Goal: Task Accomplishment & Management: Complete application form

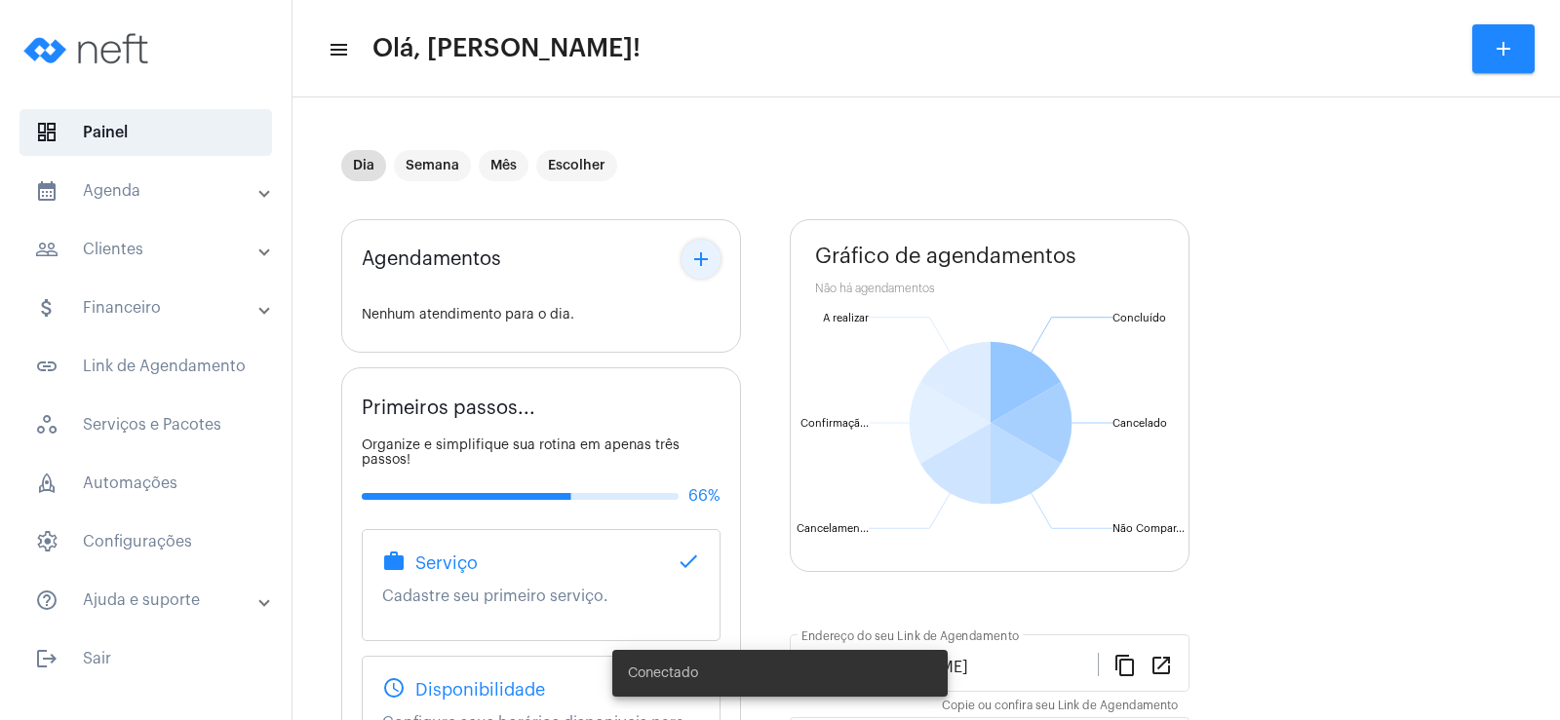
click at [700, 251] on mat-icon "add" at bounding box center [700, 259] width 23 height 23
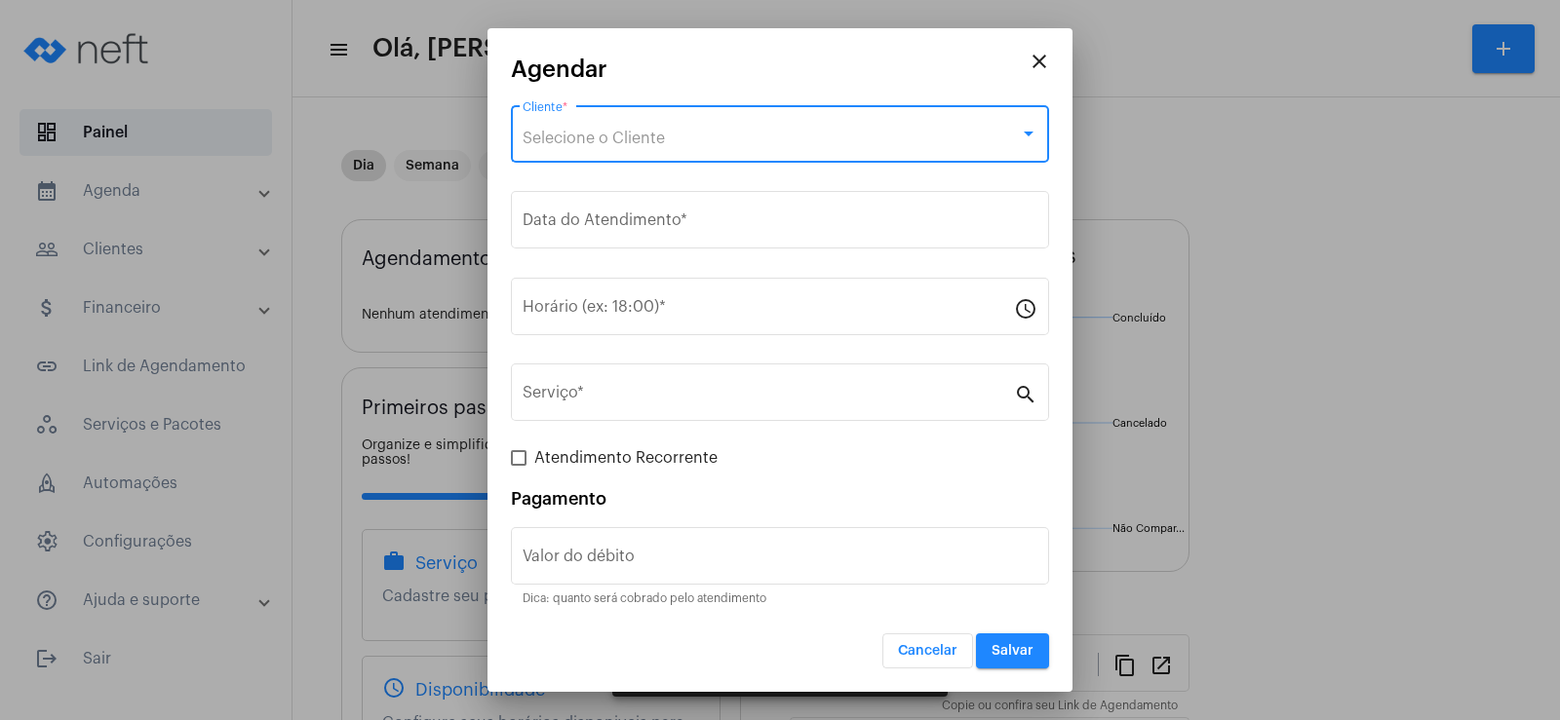
click at [589, 131] on span "Selecione o Cliente" at bounding box center [594, 139] width 142 height 16
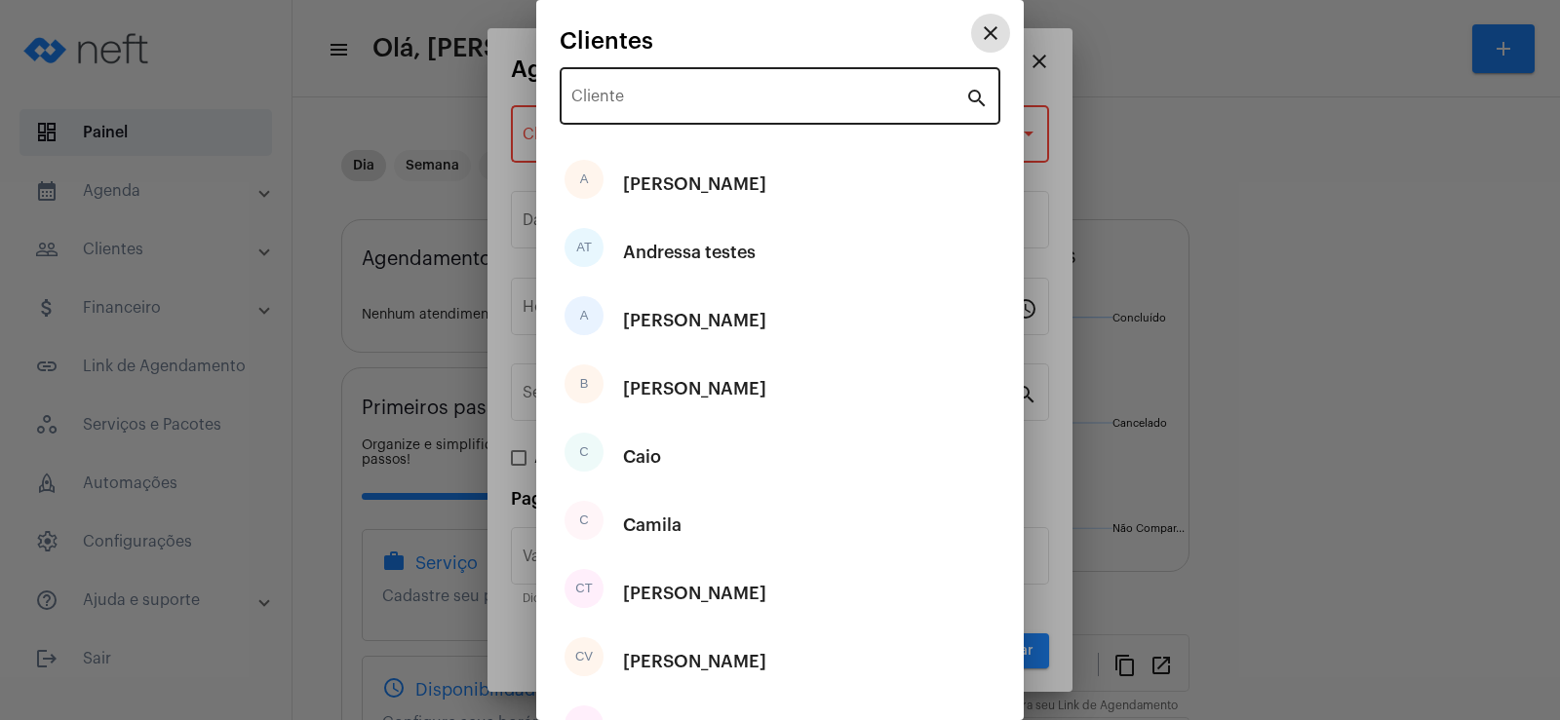
click at [632, 100] on input "Cliente" at bounding box center [768, 101] width 394 height 18
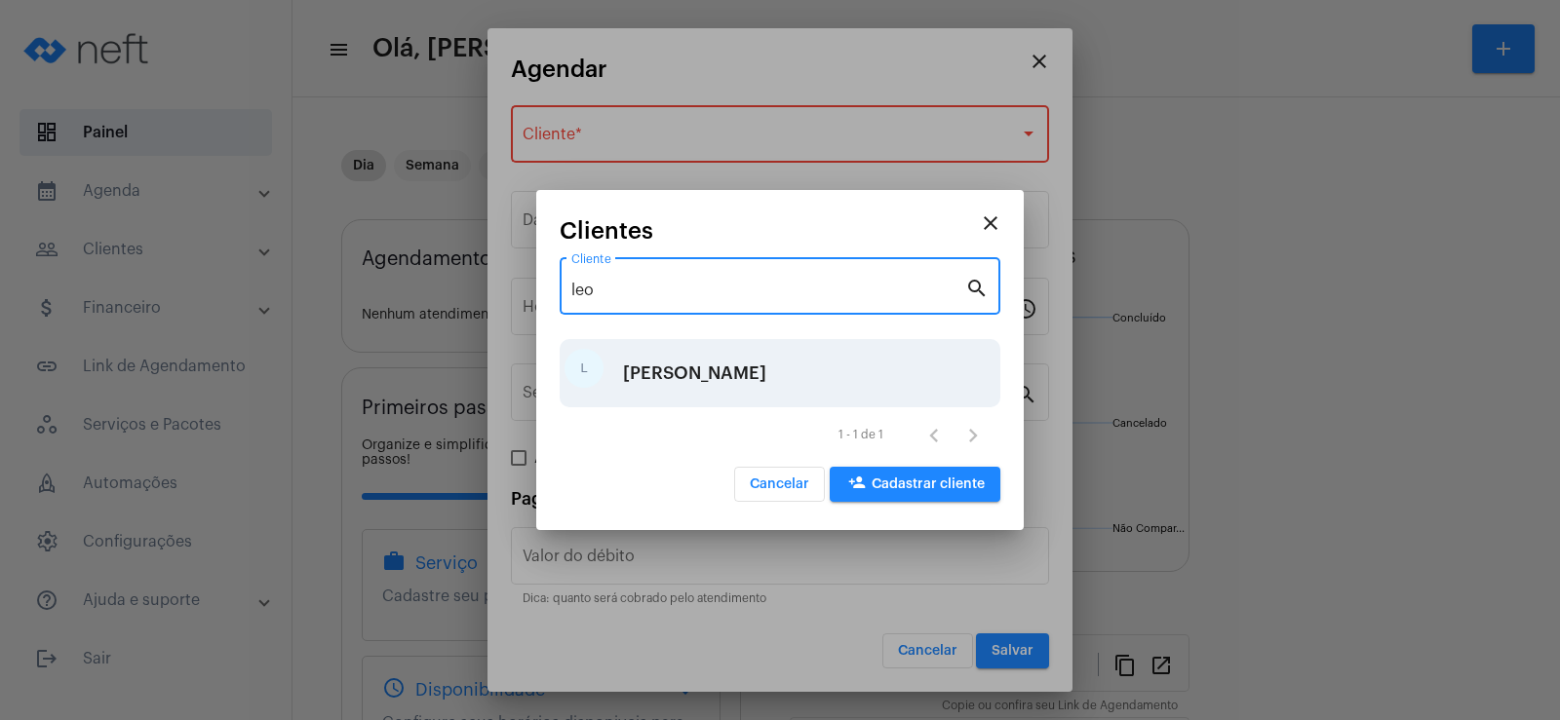
type input "leo"
click at [688, 381] on div "[PERSON_NAME]" at bounding box center [694, 373] width 143 height 58
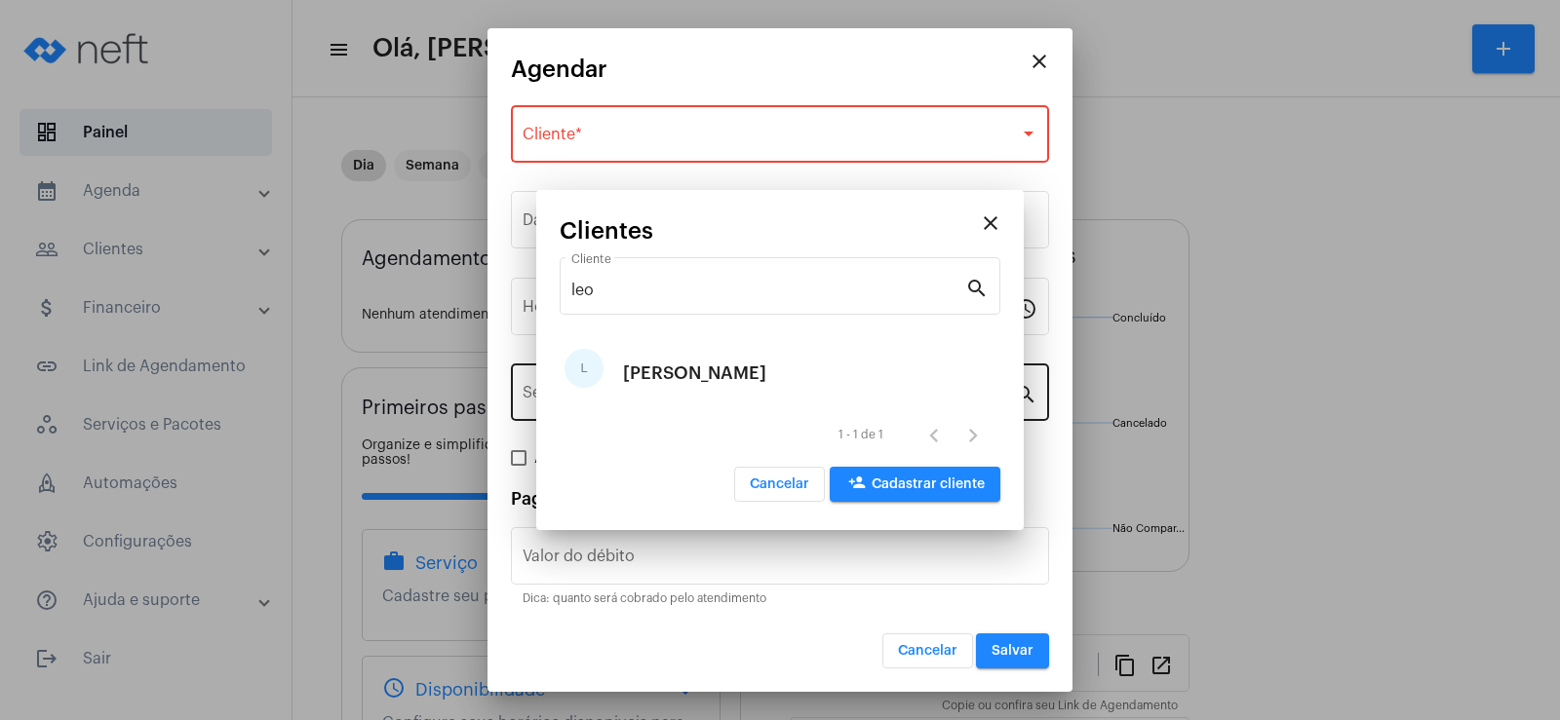
type input "R$"
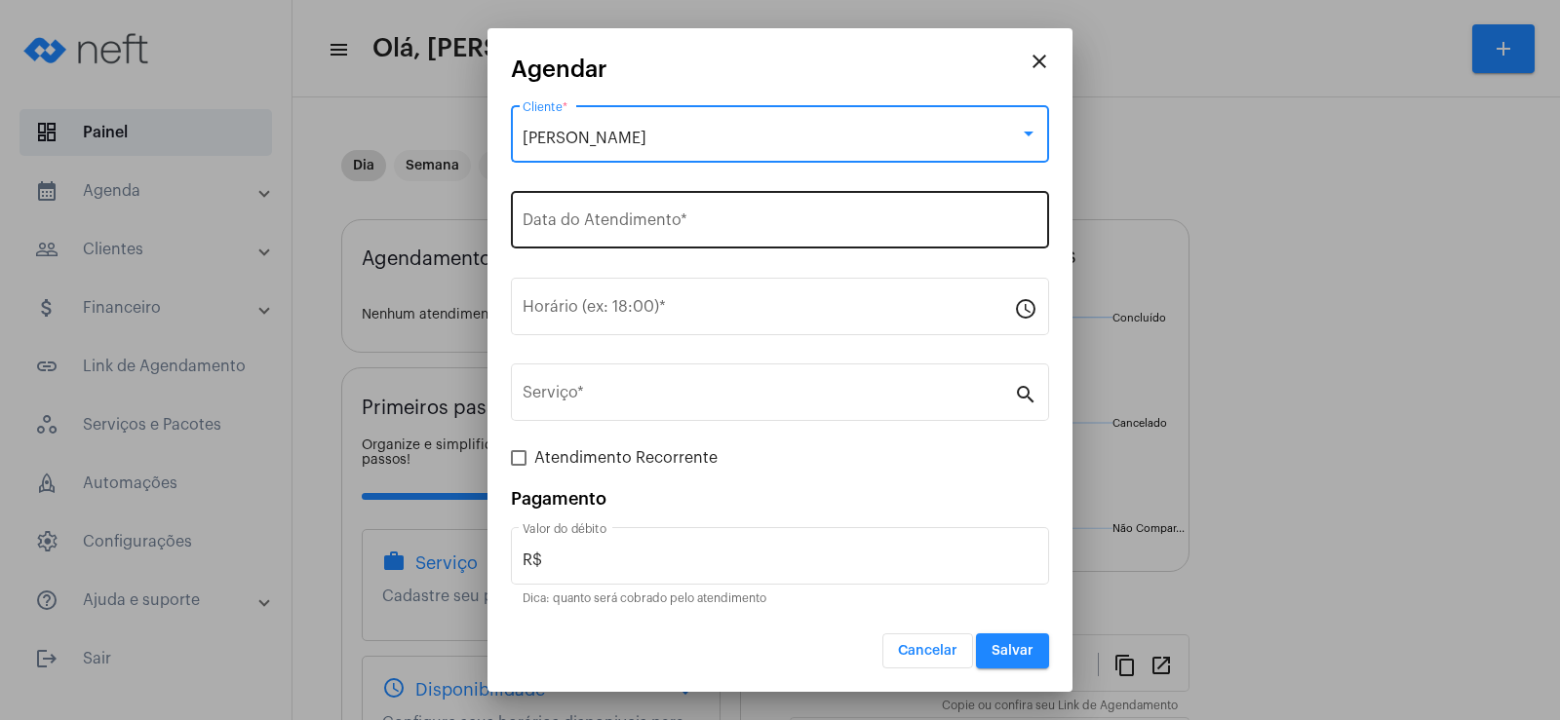
click at [630, 239] on div "Data do Atendimento *" at bounding box center [780, 217] width 515 height 61
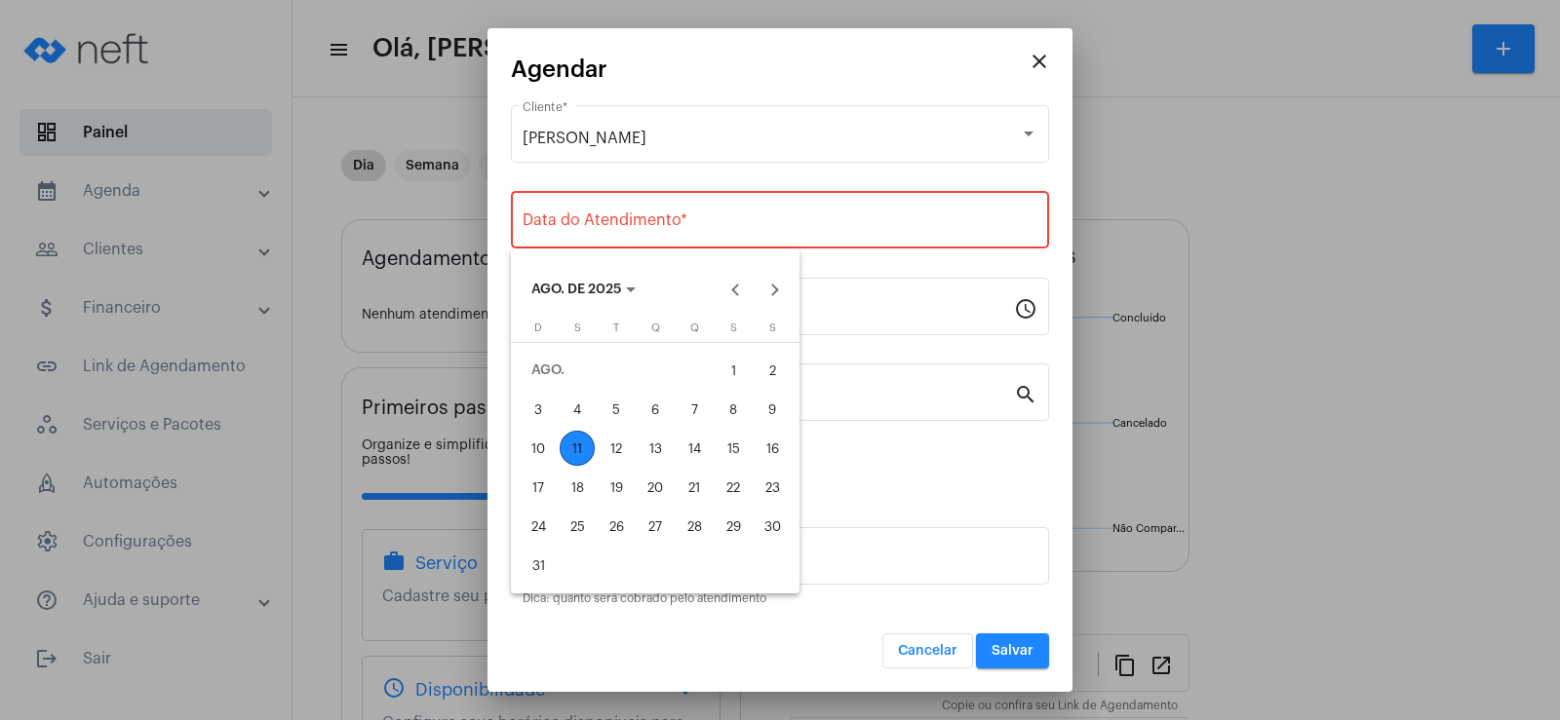
click at [572, 448] on div "11" at bounding box center [577, 448] width 35 height 35
type input "[DATE]"
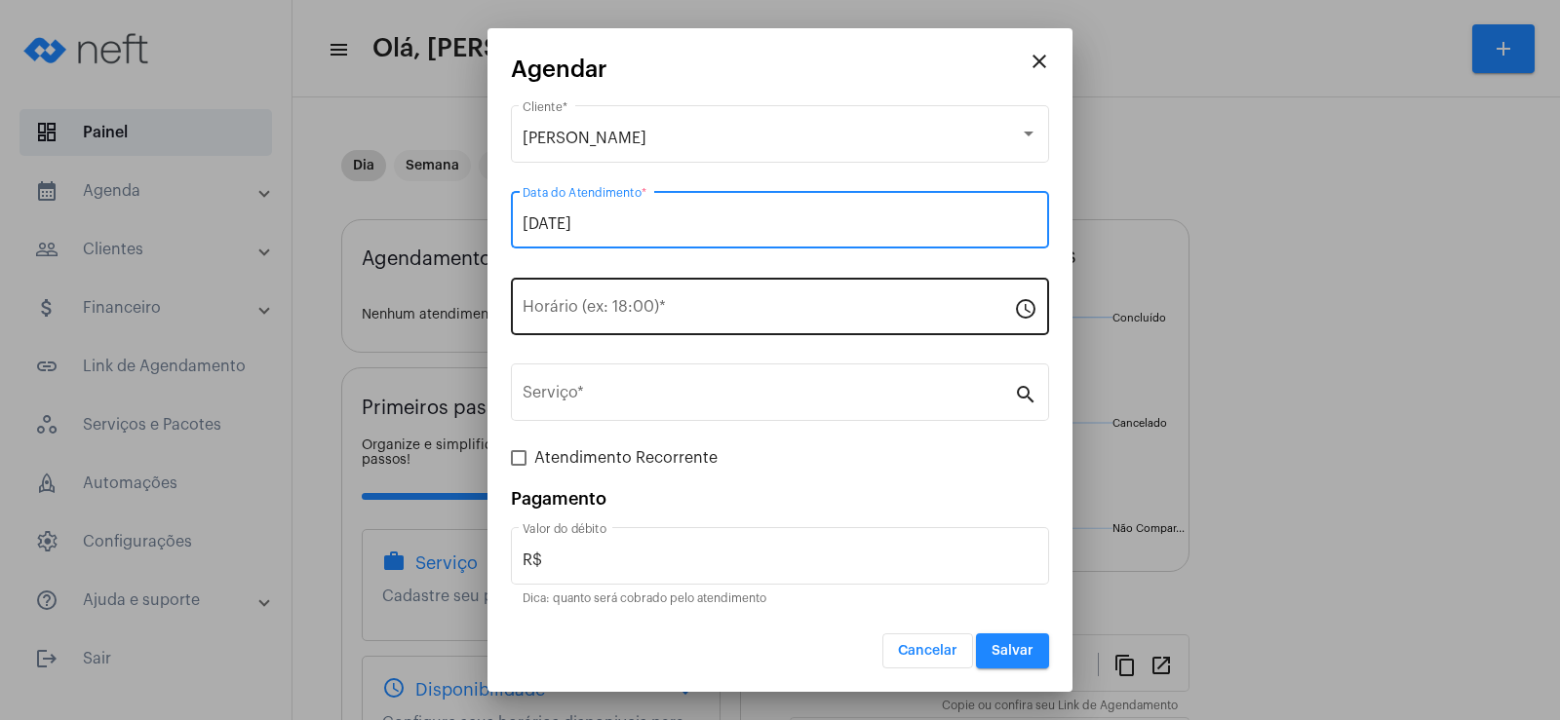
click at [562, 310] on input "Horário (ex: 18:00) *" at bounding box center [768, 311] width 491 height 18
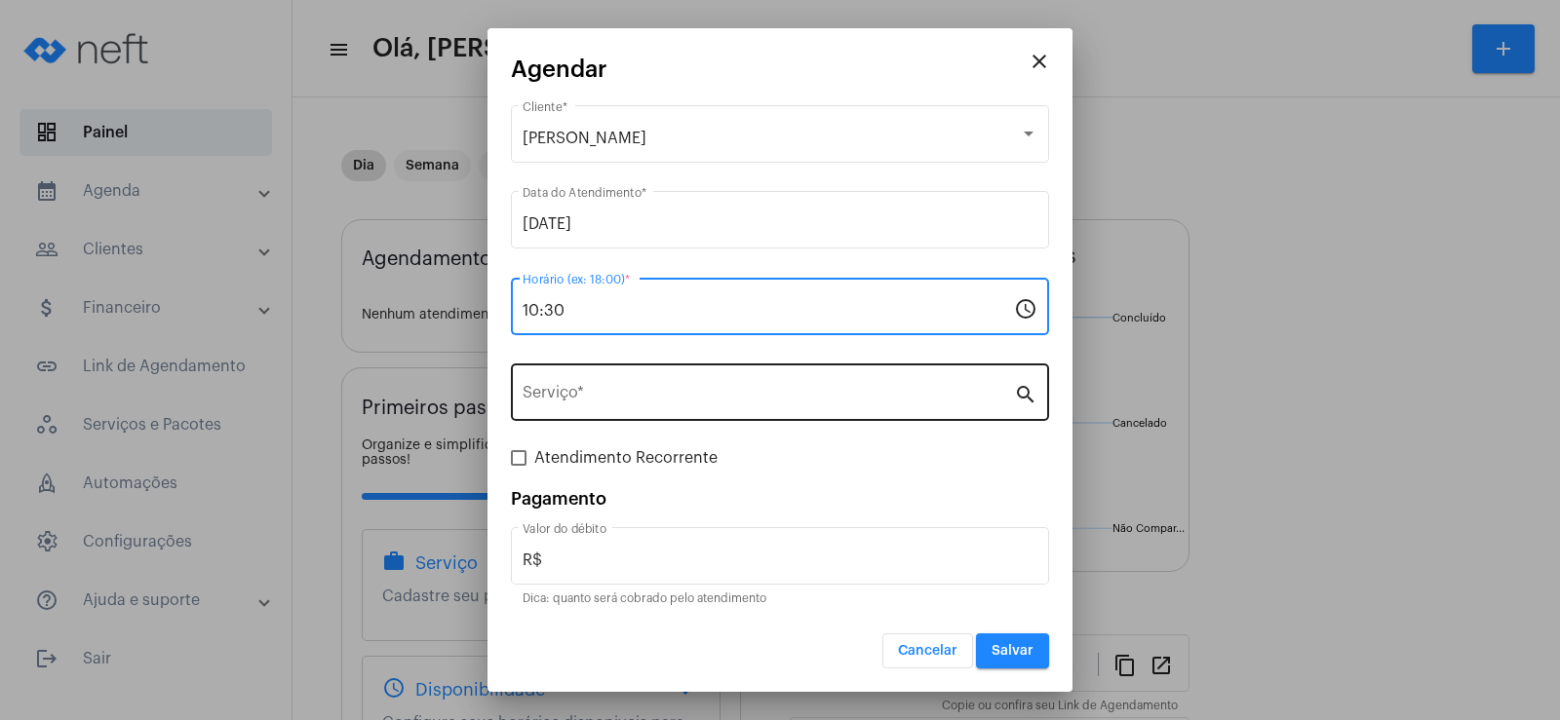
type input "10:30"
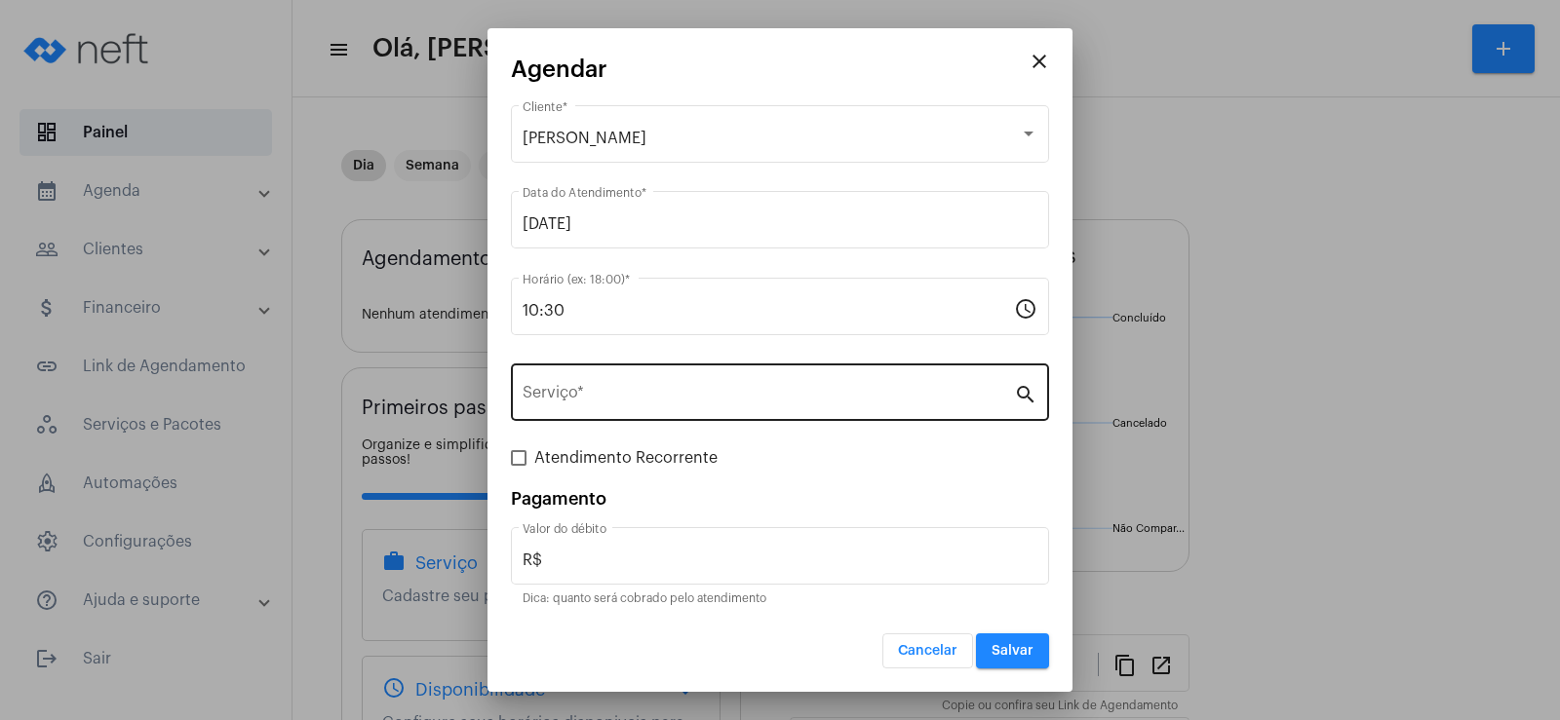
click at [615, 375] on div "Serviço *" at bounding box center [768, 390] width 491 height 61
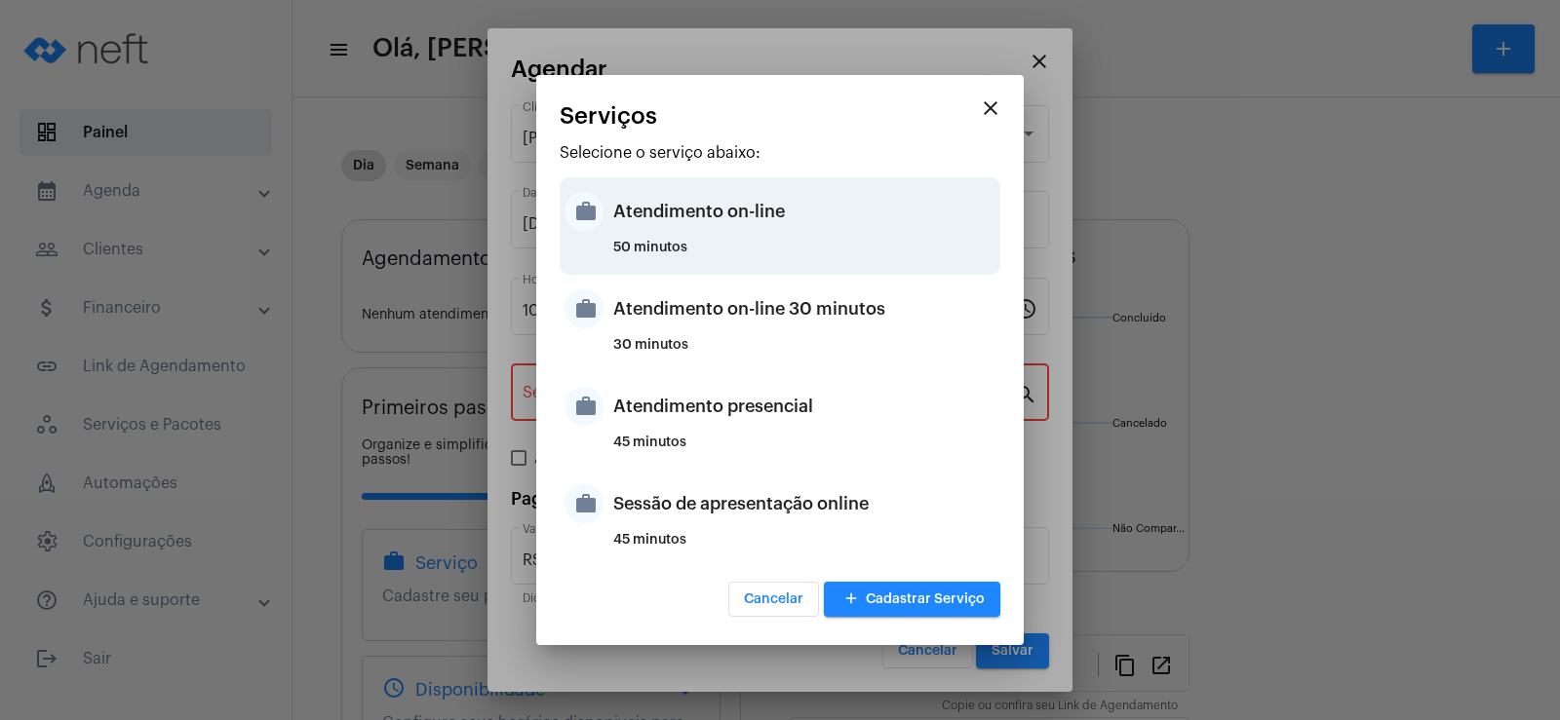
click at [686, 216] on div "Atendimento on-line" at bounding box center [804, 211] width 382 height 58
type input "Atendimento on-line"
type input "R$ 0"
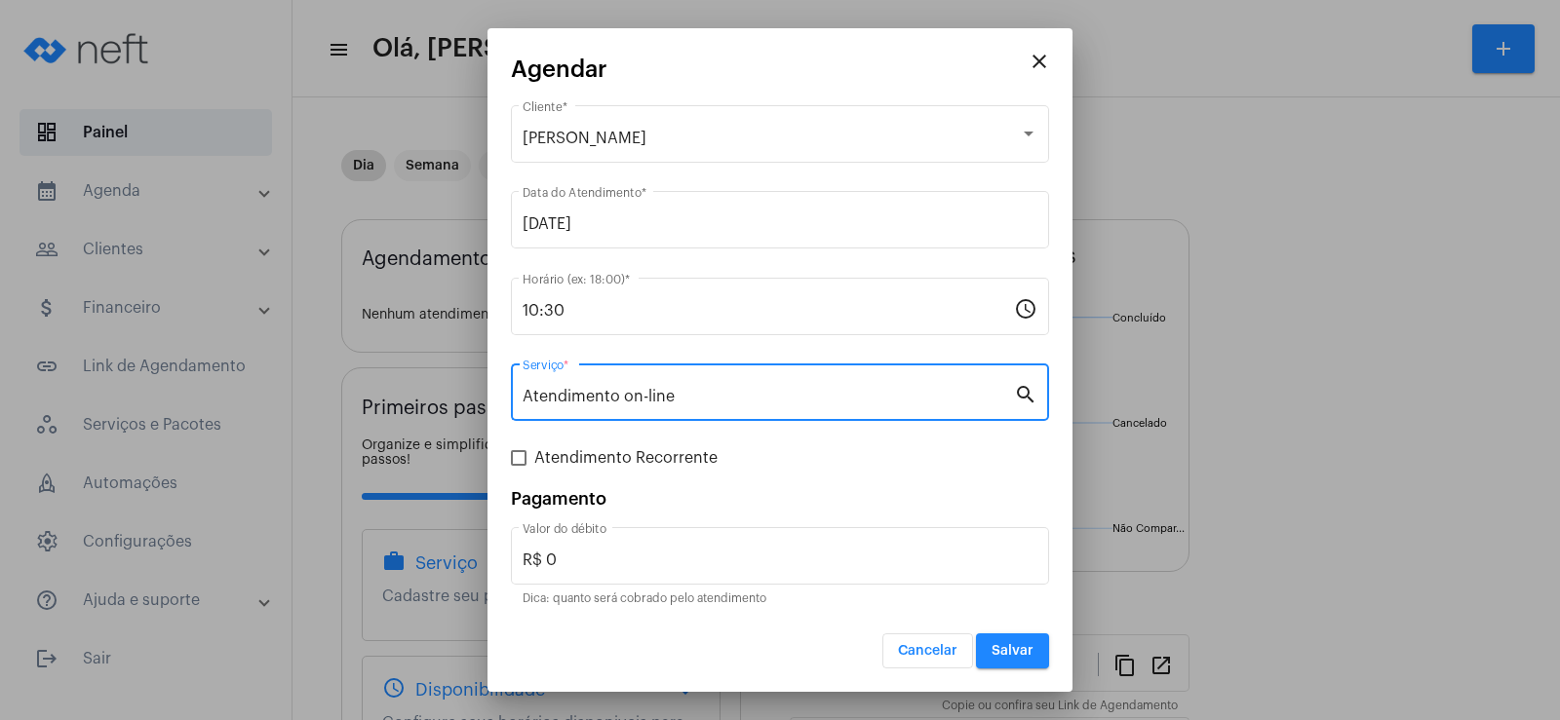
click at [1009, 641] on button "Salvar" at bounding box center [1012, 651] width 73 height 35
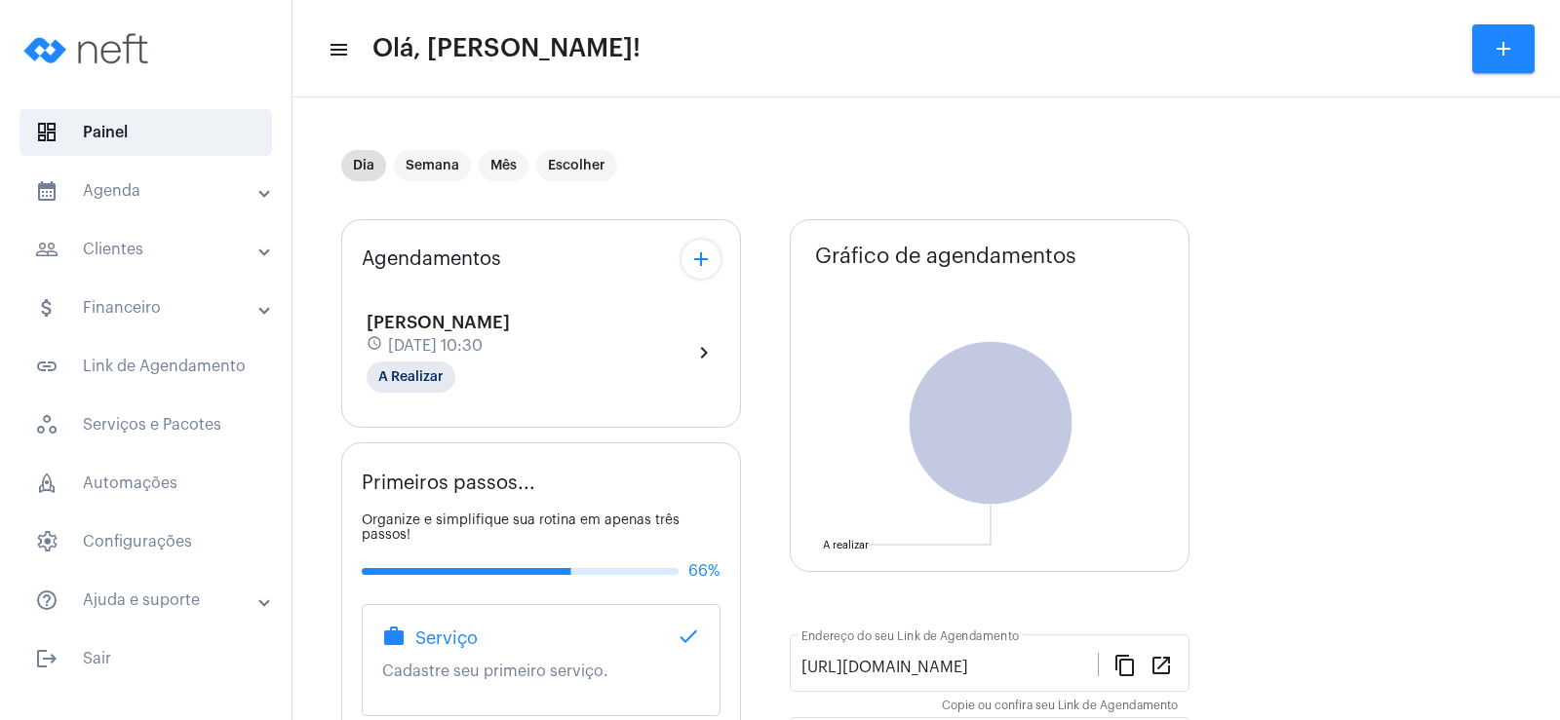
click at [695, 259] on mat-icon "add" at bounding box center [700, 259] width 23 height 23
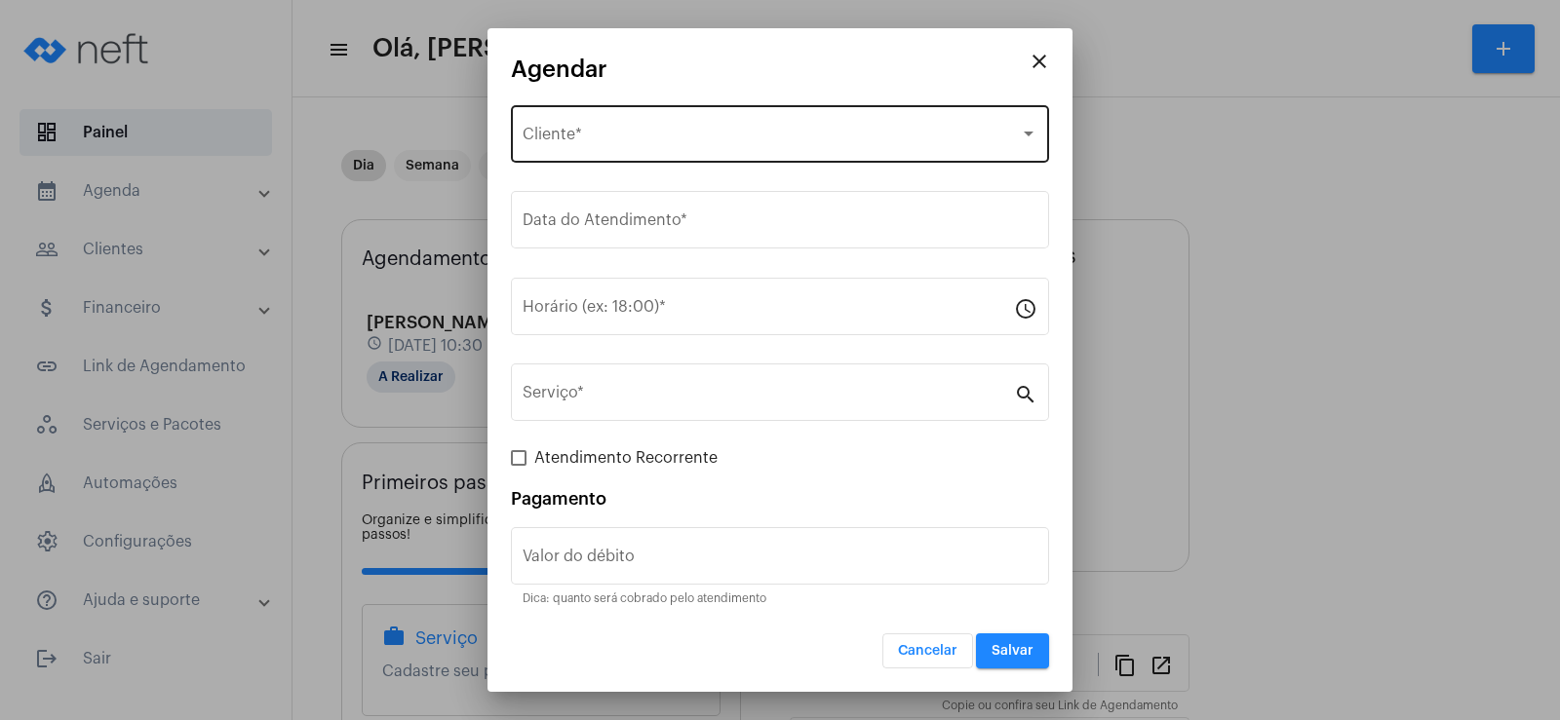
click at [607, 150] on div "Selecione o Cliente Cliente *" at bounding box center [780, 131] width 515 height 61
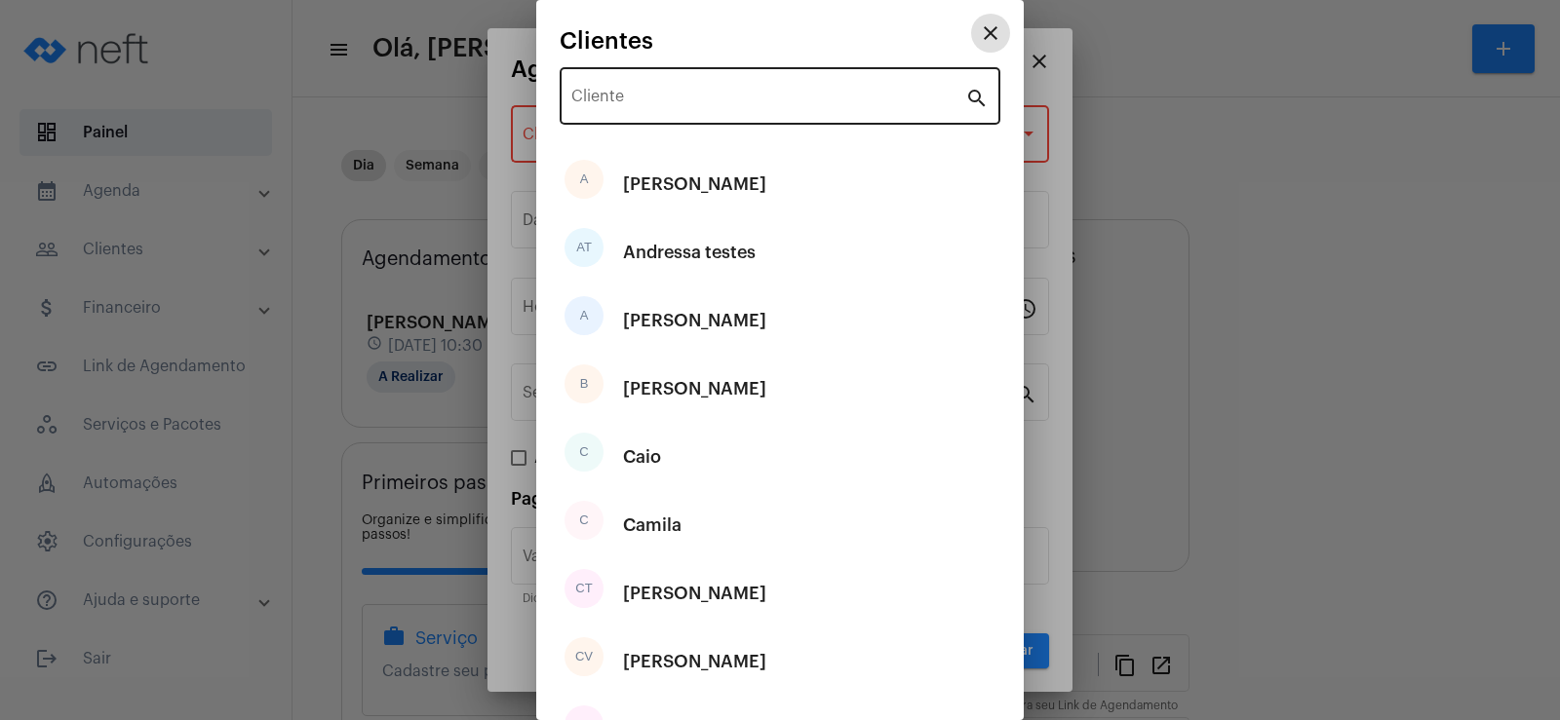
click at [642, 109] on div "Cliente" at bounding box center [768, 93] width 394 height 61
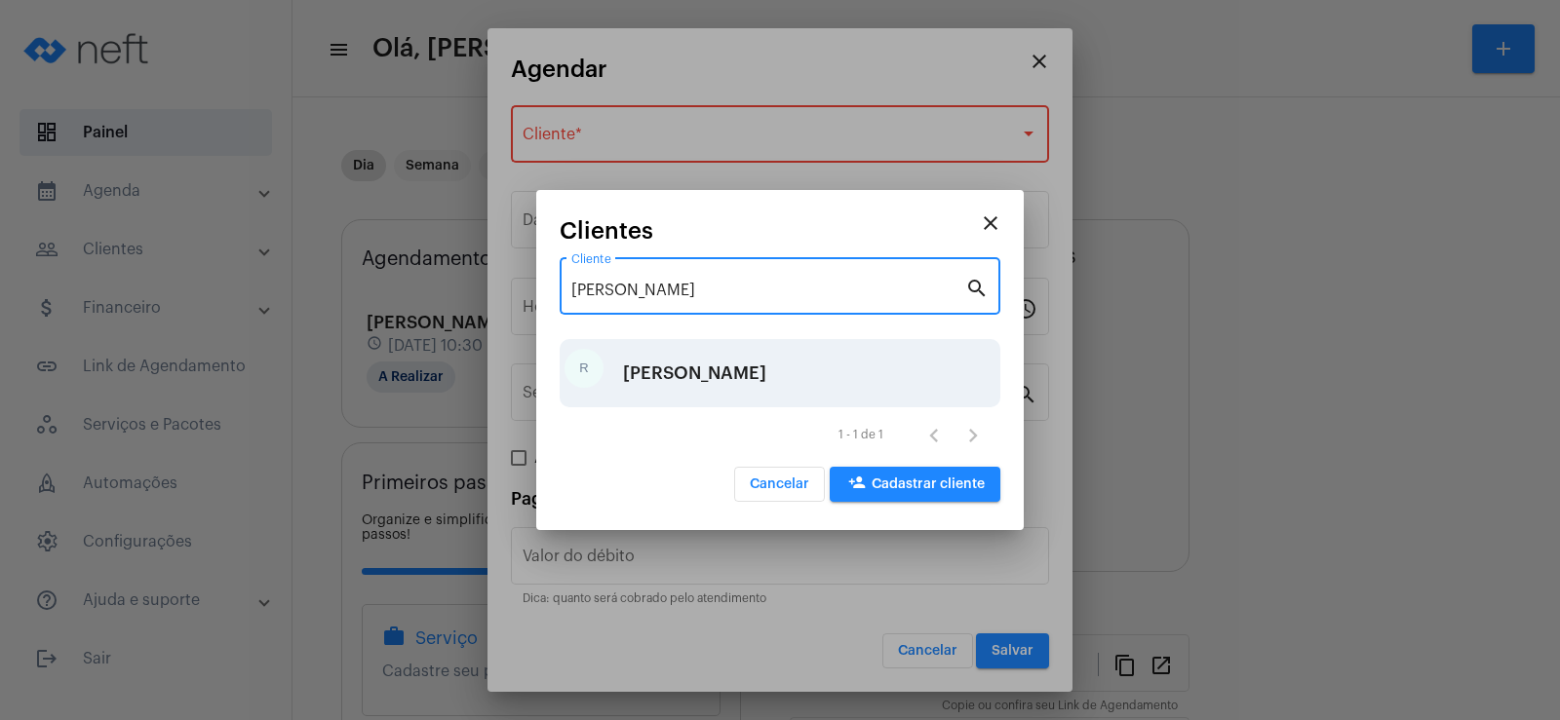
type input "[PERSON_NAME]"
click at [735, 373] on div "[PERSON_NAME]" at bounding box center [780, 373] width 441 height 68
type input "R$"
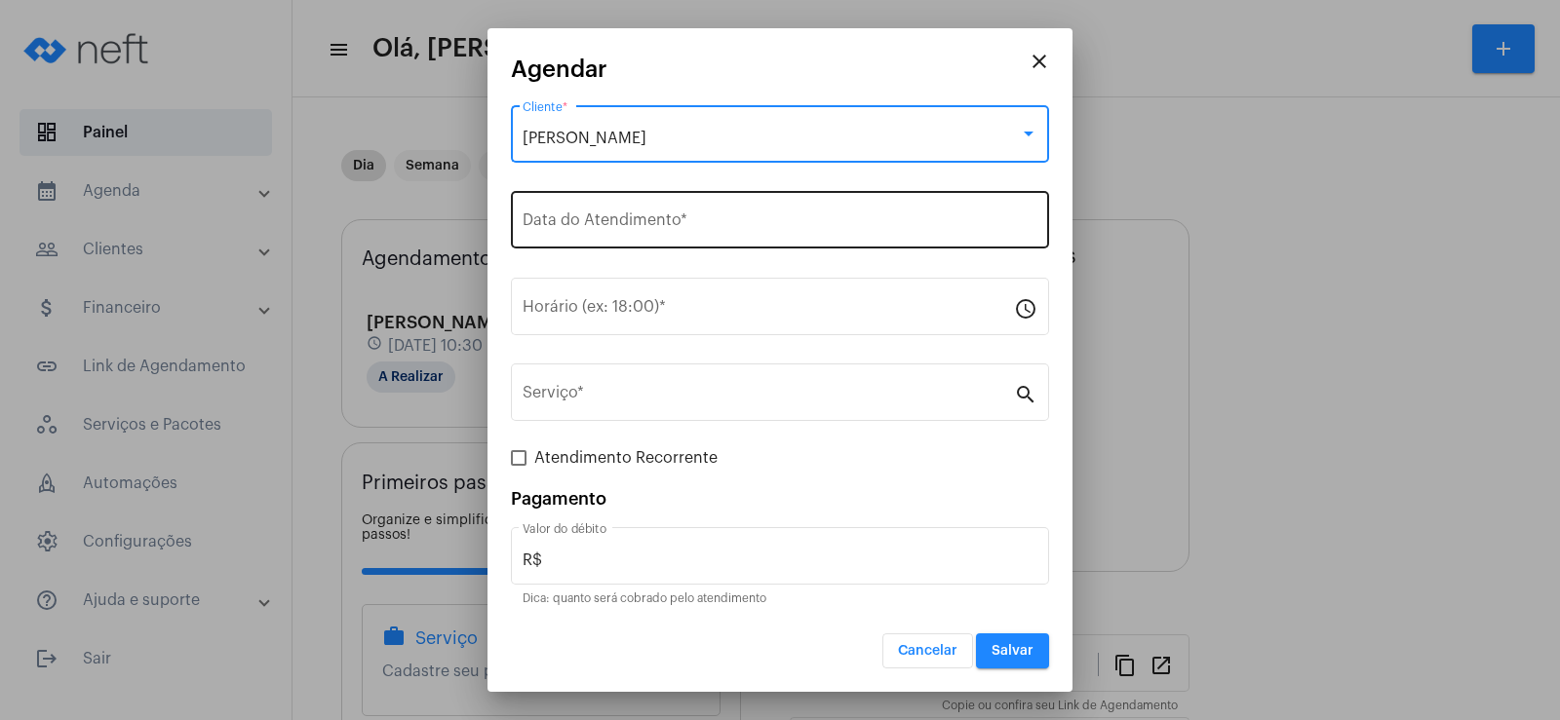
click at [610, 224] on input "Data do Atendimento *" at bounding box center [780, 224] width 515 height 18
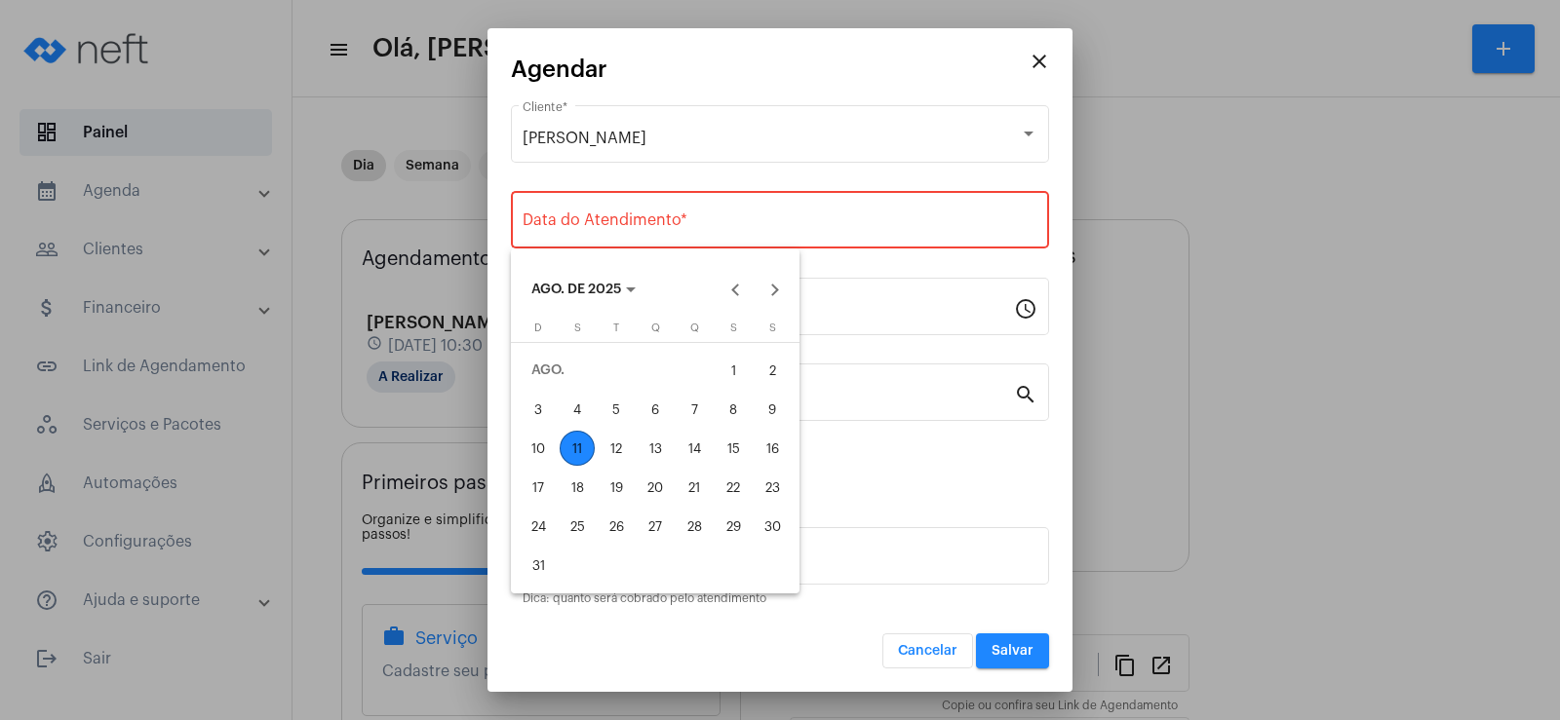
click at [623, 440] on div "12" at bounding box center [616, 448] width 35 height 35
type input "[DATE]"
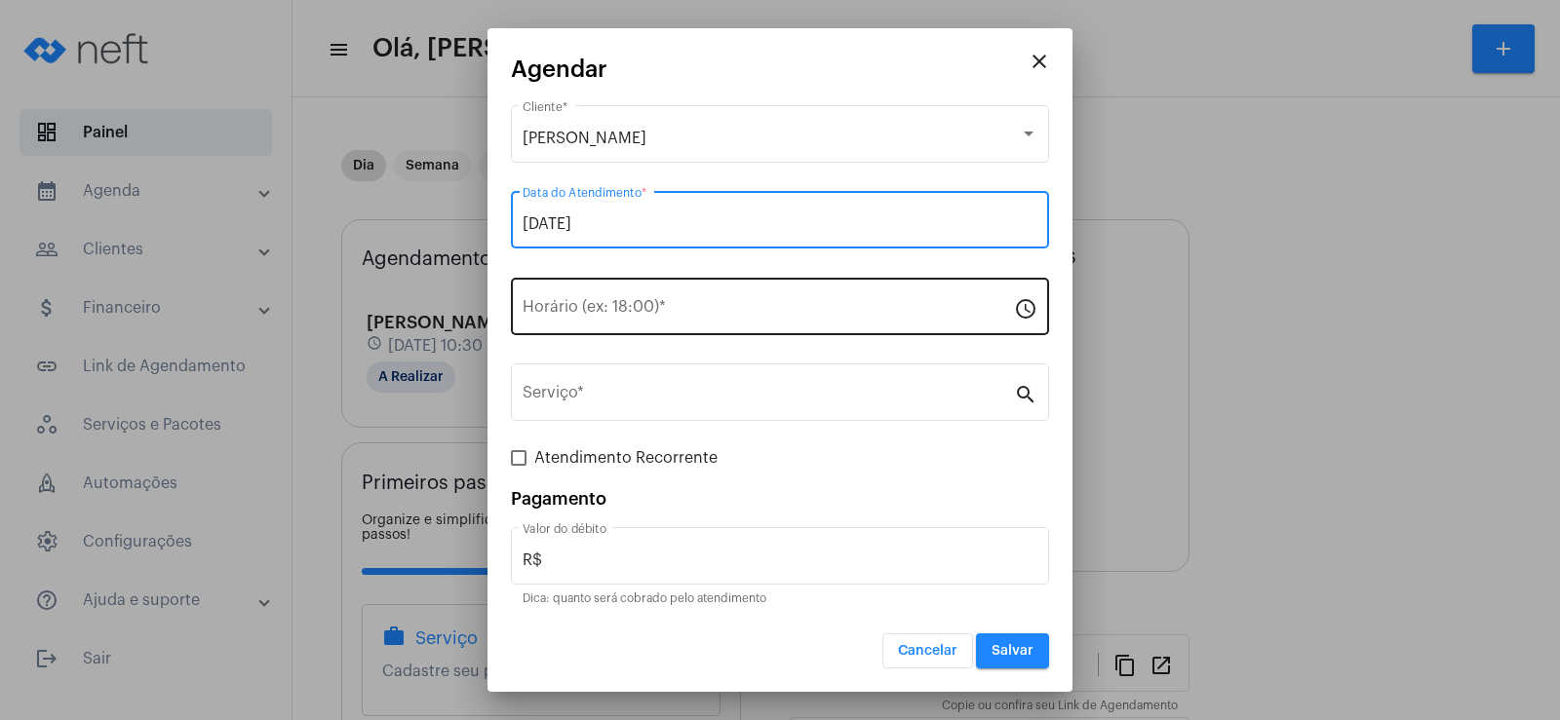
click at [602, 307] on input "Horário (ex: 18:00) *" at bounding box center [768, 311] width 491 height 18
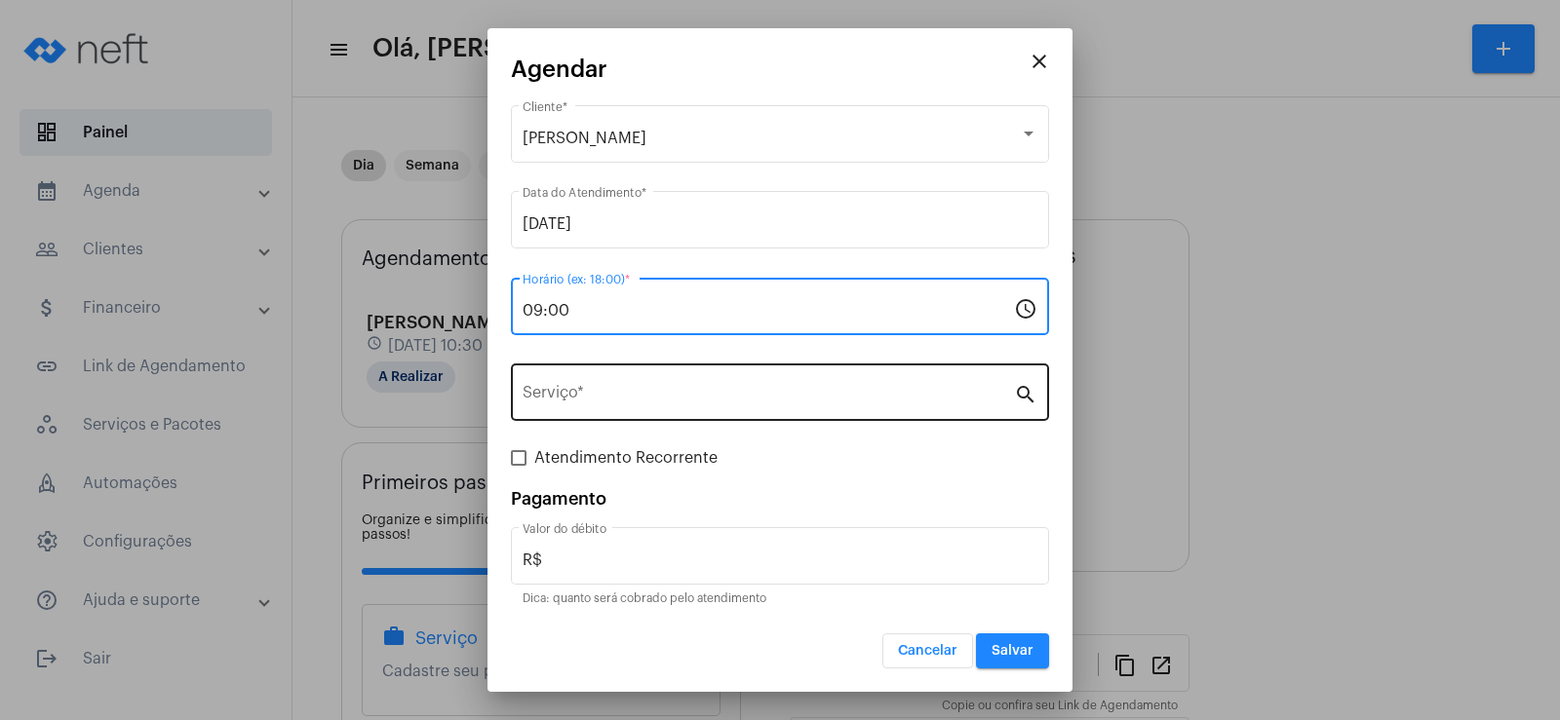
type input "09:00"
click at [610, 383] on div "Serviço *" at bounding box center [768, 390] width 491 height 61
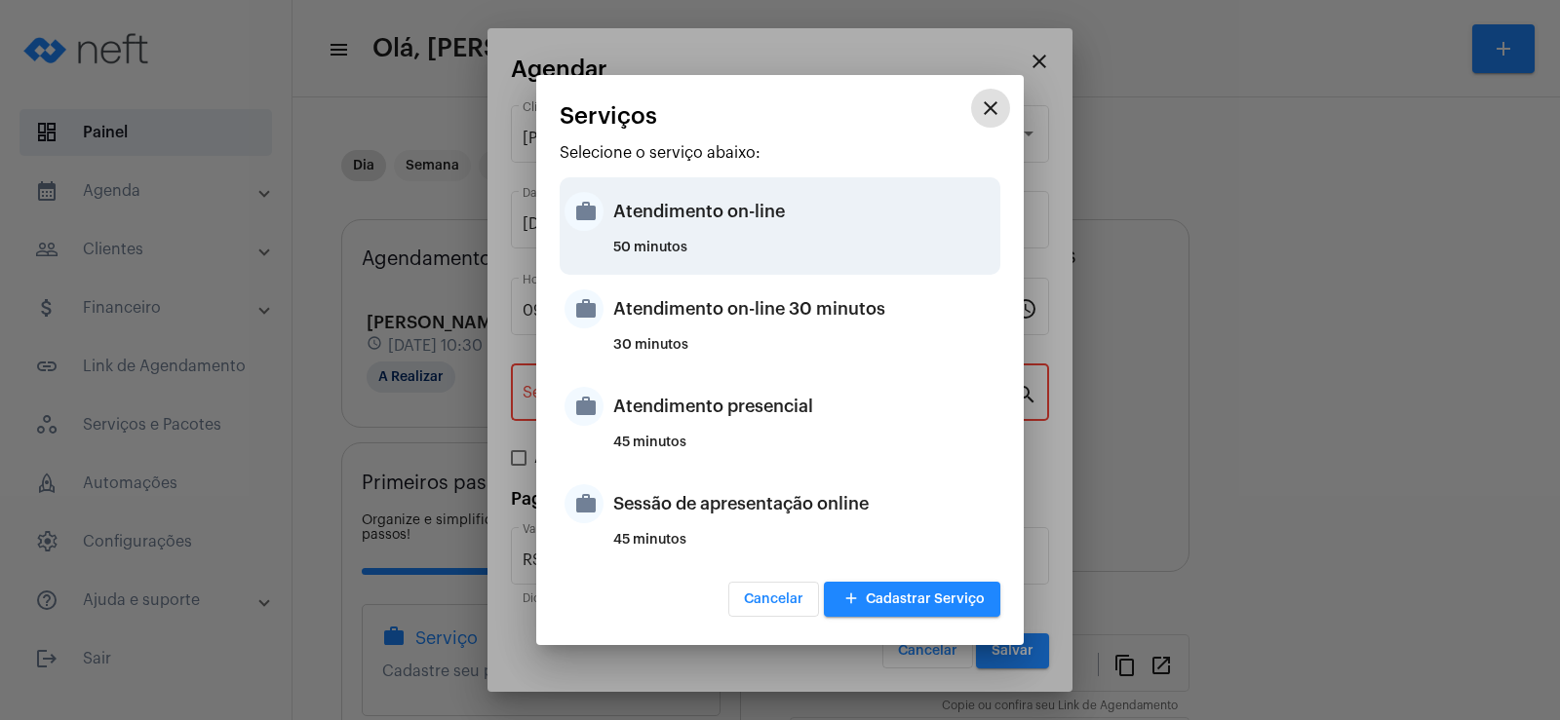
click at [658, 192] on div "Atendimento on-line" at bounding box center [804, 211] width 382 height 58
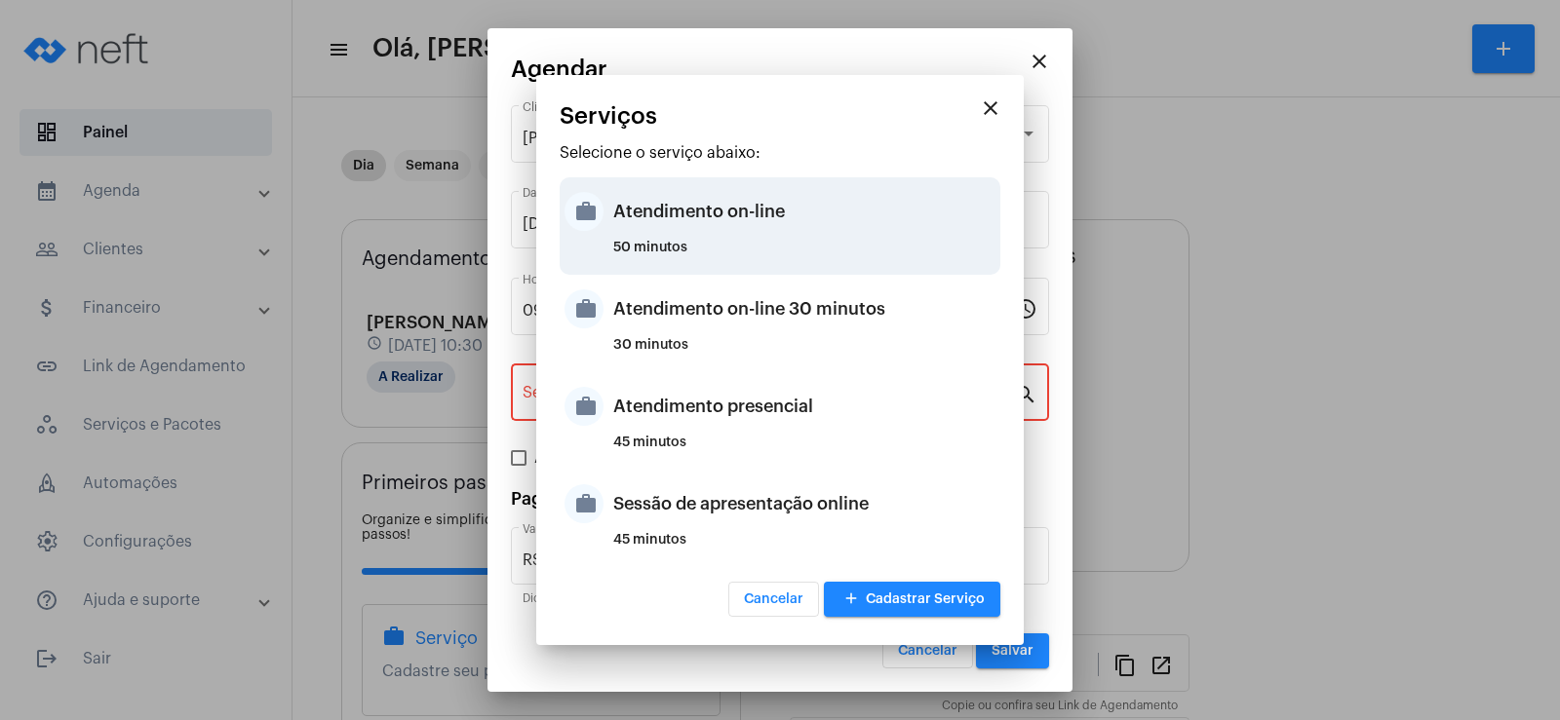
type input "Atendimento on-line"
type input "R$ 0"
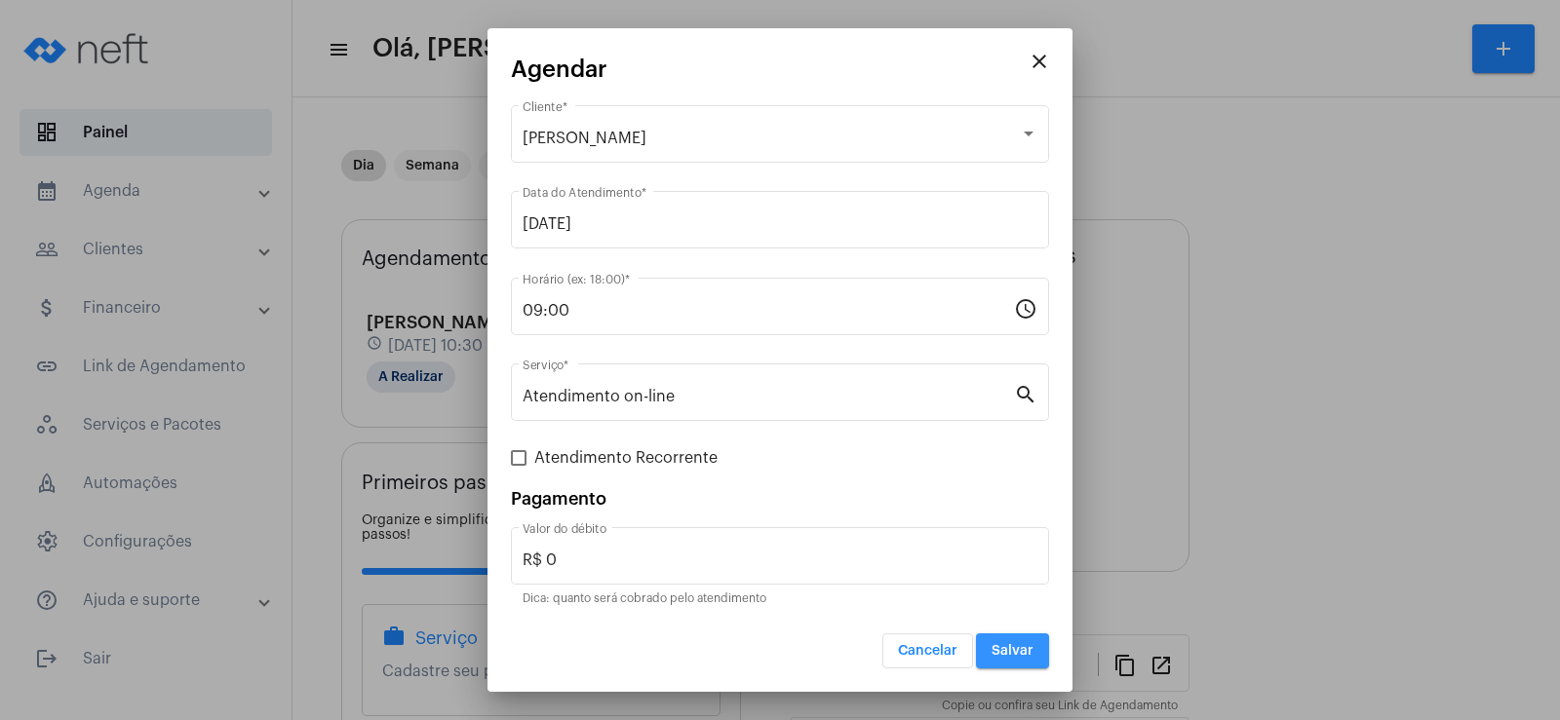
click at [1011, 663] on button "Salvar" at bounding box center [1012, 651] width 73 height 35
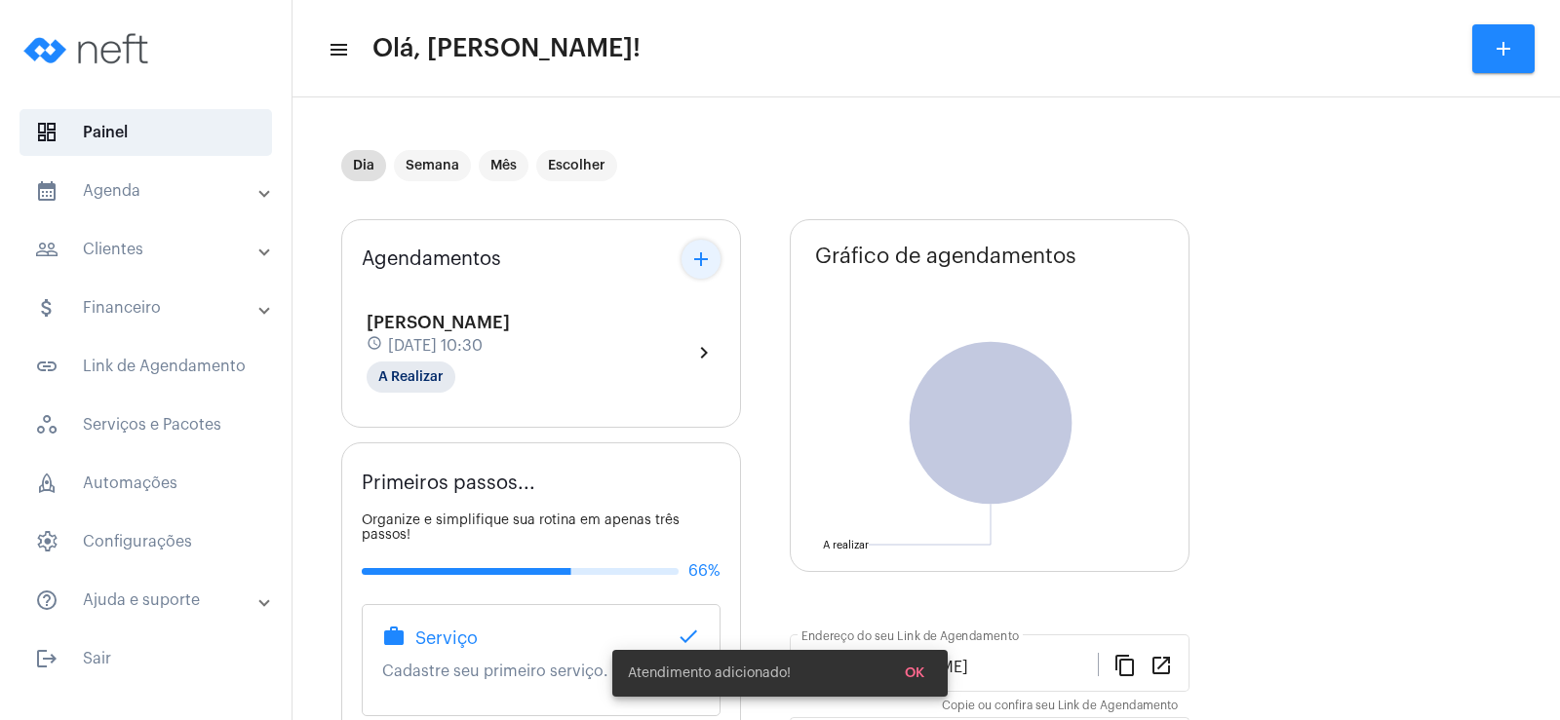
click at [711, 260] on mat-icon "add" at bounding box center [700, 259] width 23 height 23
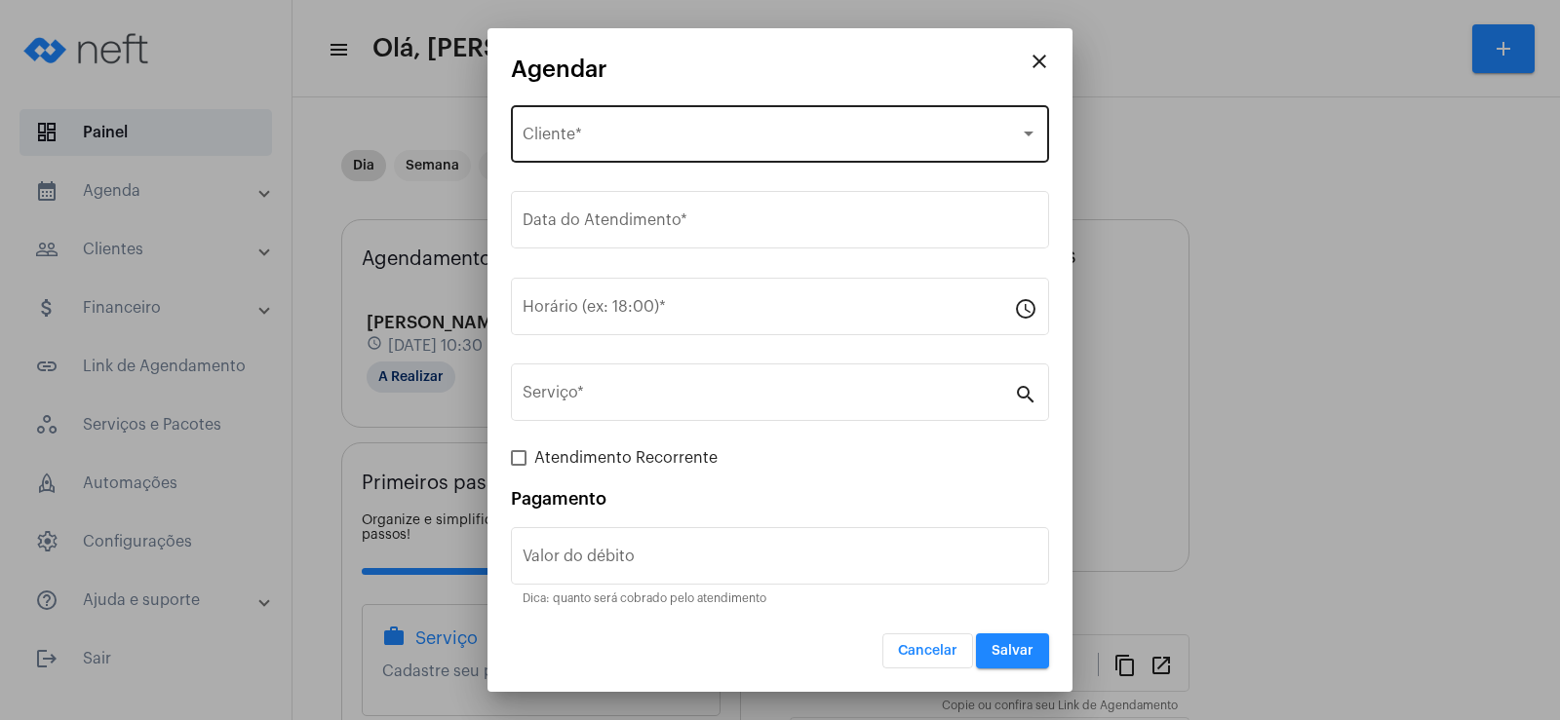
click at [590, 130] on div "Selecione o Cliente" at bounding box center [771, 139] width 497 height 18
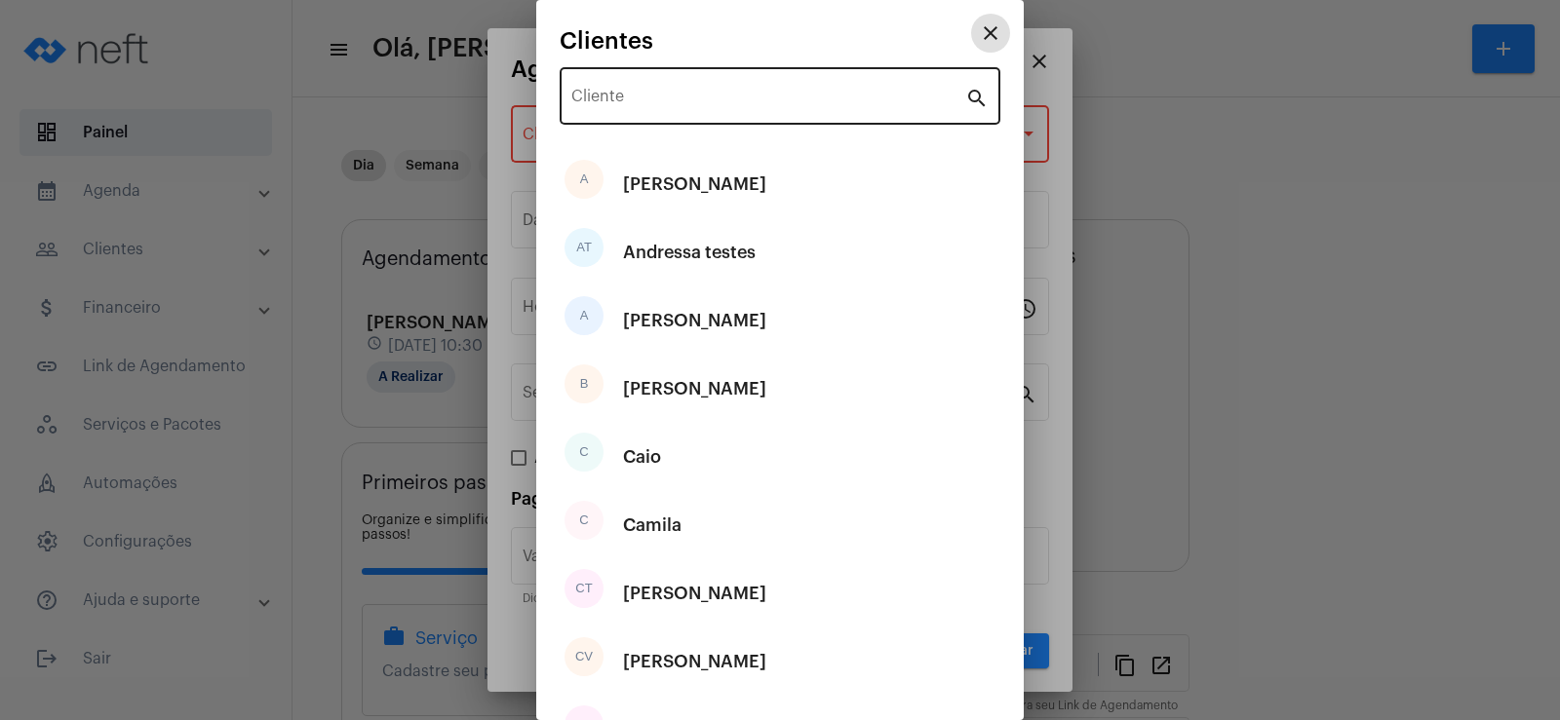
click at [609, 79] on div "Cliente" at bounding box center [768, 93] width 394 height 61
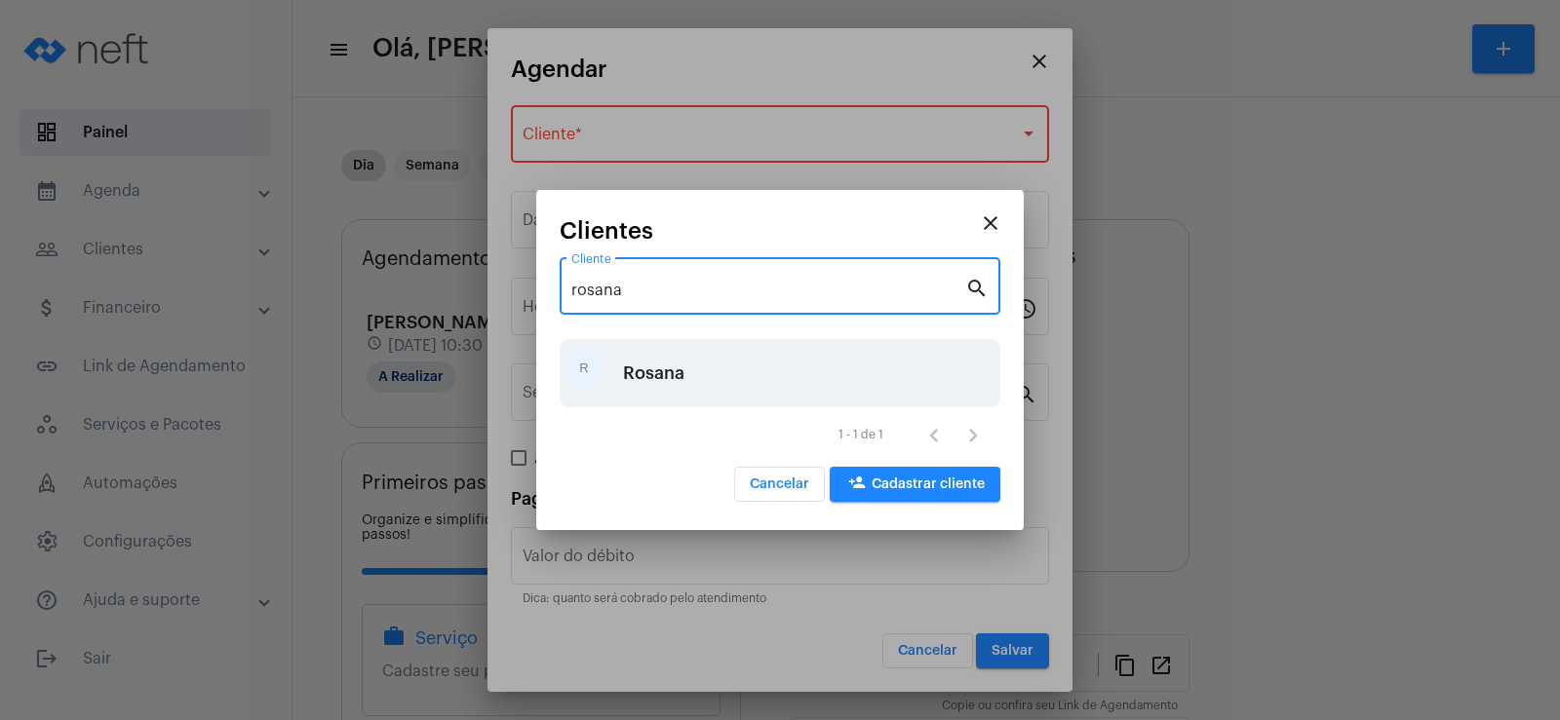
type input "rosana"
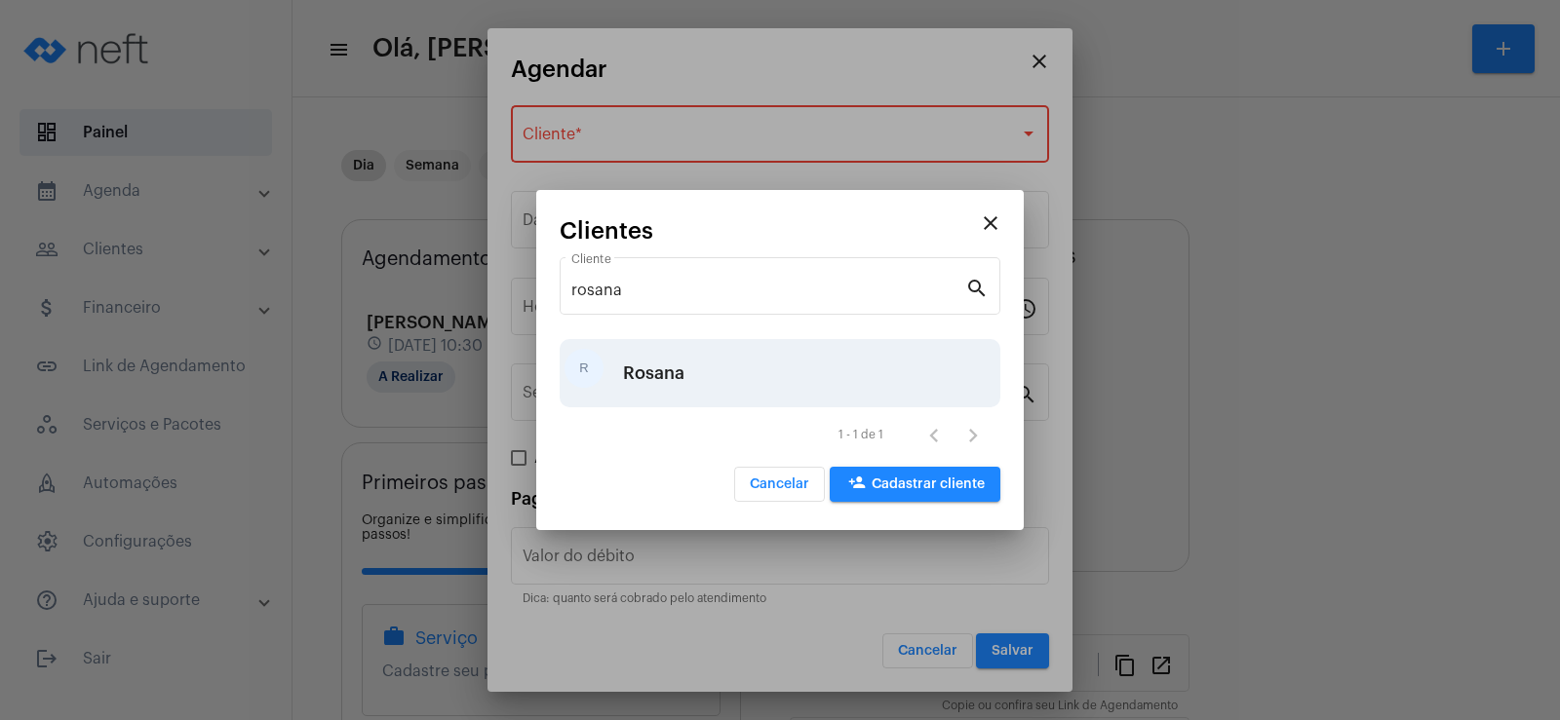
click at [662, 372] on div "Rosana" at bounding box center [653, 373] width 61 height 58
type input "R$"
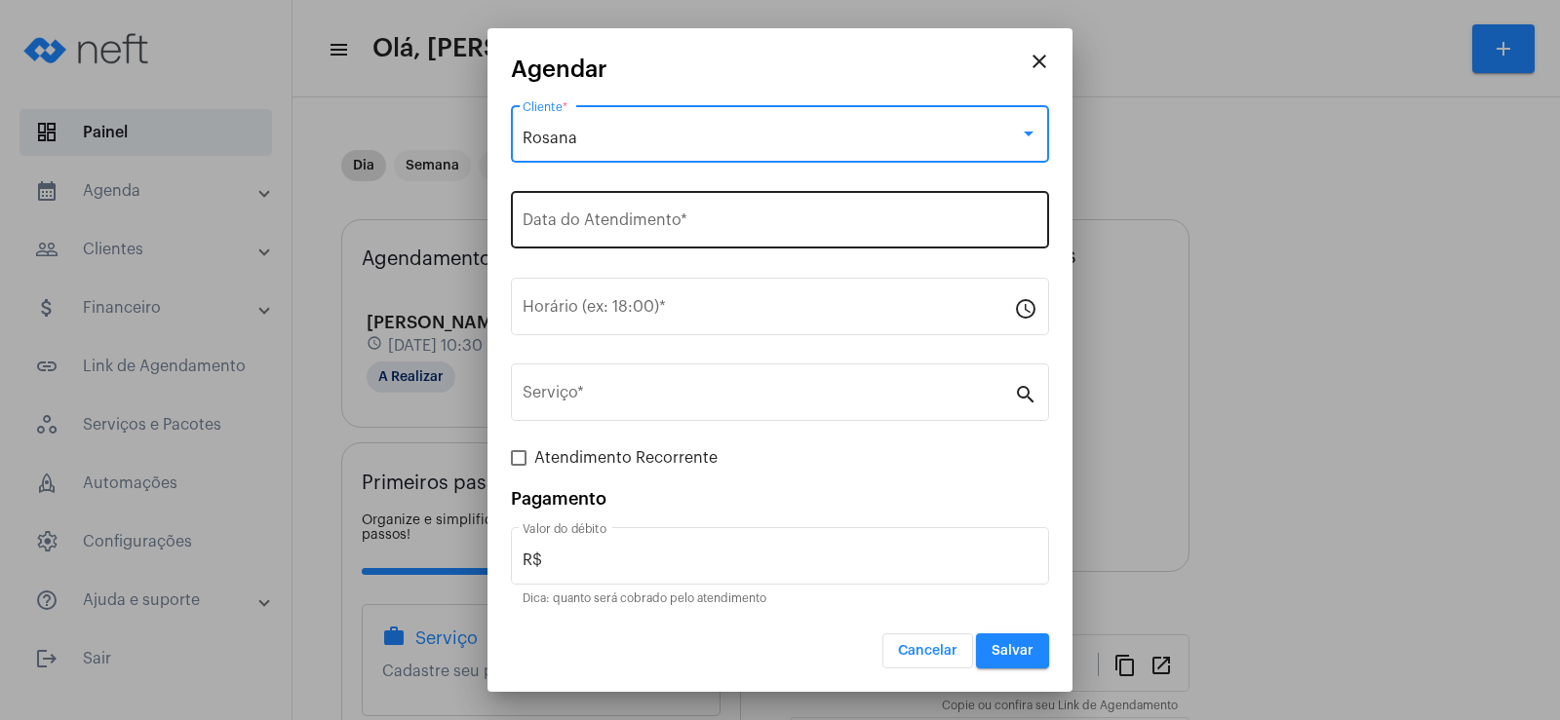
click at [595, 234] on div "Data do Atendimento *" at bounding box center [780, 217] width 515 height 61
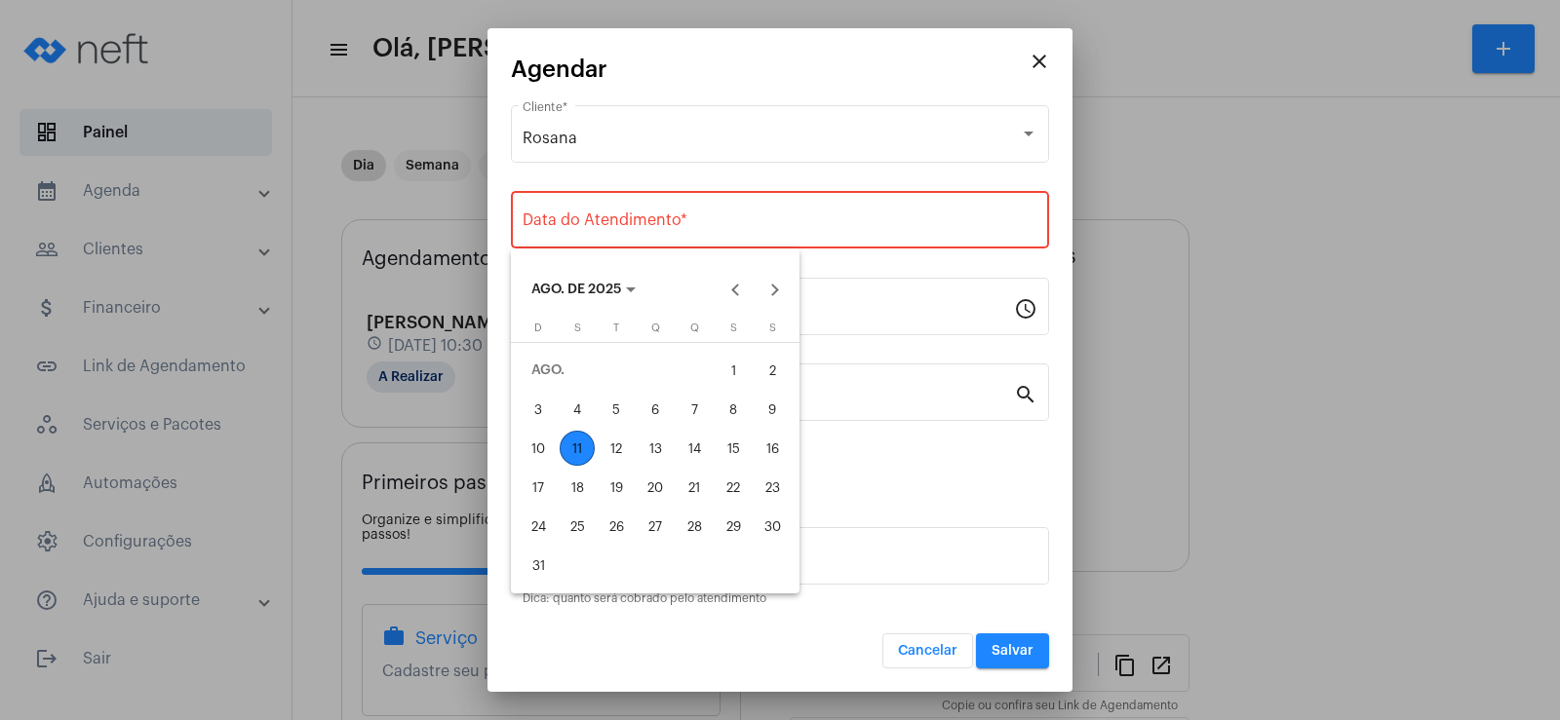
click at [610, 447] on div "12" at bounding box center [616, 448] width 35 height 35
type input "[DATE]"
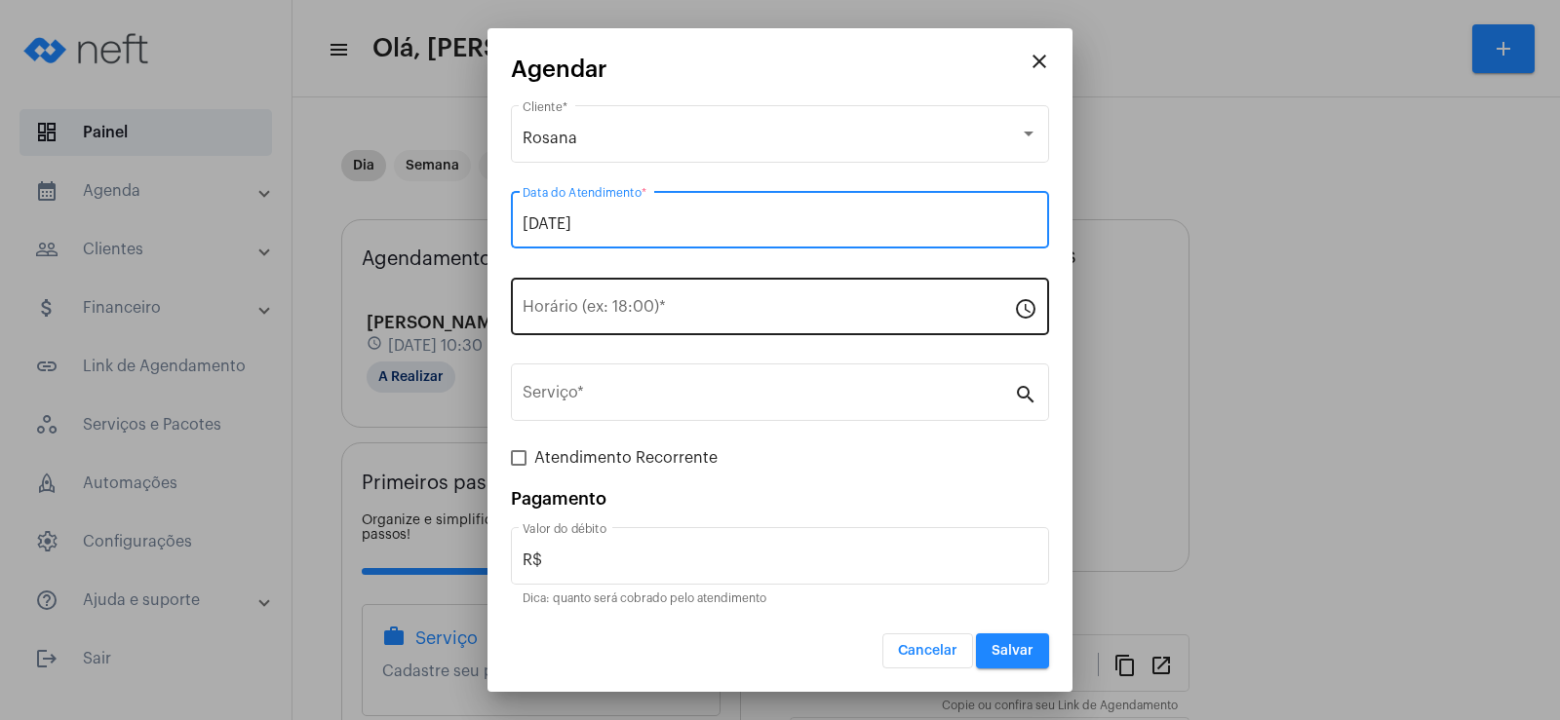
click at [582, 316] on input "Horário (ex: 18:00) *" at bounding box center [768, 311] width 491 height 18
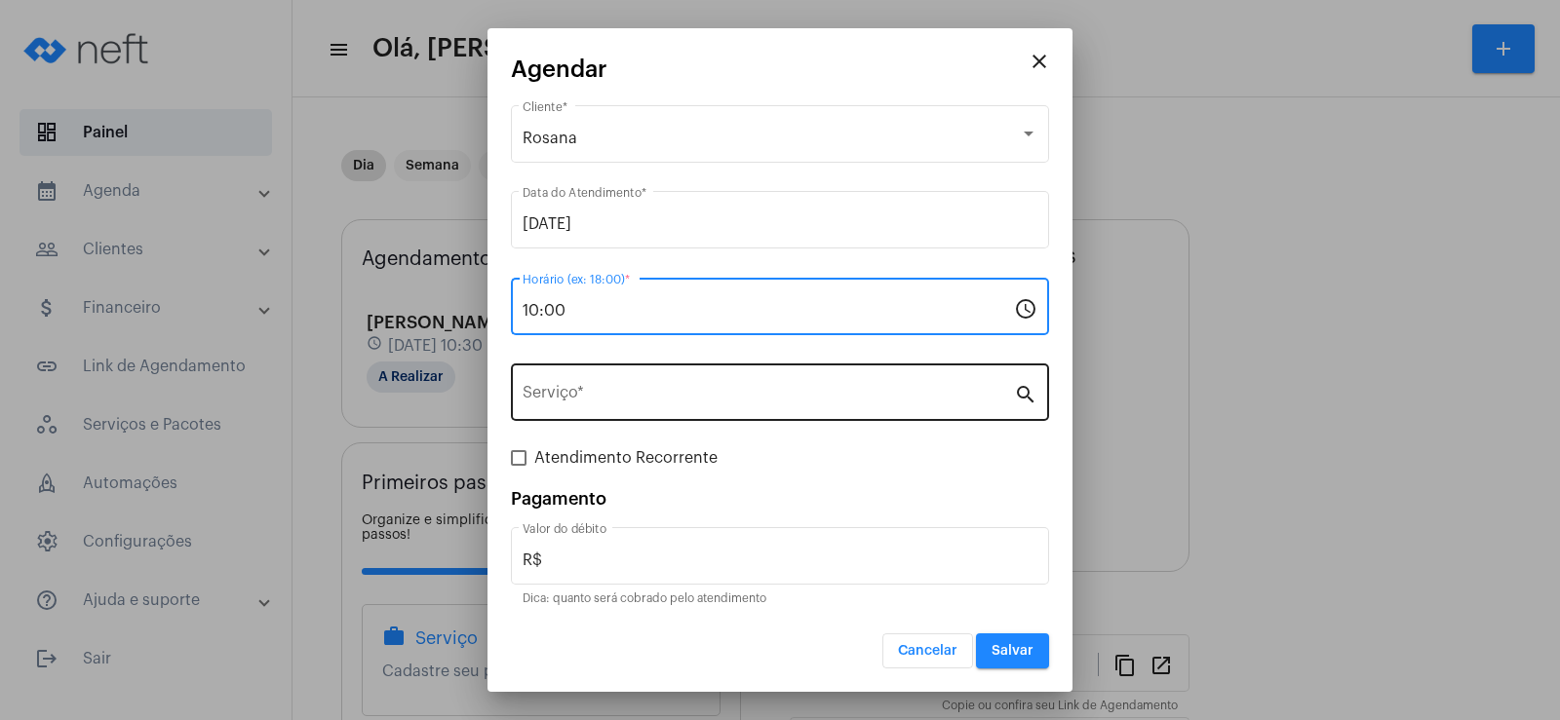
type input "10:00"
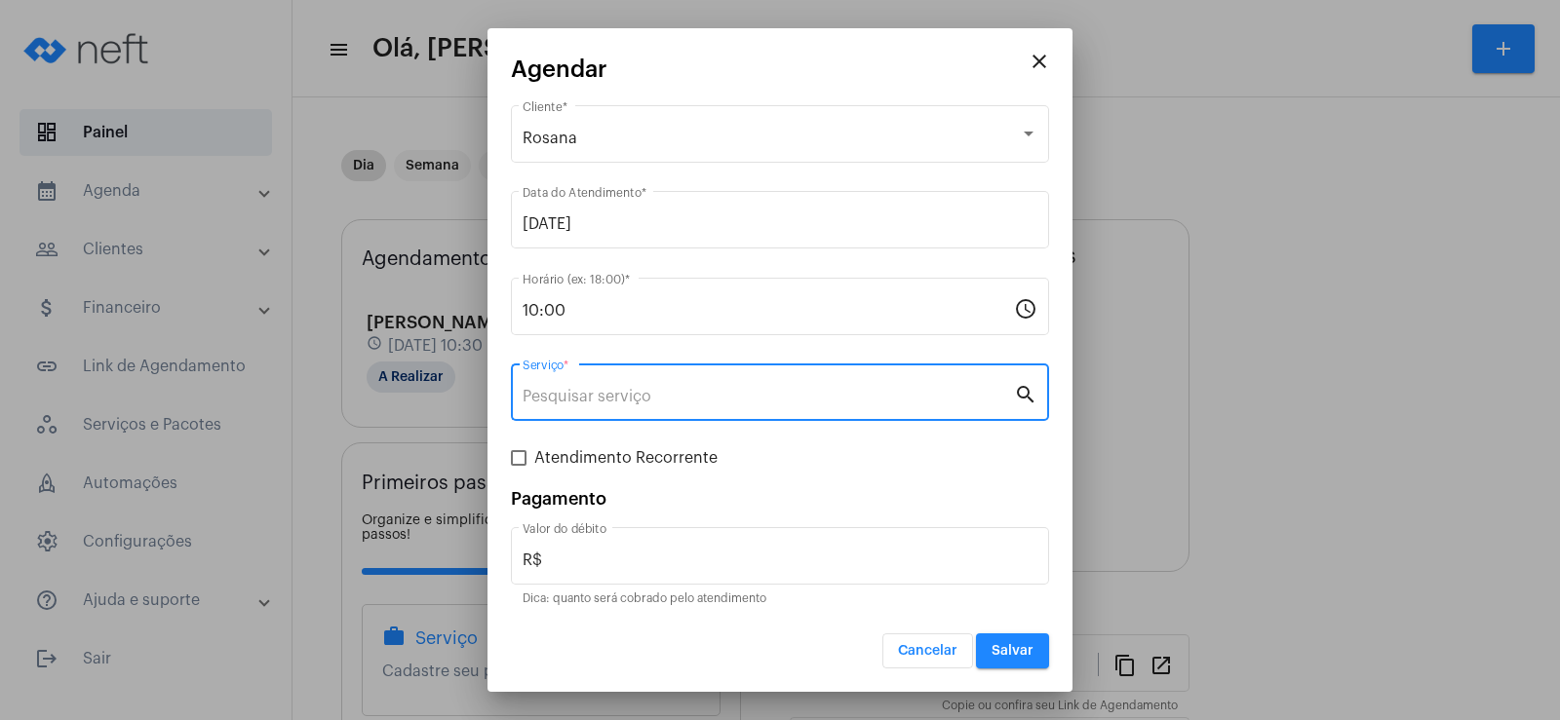
click at [581, 405] on input "Serviço *" at bounding box center [768, 397] width 491 height 18
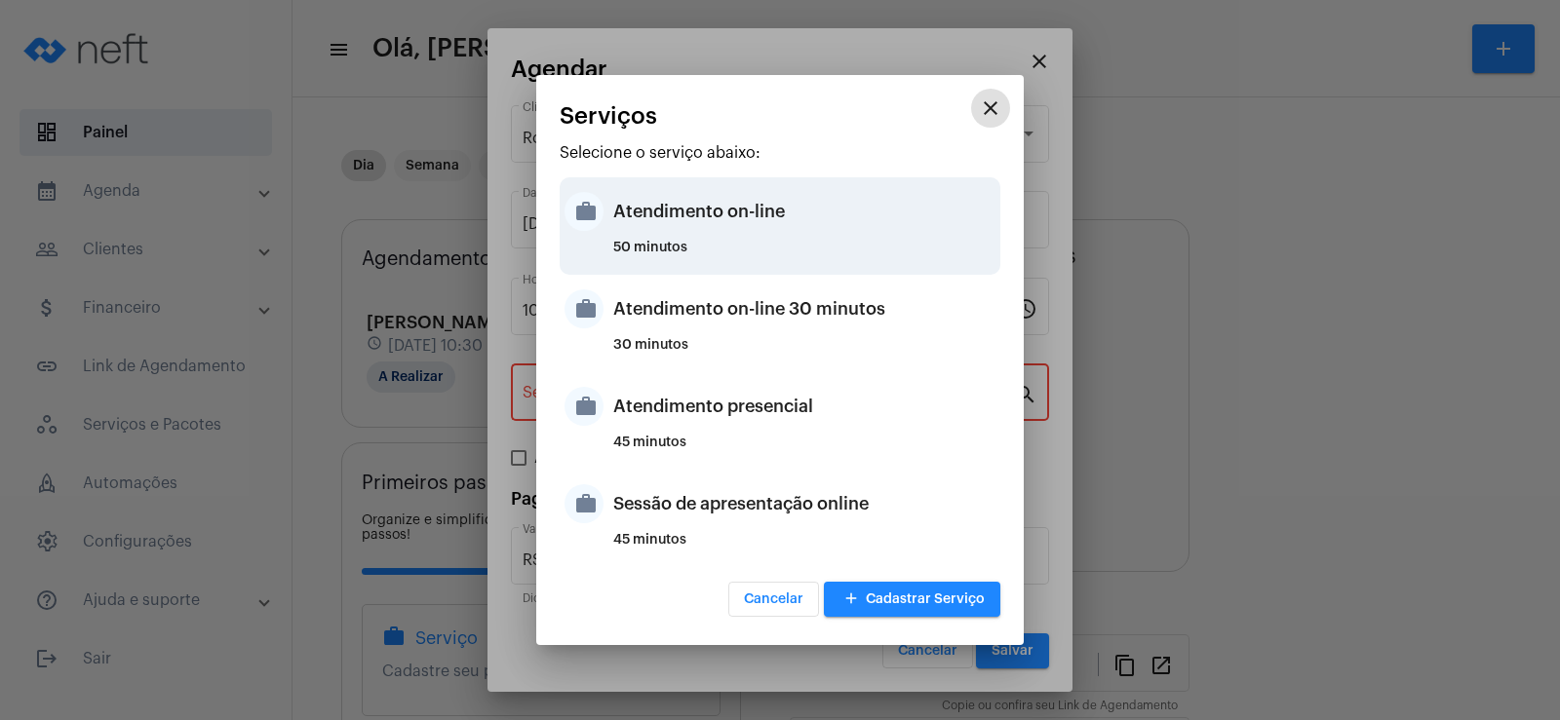
click at [704, 219] on div "Atendimento on-line" at bounding box center [804, 211] width 382 height 58
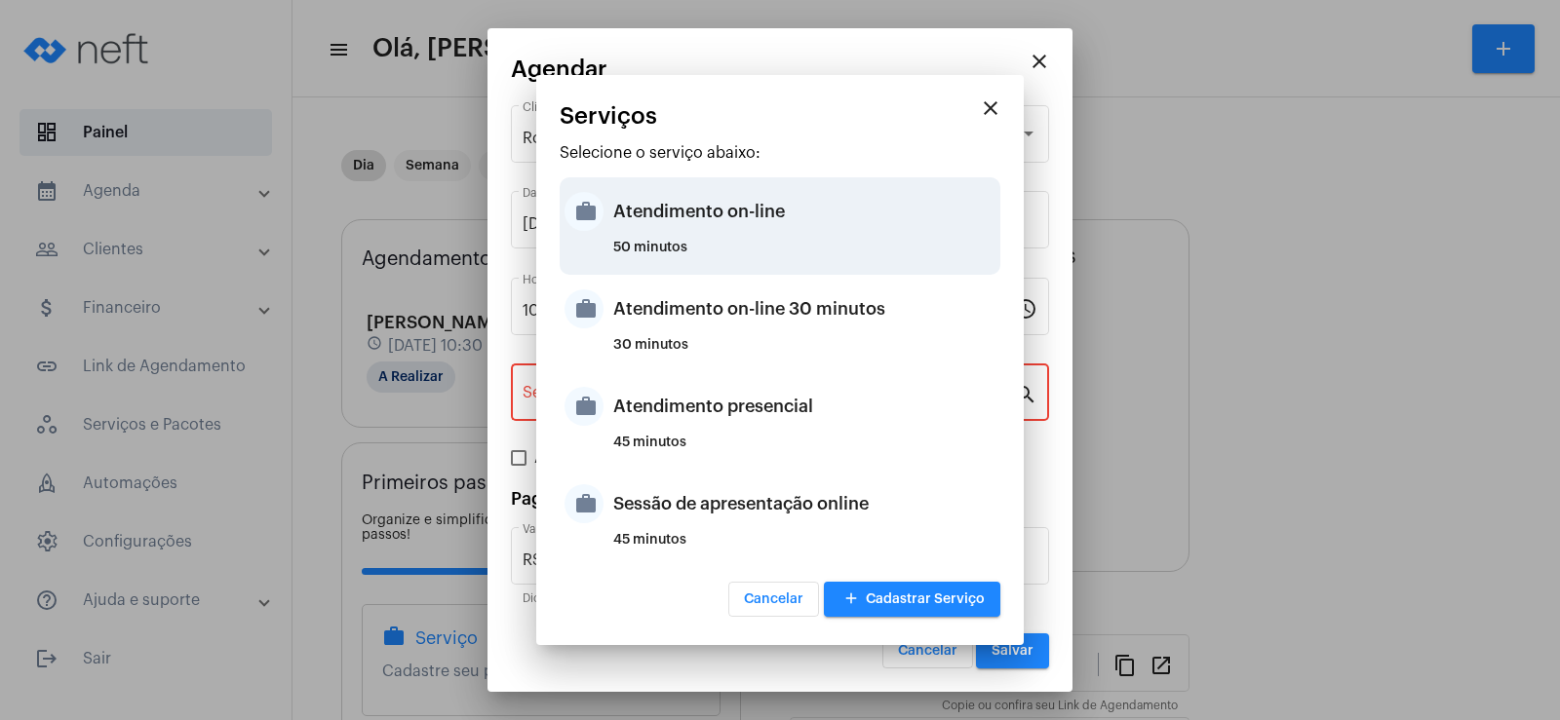
type input "Atendimento on-line"
type input "R$ 0"
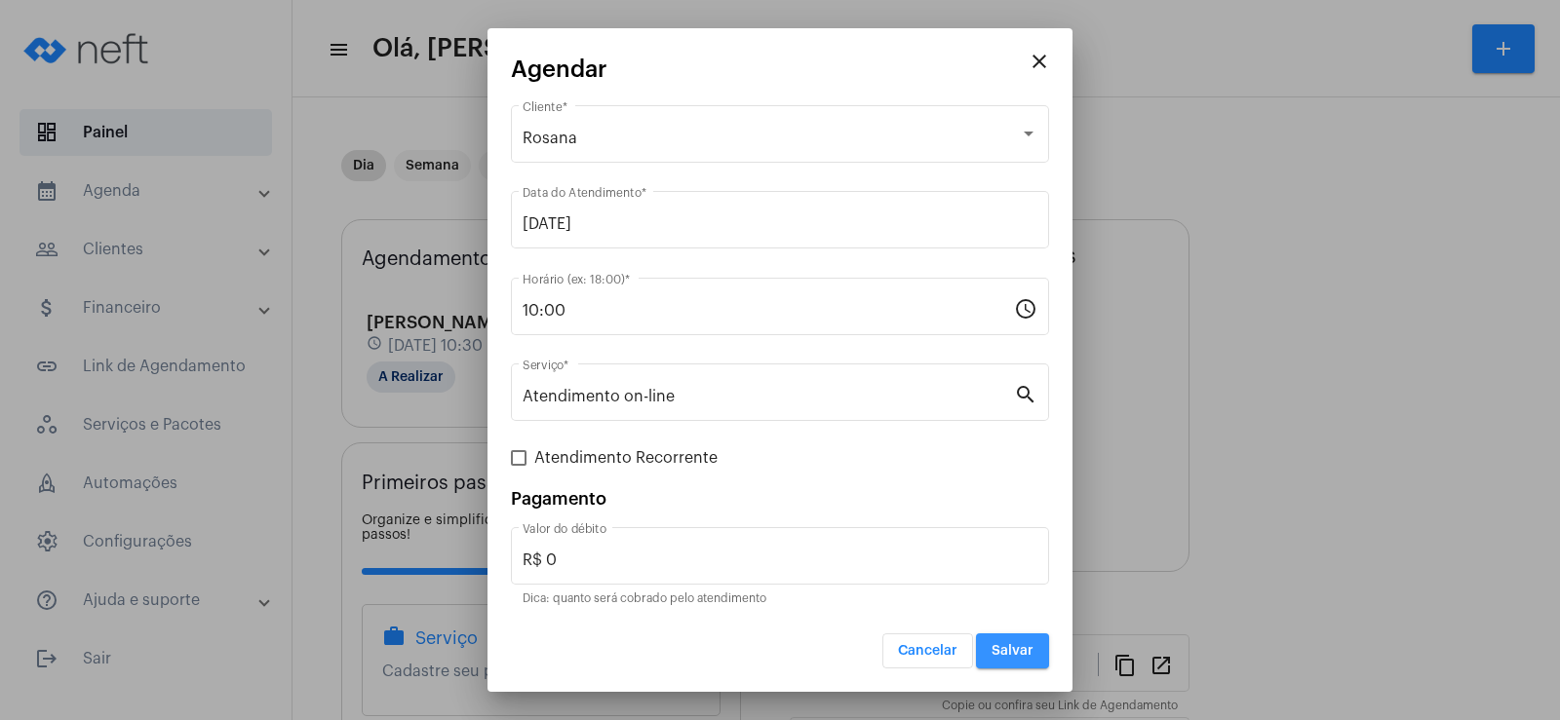
click at [1006, 653] on span "Salvar" at bounding box center [1013, 651] width 42 height 14
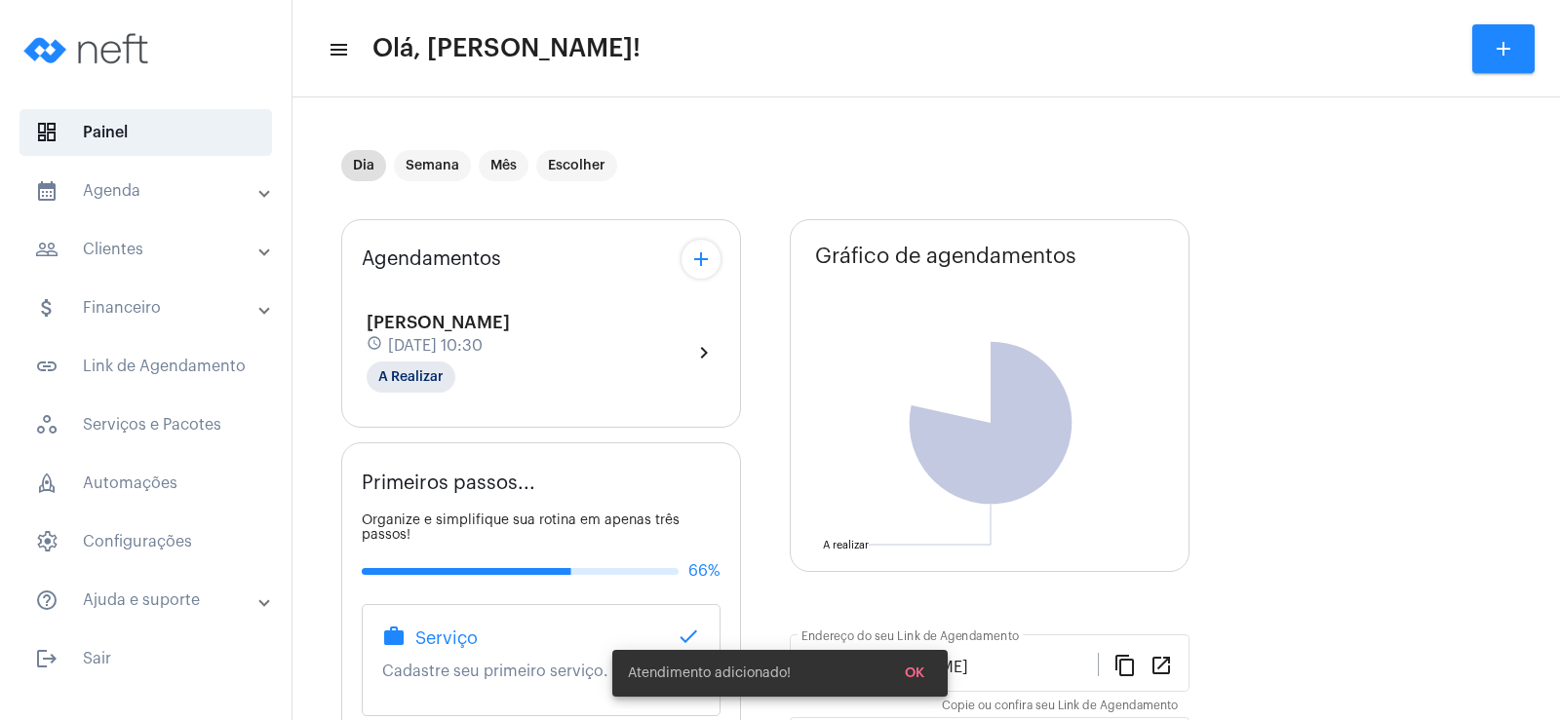
click at [700, 258] on mat-icon "add" at bounding box center [700, 259] width 23 height 23
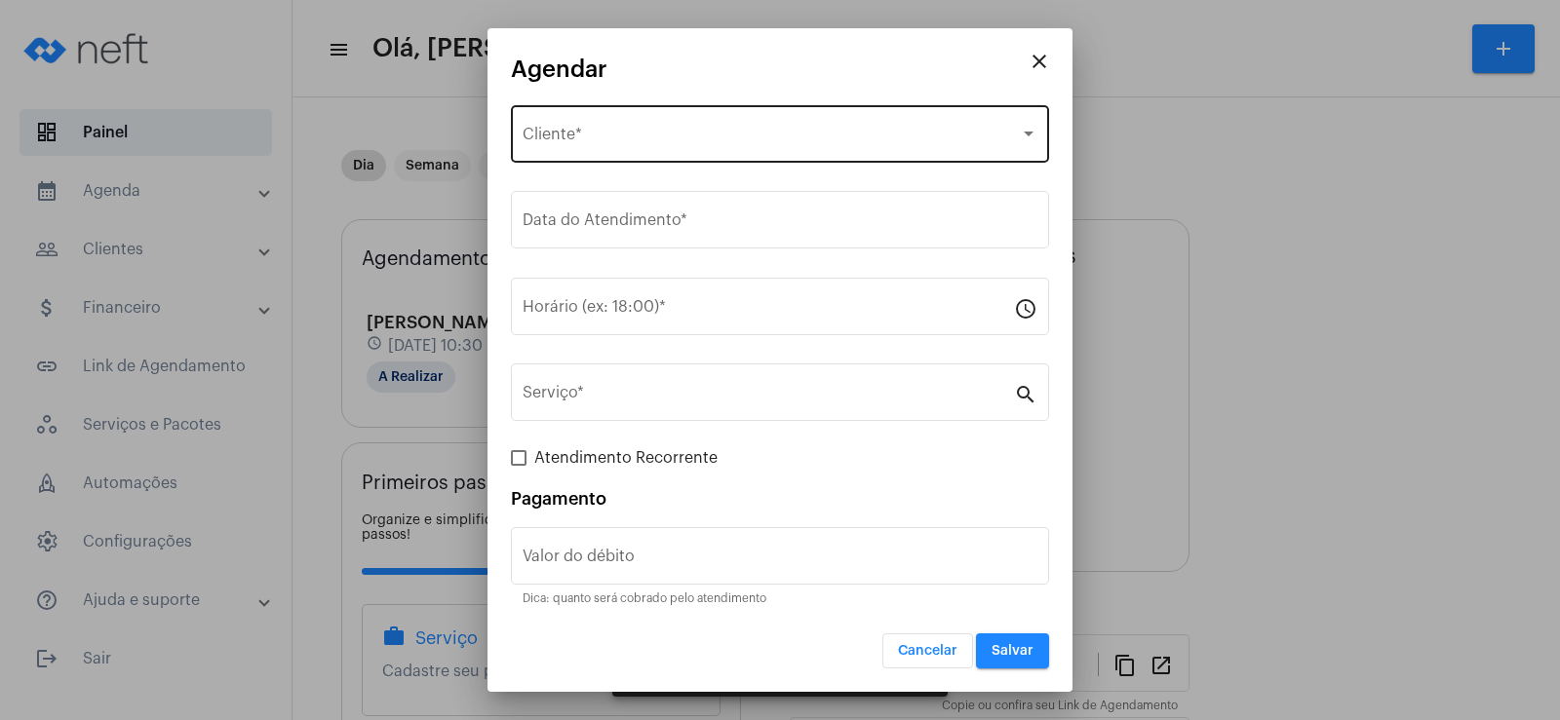
click at [616, 134] on span "Selecione o Cliente" at bounding box center [771, 139] width 497 height 18
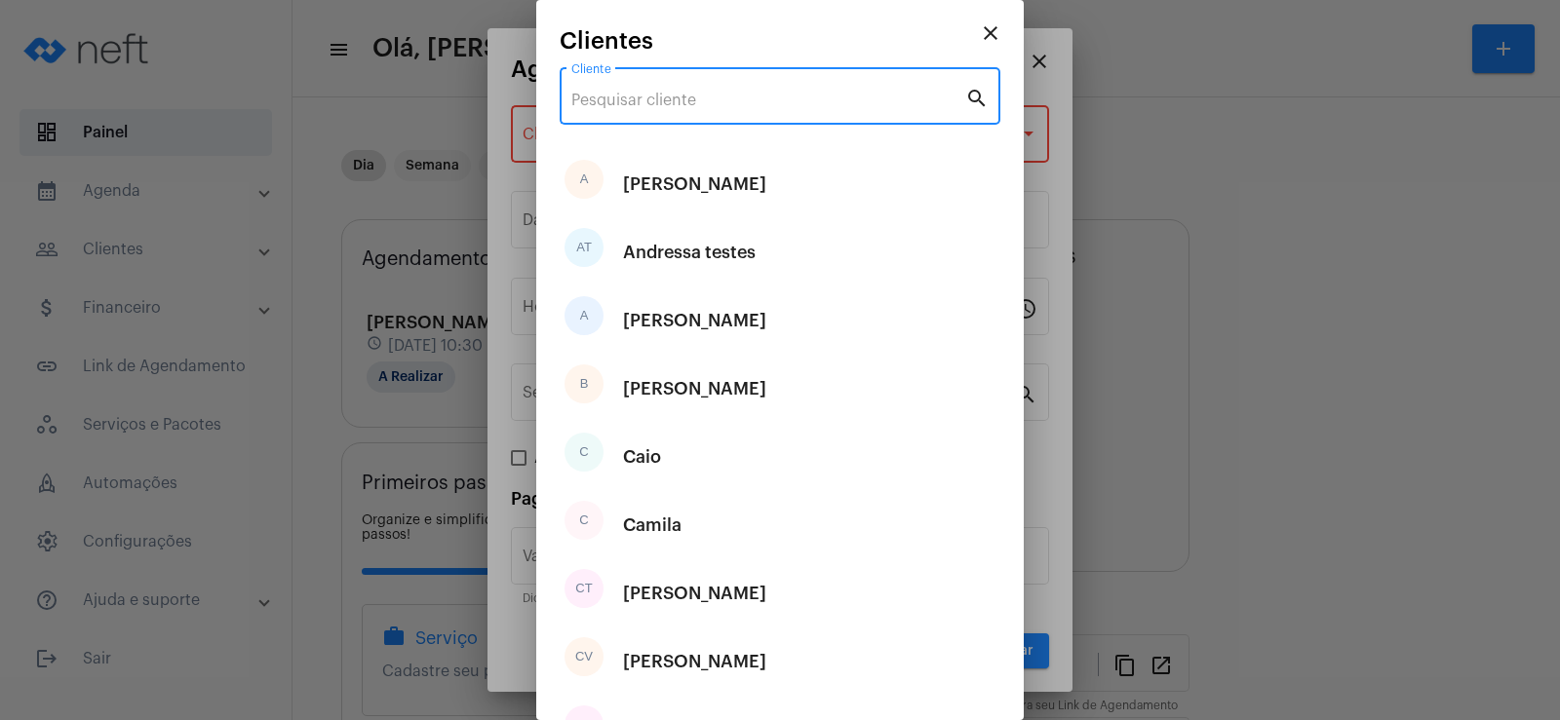
click at [600, 99] on input "Cliente" at bounding box center [768, 101] width 394 height 18
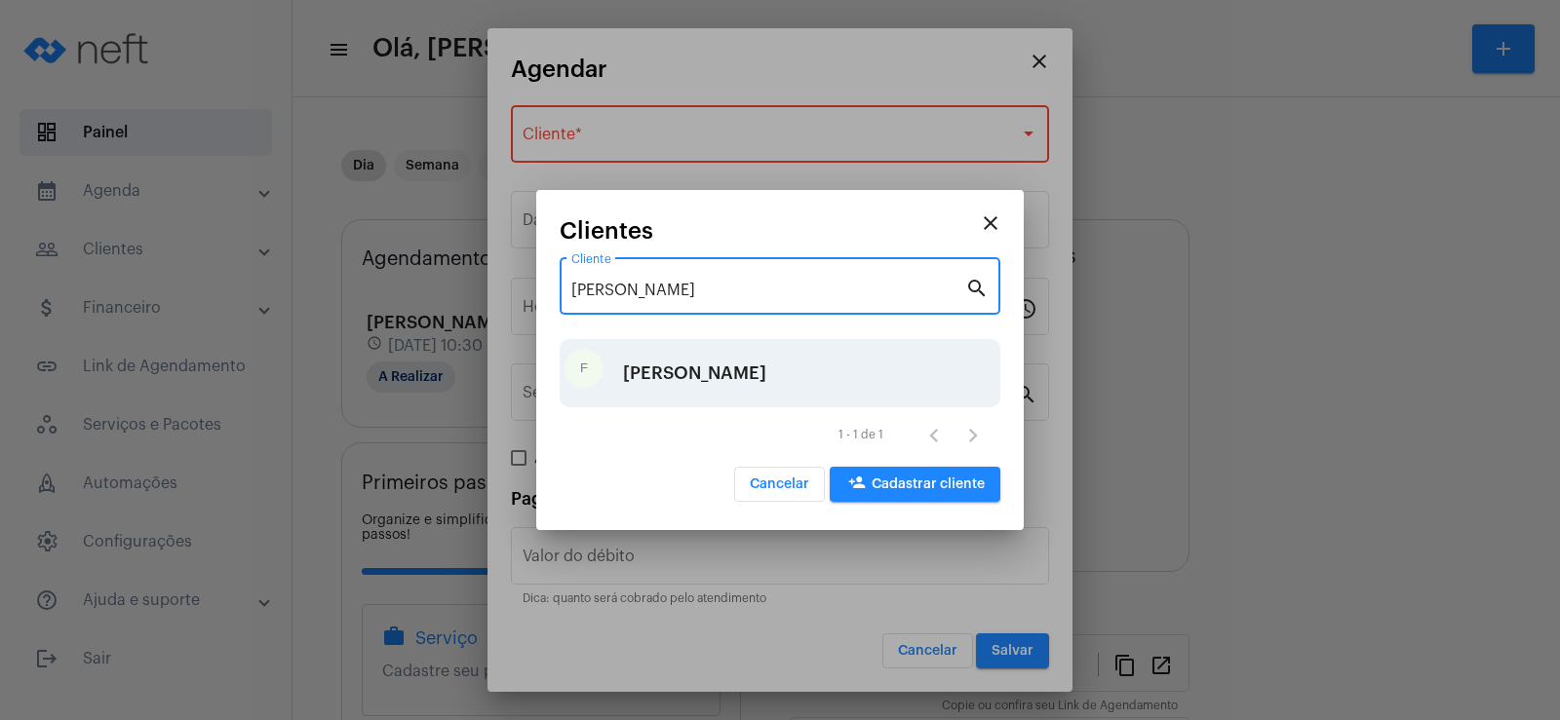
type input "[PERSON_NAME]"
click at [625, 362] on div "[PERSON_NAME]" at bounding box center [694, 373] width 143 height 58
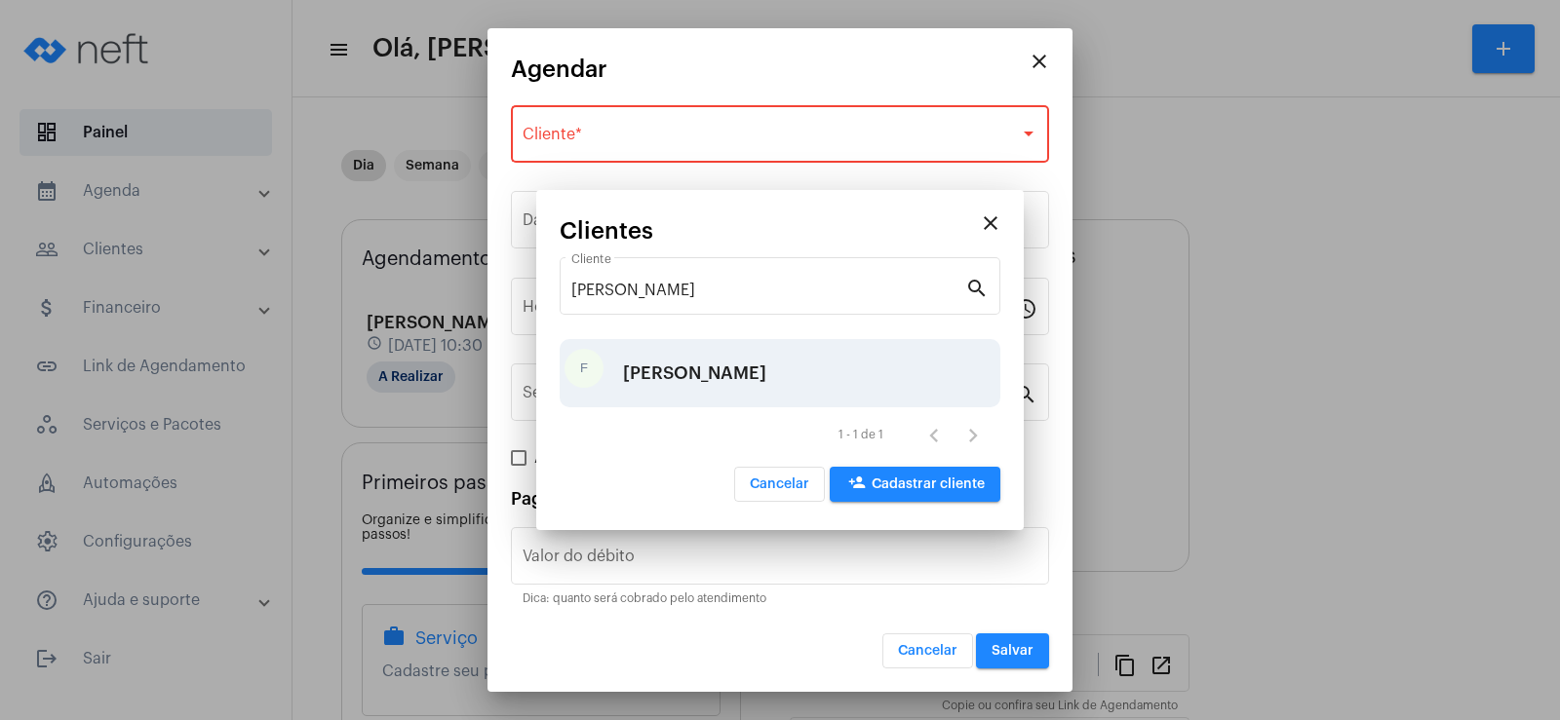
type input "R$"
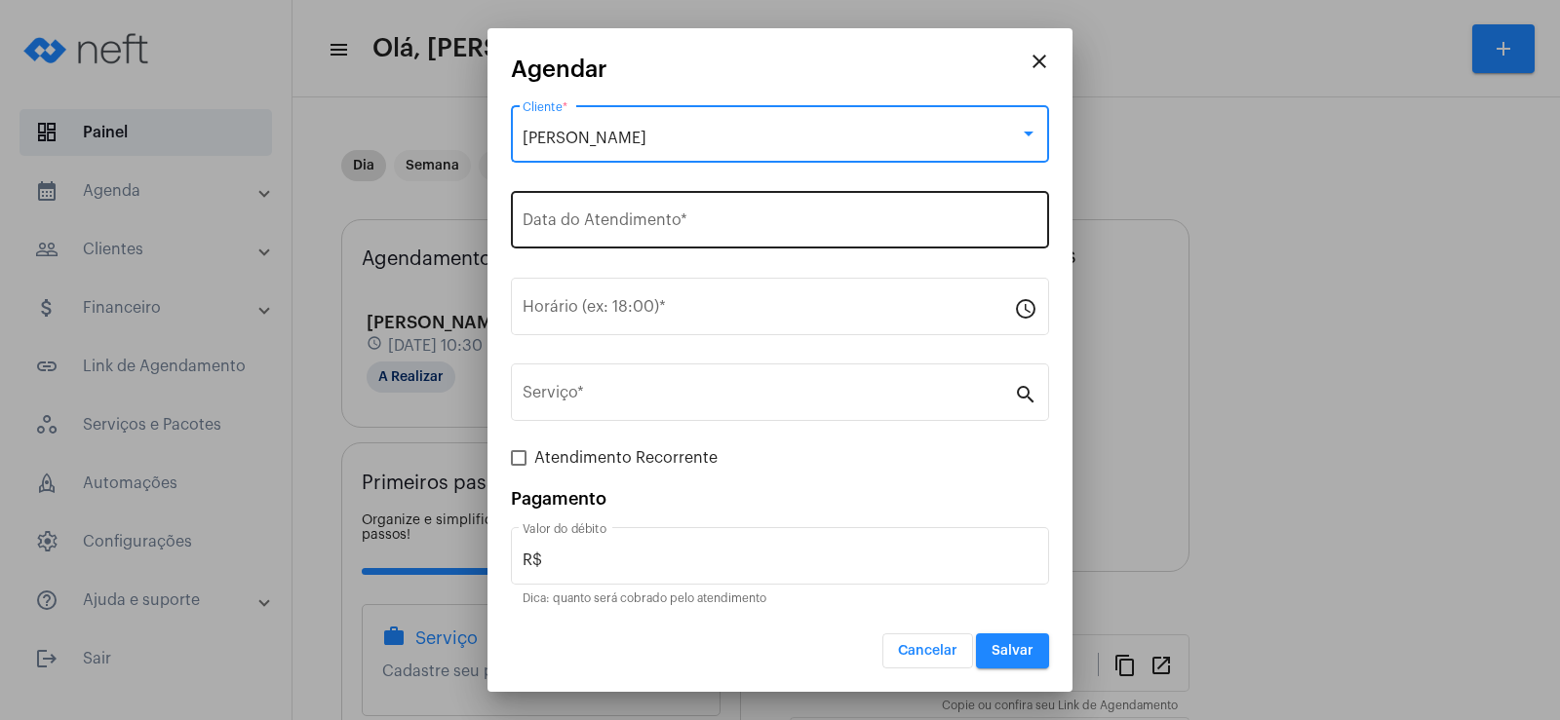
click at [578, 227] on input "Data do Atendimento *" at bounding box center [780, 224] width 515 height 18
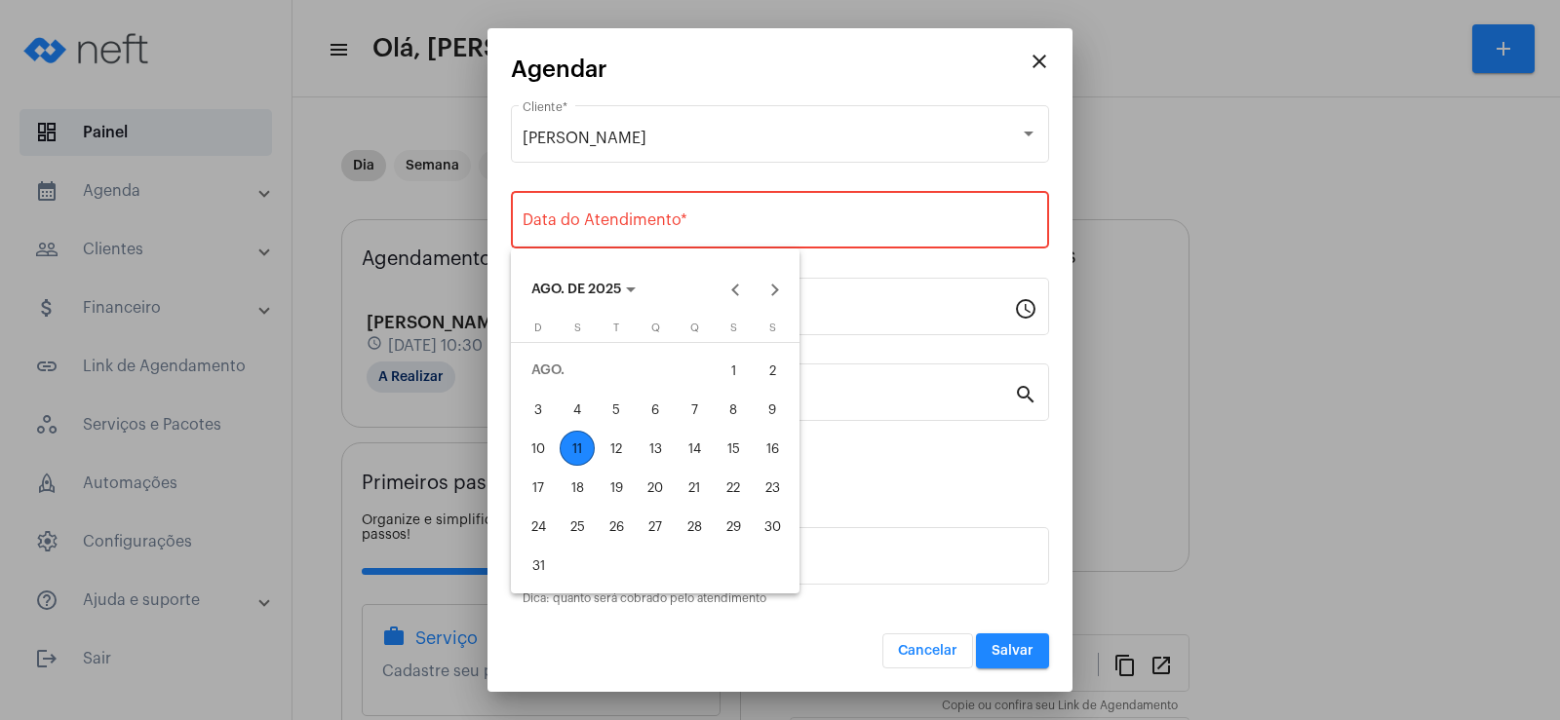
click at [613, 445] on div "12" at bounding box center [616, 448] width 35 height 35
type input "[DATE]"
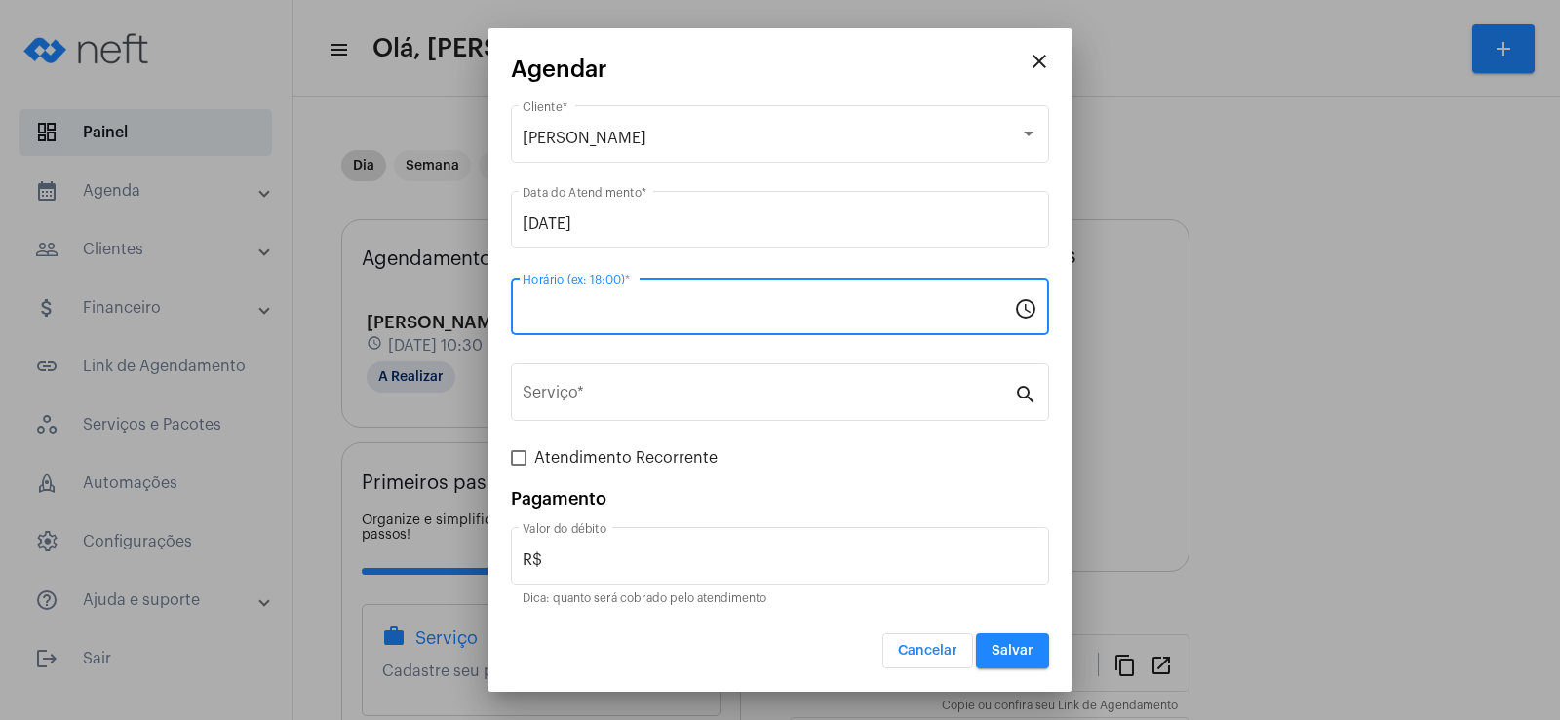
click at [572, 314] on input "Horário (ex: 18:00) *" at bounding box center [768, 311] width 491 height 18
type input "11:00"
click at [599, 423] on div "Serviço * search" at bounding box center [780, 403] width 538 height 79
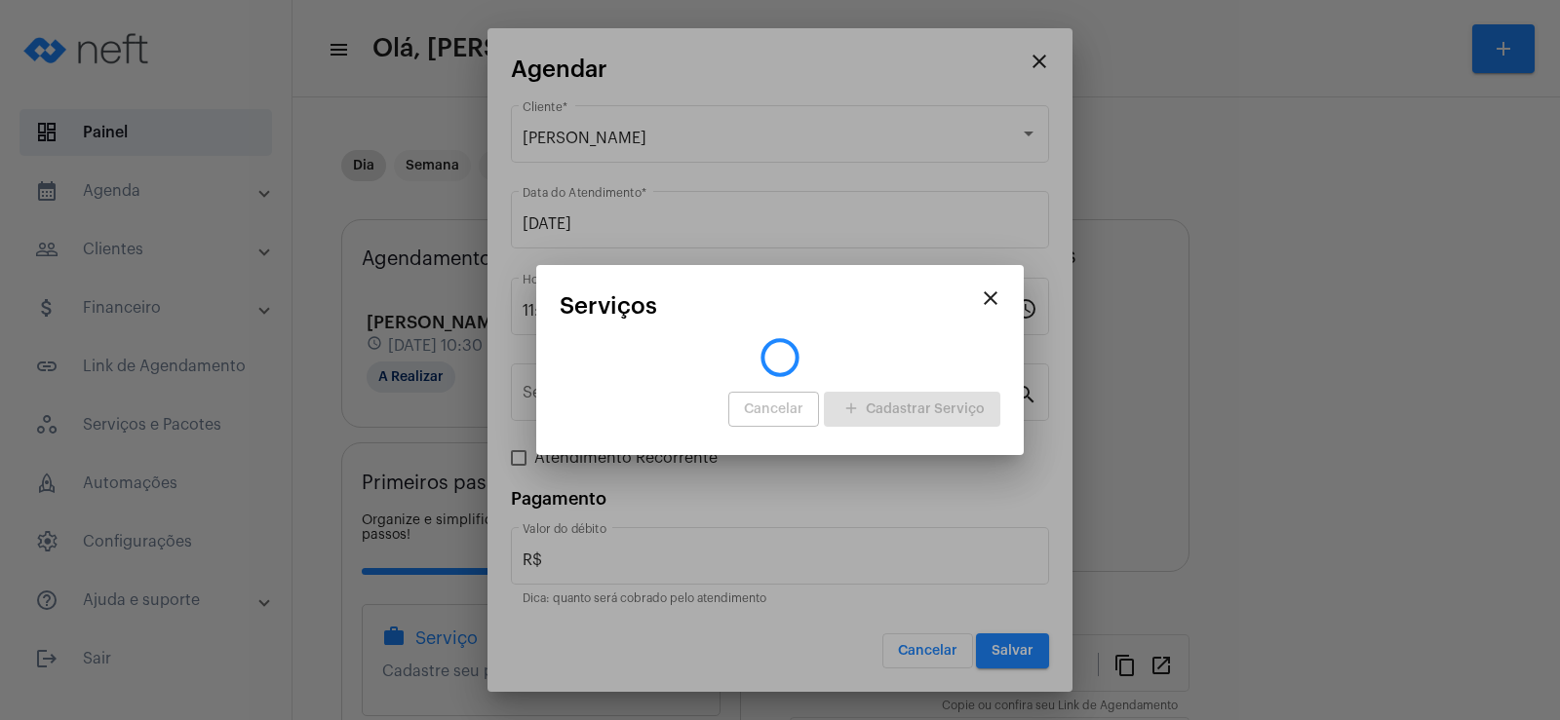
click at [599, 416] on app-search-create-procedures "close Serviços Cancelar add Cadastrar Serviço" at bounding box center [780, 362] width 441 height 138
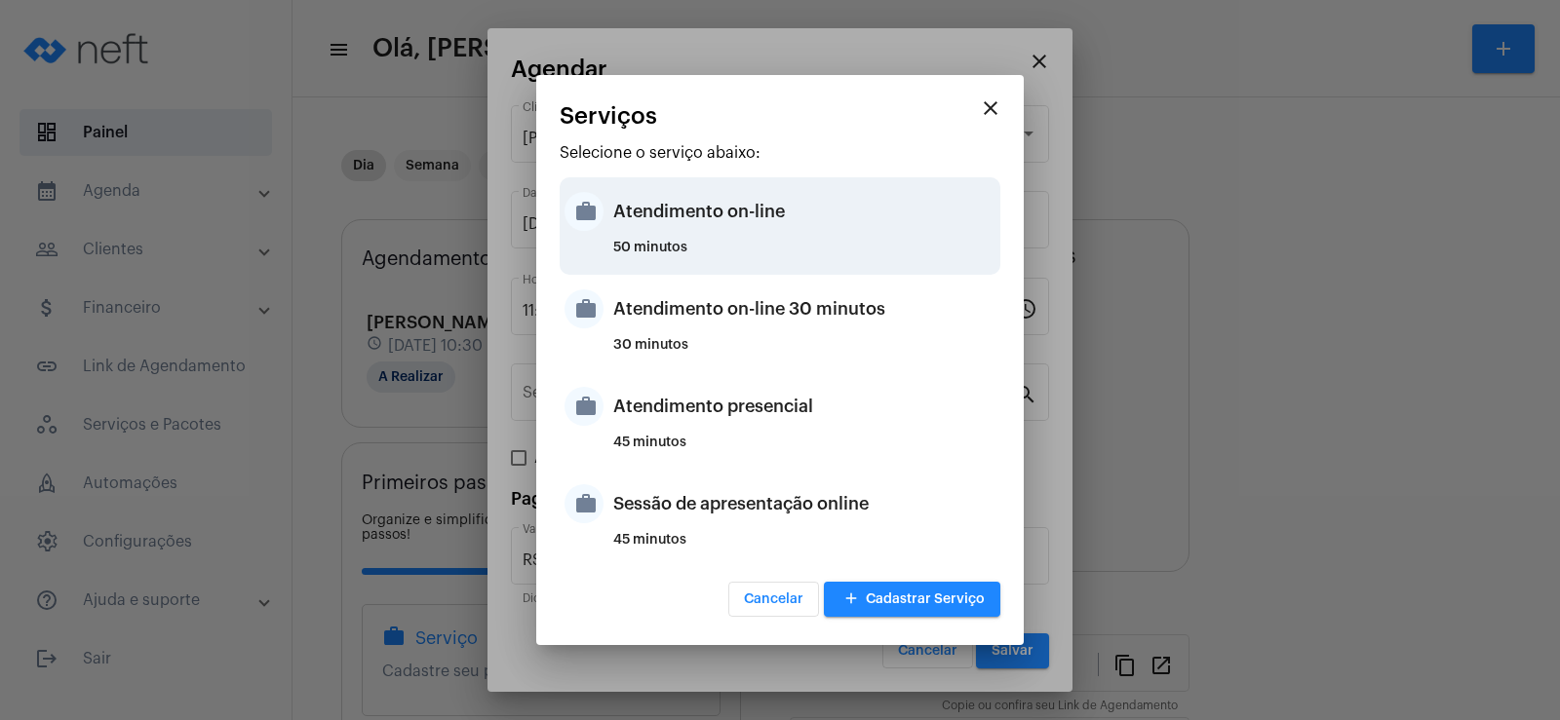
click at [696, 232] on div "Atendimento on-line" at bounding box center [804, 211] width 382 height 58
type input "Atendimento on-line"
type input "R$ 0"
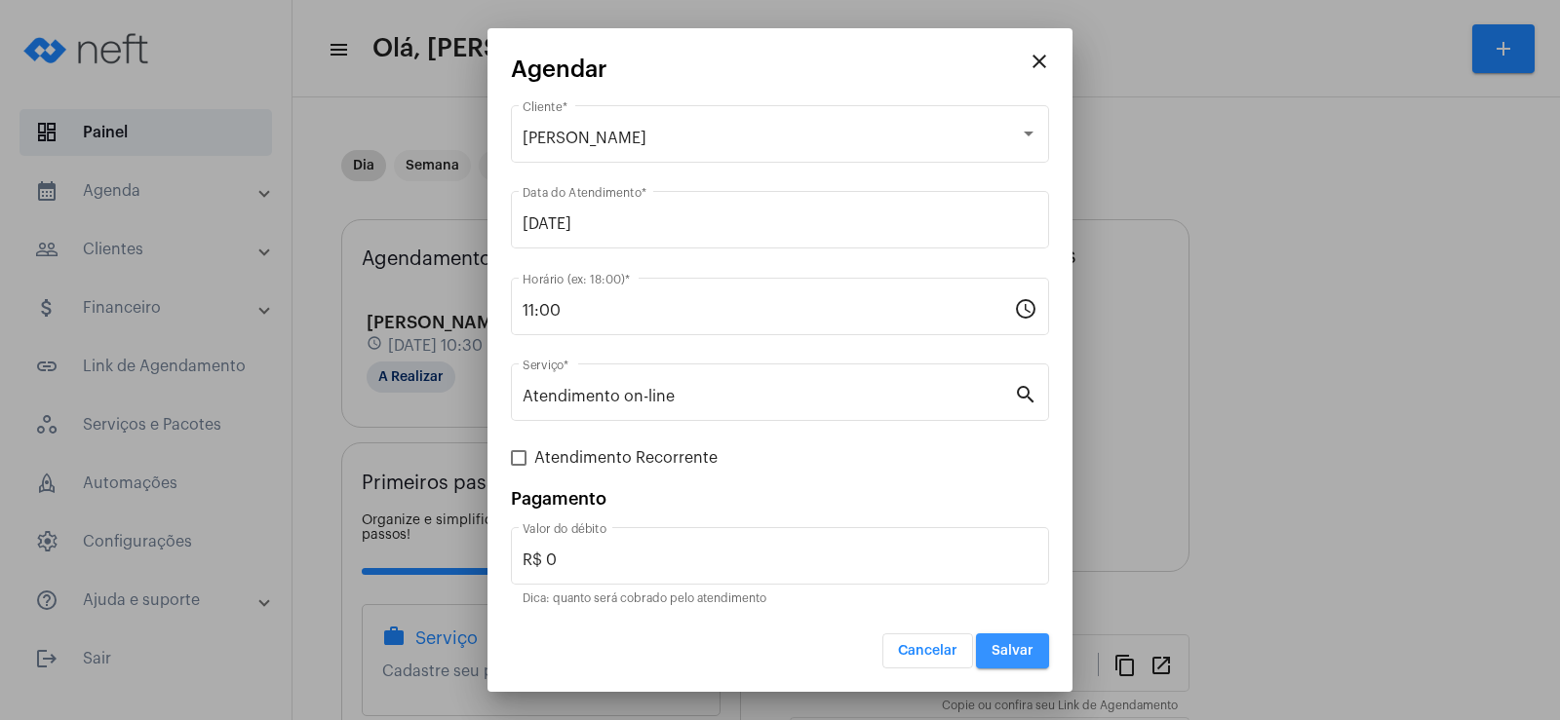
click at [998, 651] on span "Salvar" at bounding box center [1013, 651] width 42 height 14
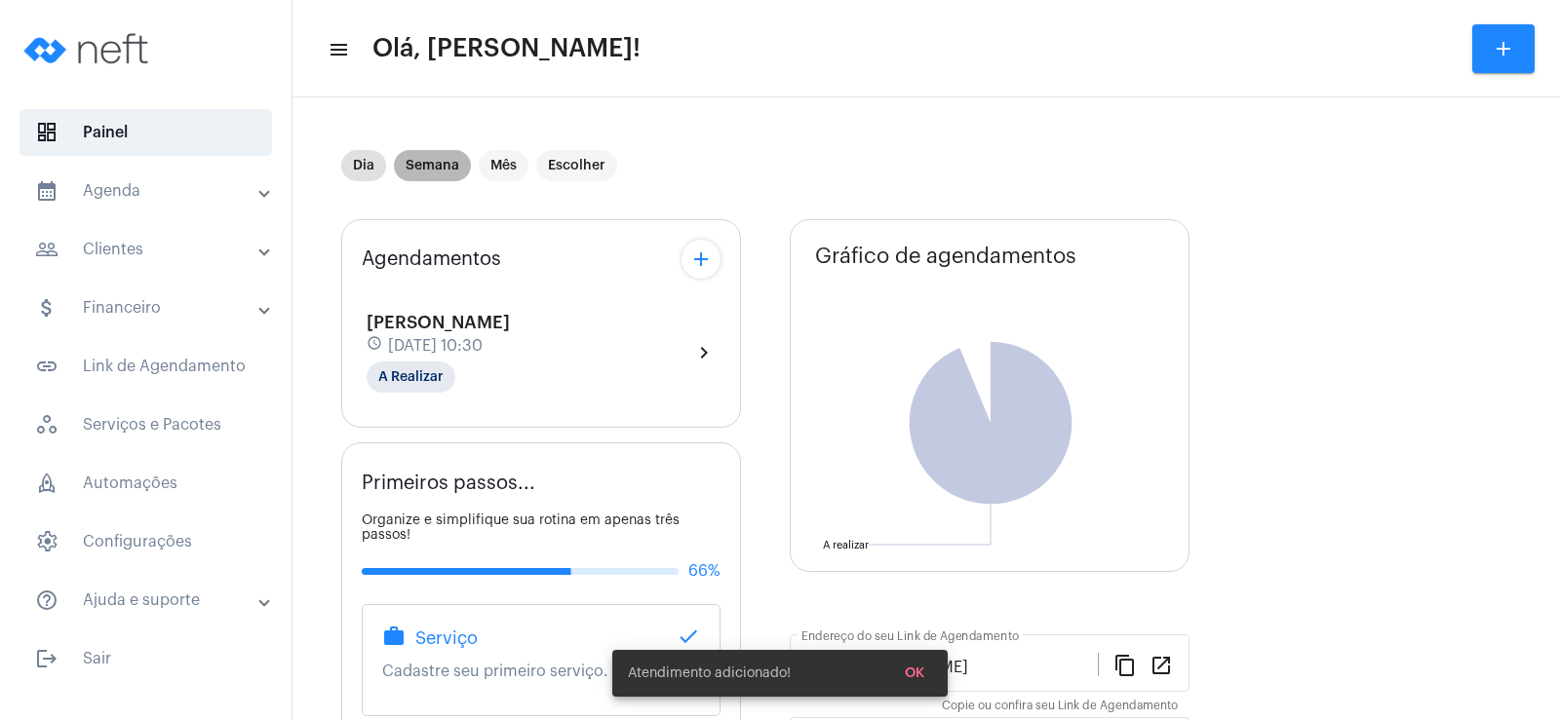
click at [429, 172] on mat-chip "Semana" at bounding box center [432, 165] width 77 height 31
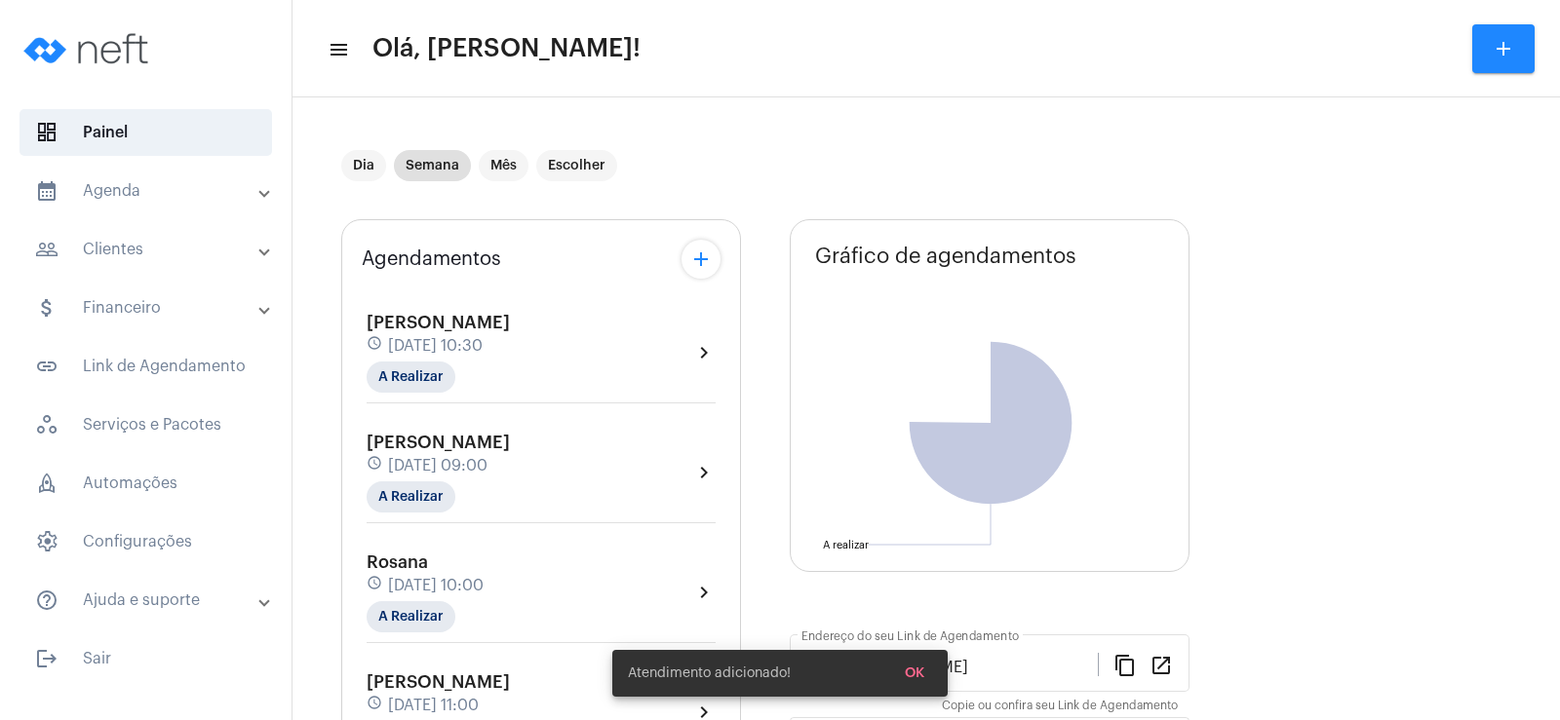
scroll to position [97, 0]
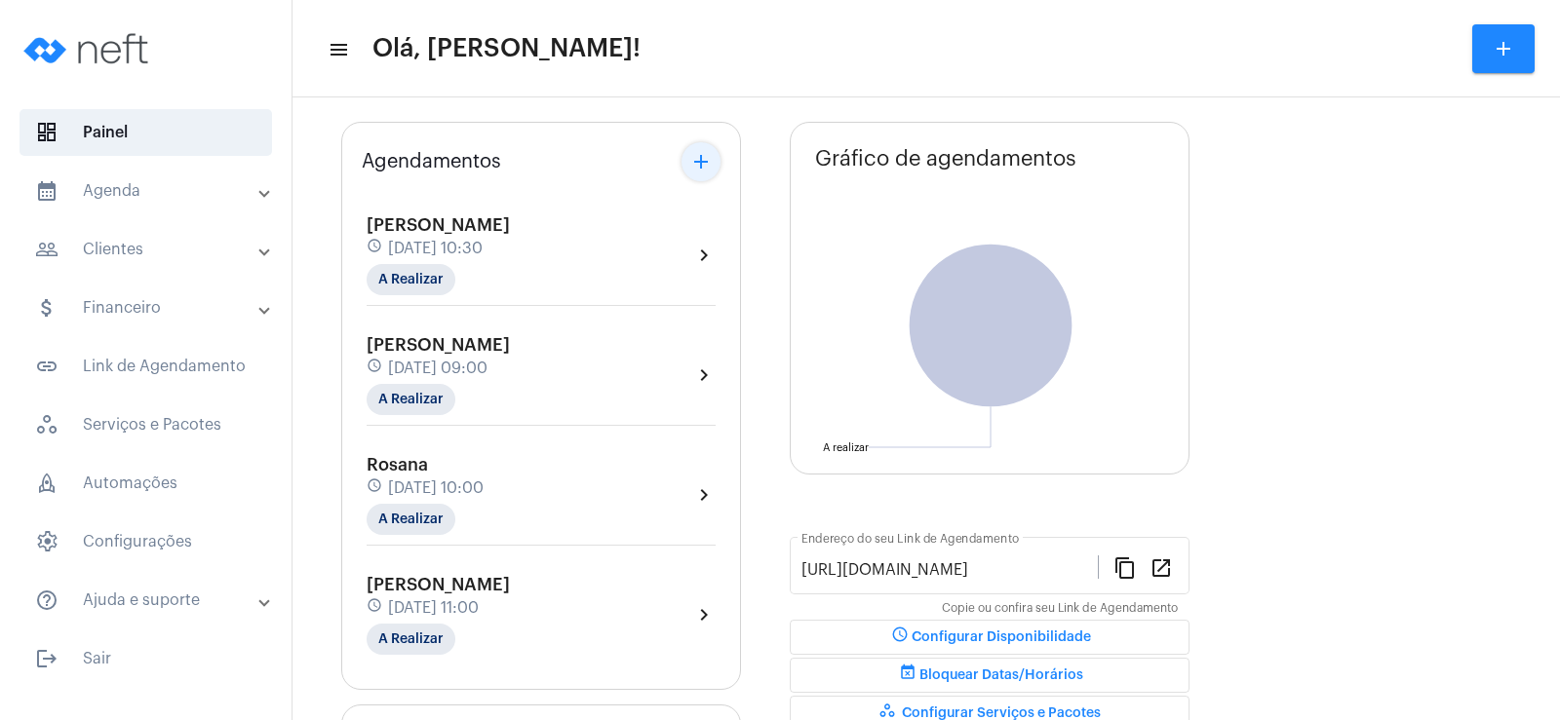
click at [706, 169] on mat-icon "add" at bounding box center [700, 161] width 23 height 23
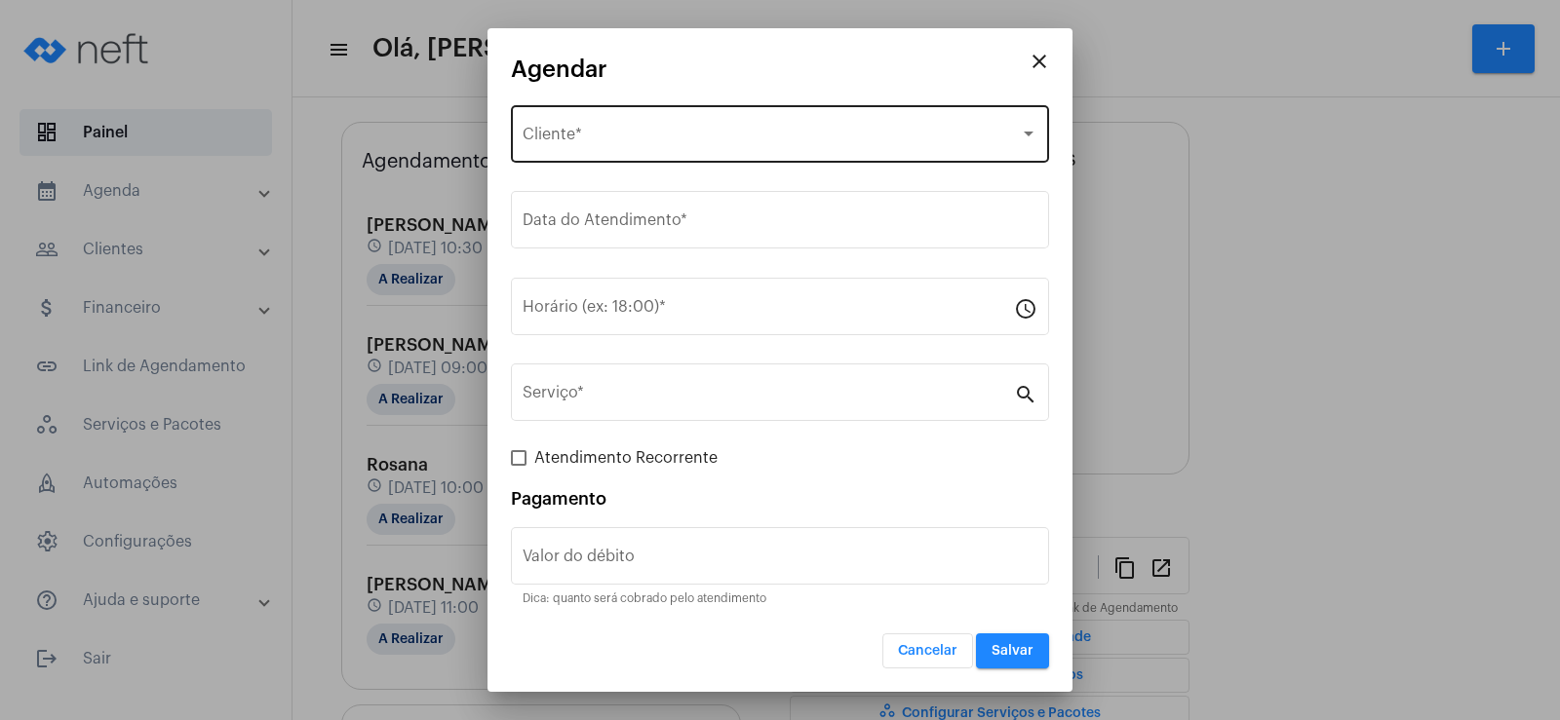
click at [694, 143] on div "Selecione o Cliente" at bounding box center [771, 139] width 497 height 18
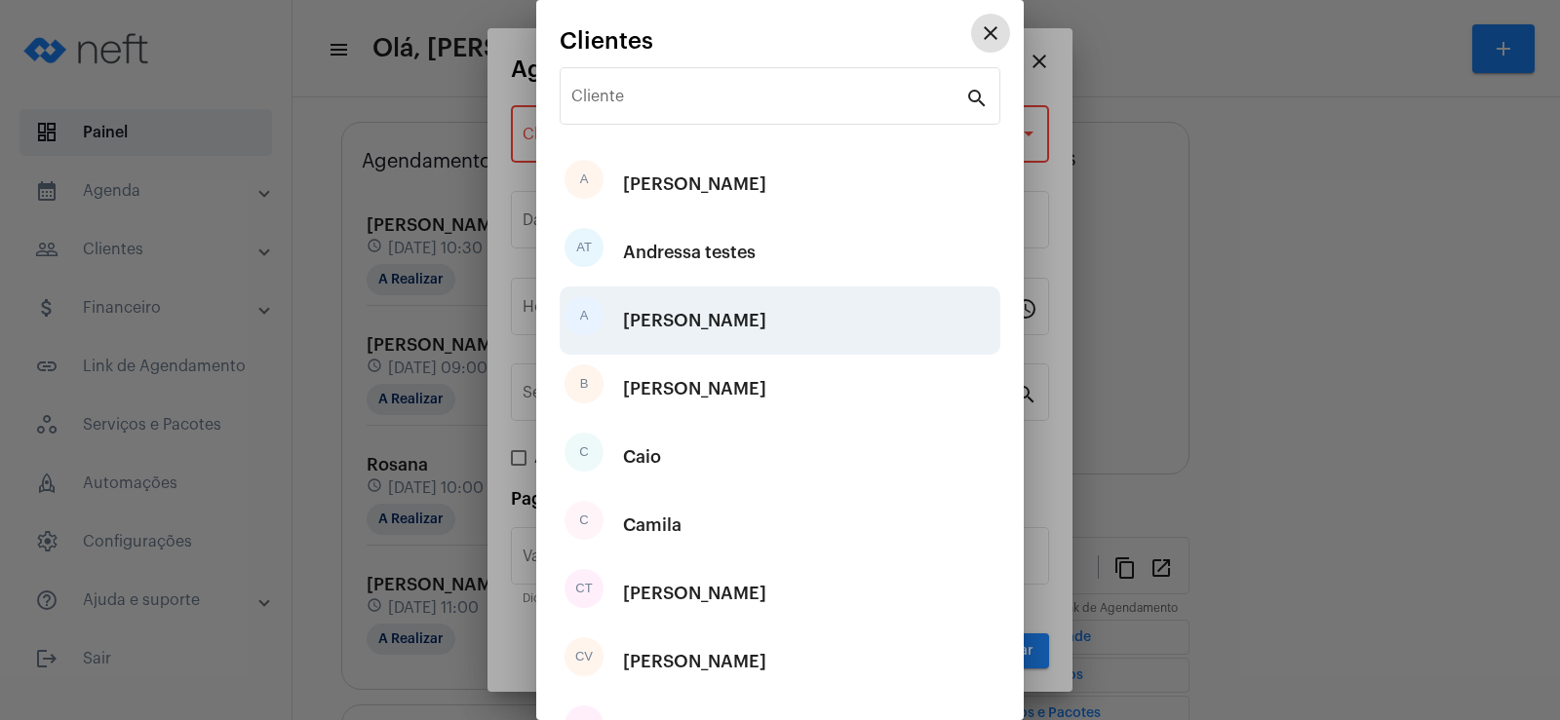
click at [681, 341] on div "A [PERSON_NAME]" at bounding box center [780, 321] width 441 height 68
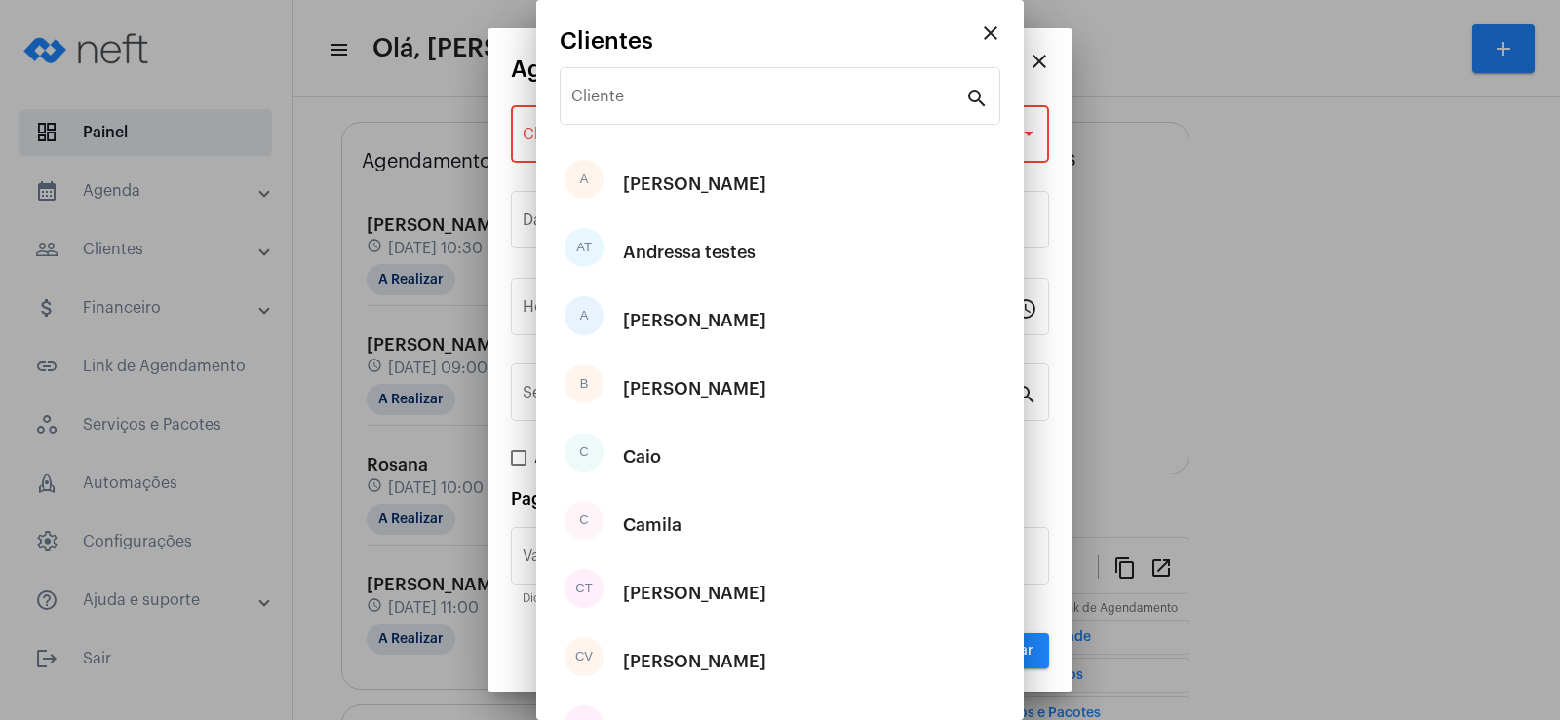
type input "R$"
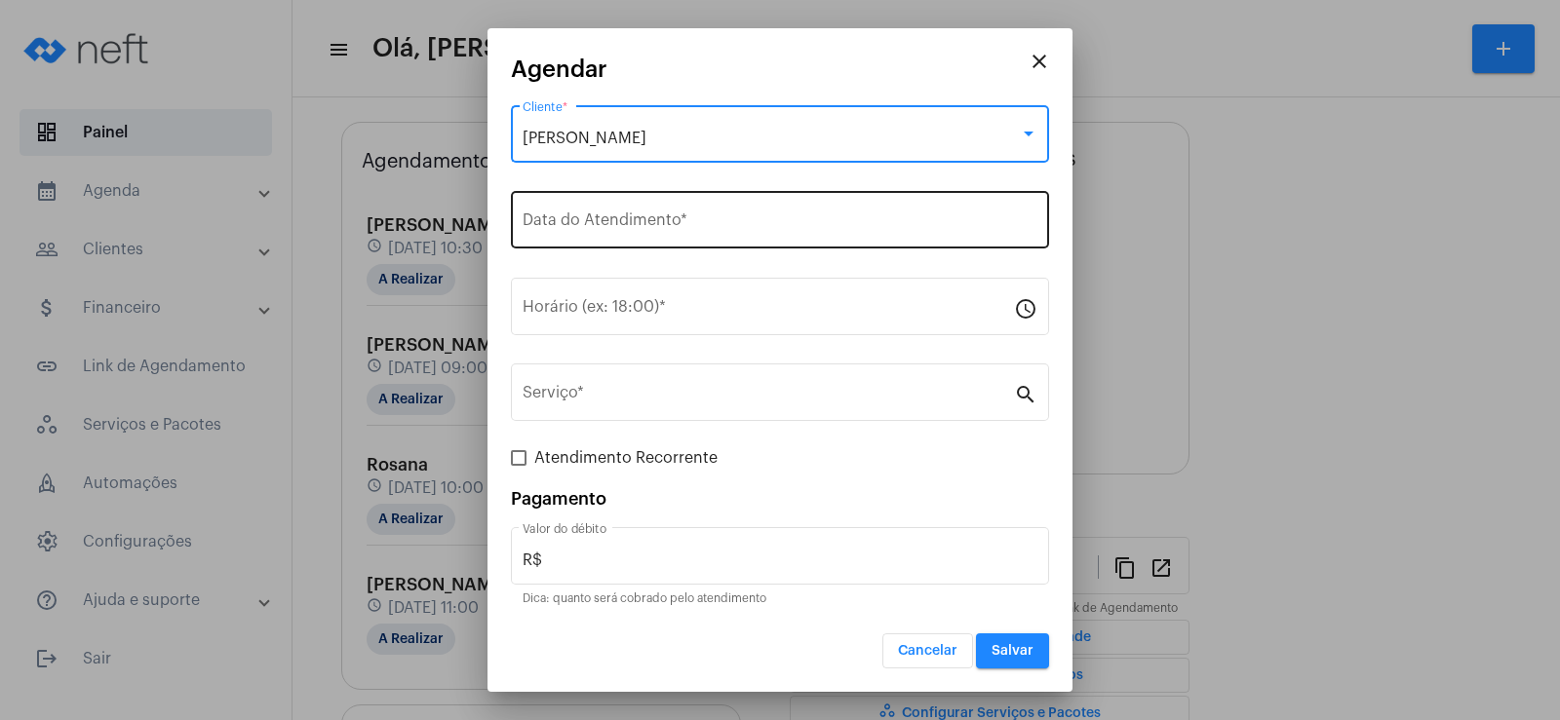
click at [673, 246] on div "Data do Atendimento *" at bounding box center [780, 217] width 515 height 61
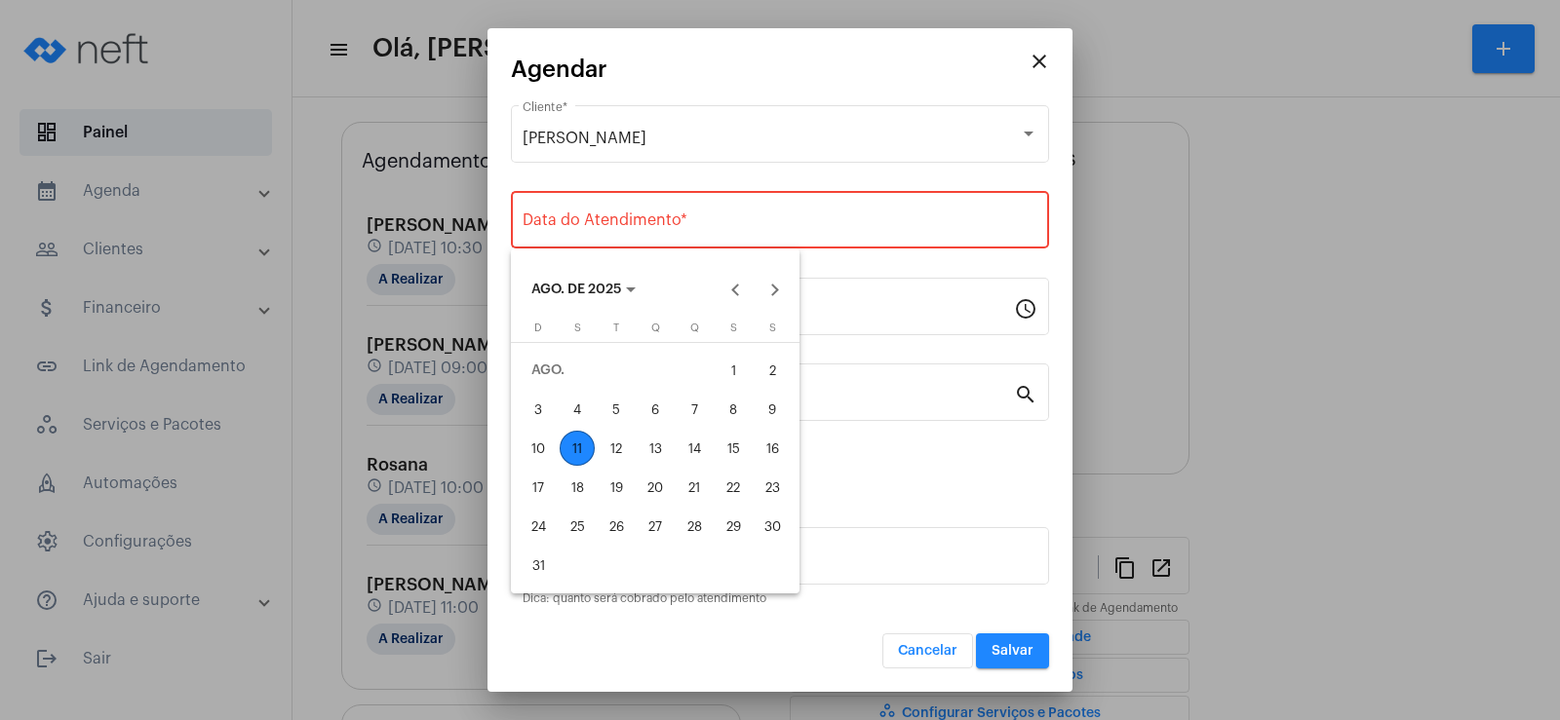
click at [617, 449] on div "12" at bounding box center [616, 448] width 35 height 35
type input "[DATE]"
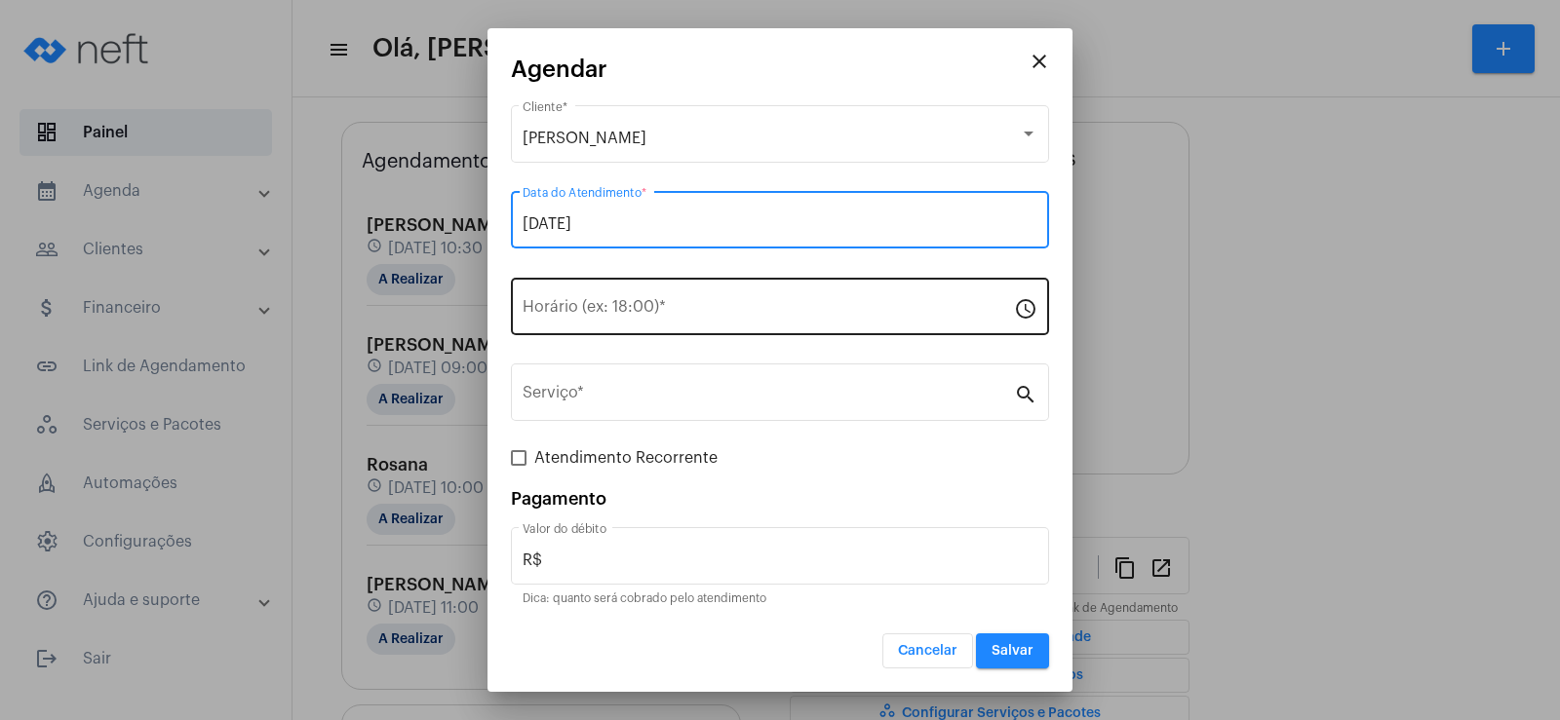
click at [574, 317] on input "Horário (ex: 18:00) *" at bounding box center [768, 311] width 491 height 18
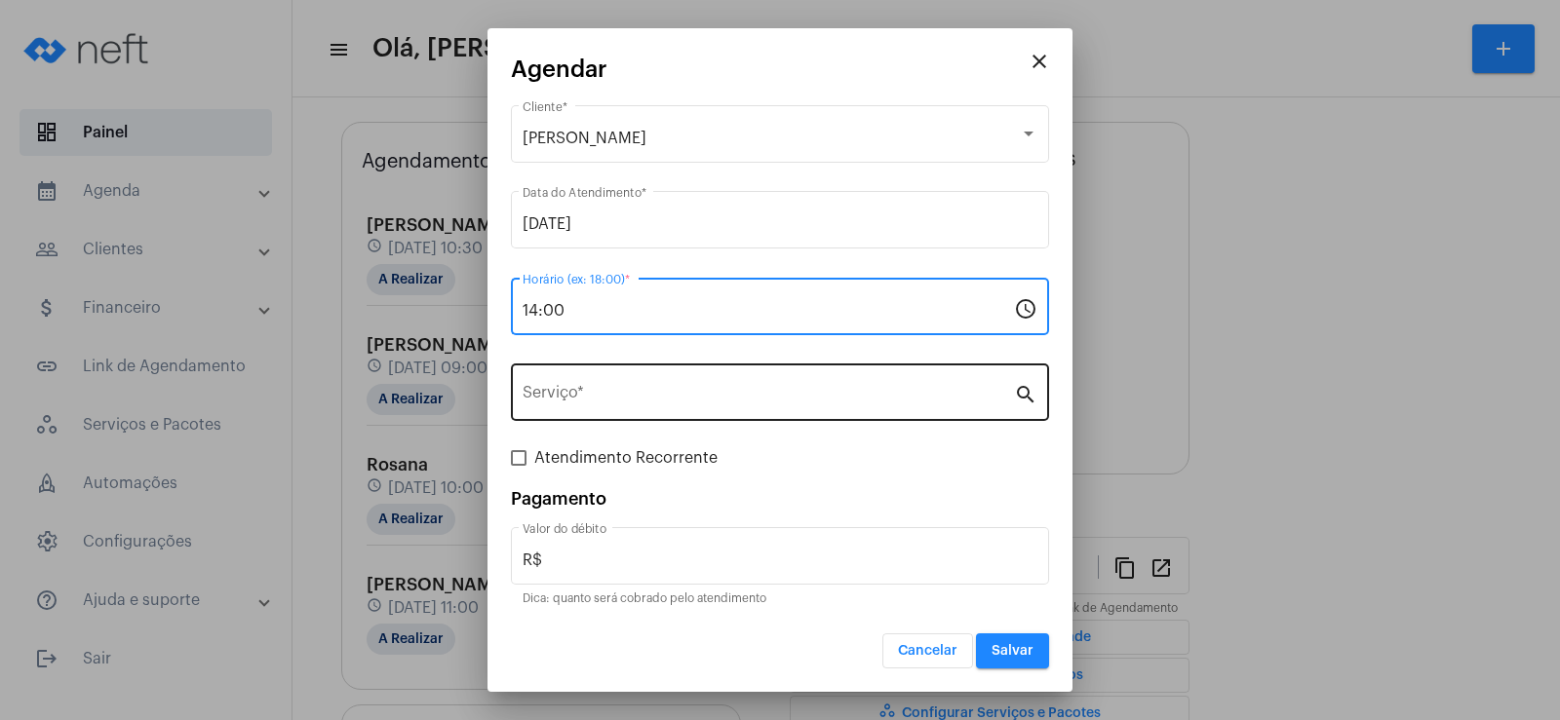
type input "14:00"
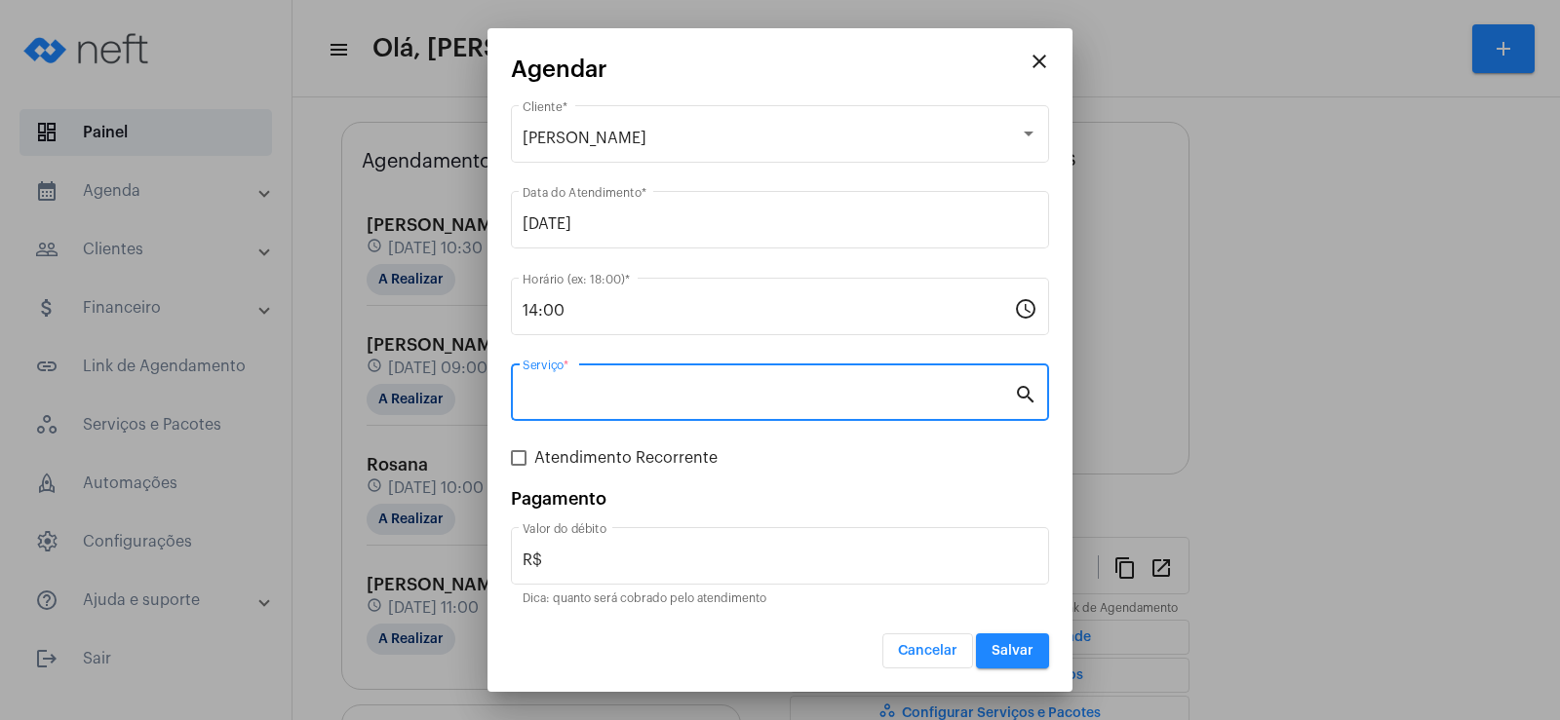
click at [630, 402] on input "Serviço *" at bounding box center [768, 397] width 491 height 18
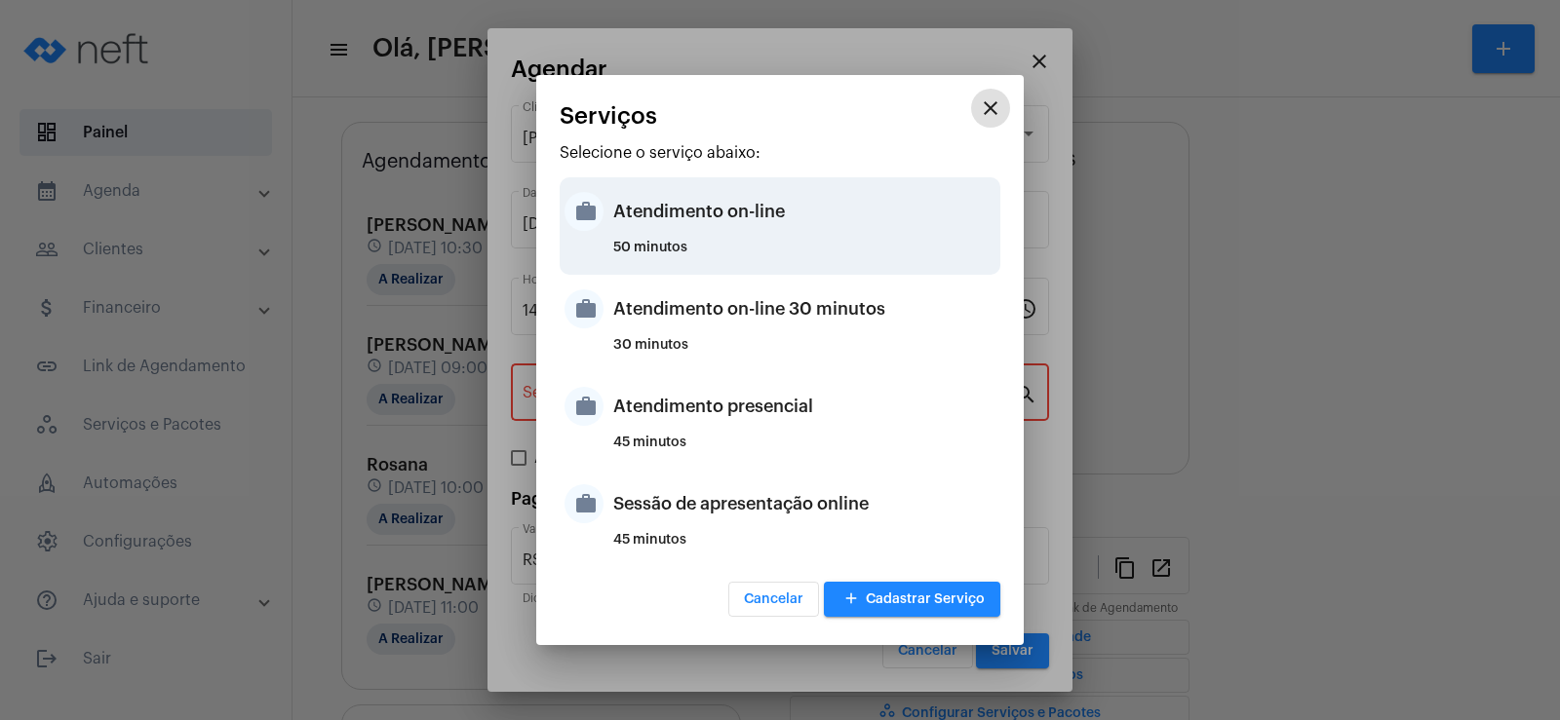
click at [635, 220] on div "Atendimento on-line" at bounding box center [804, 211] width 382 height 58
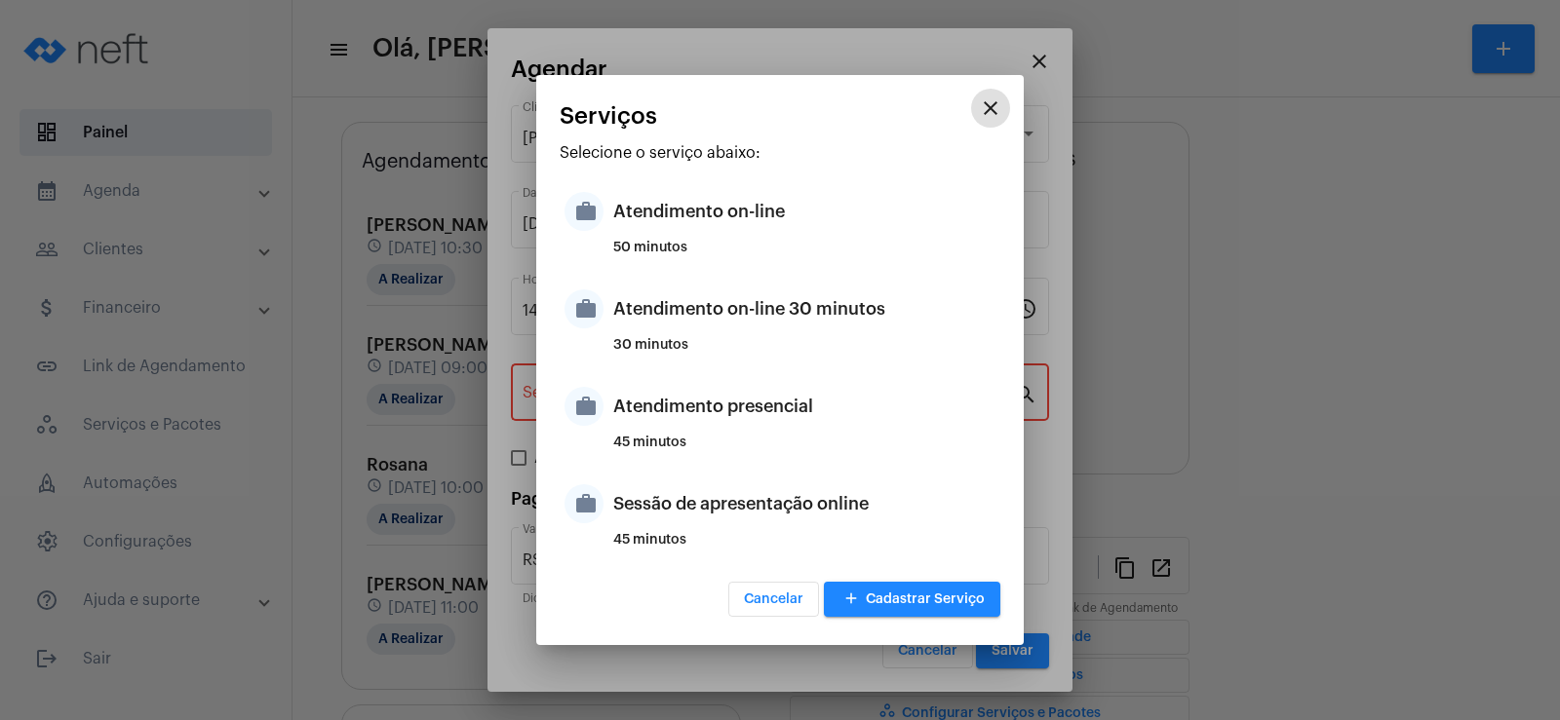
type input "Atendimento on-line"
type input "R$ 0"
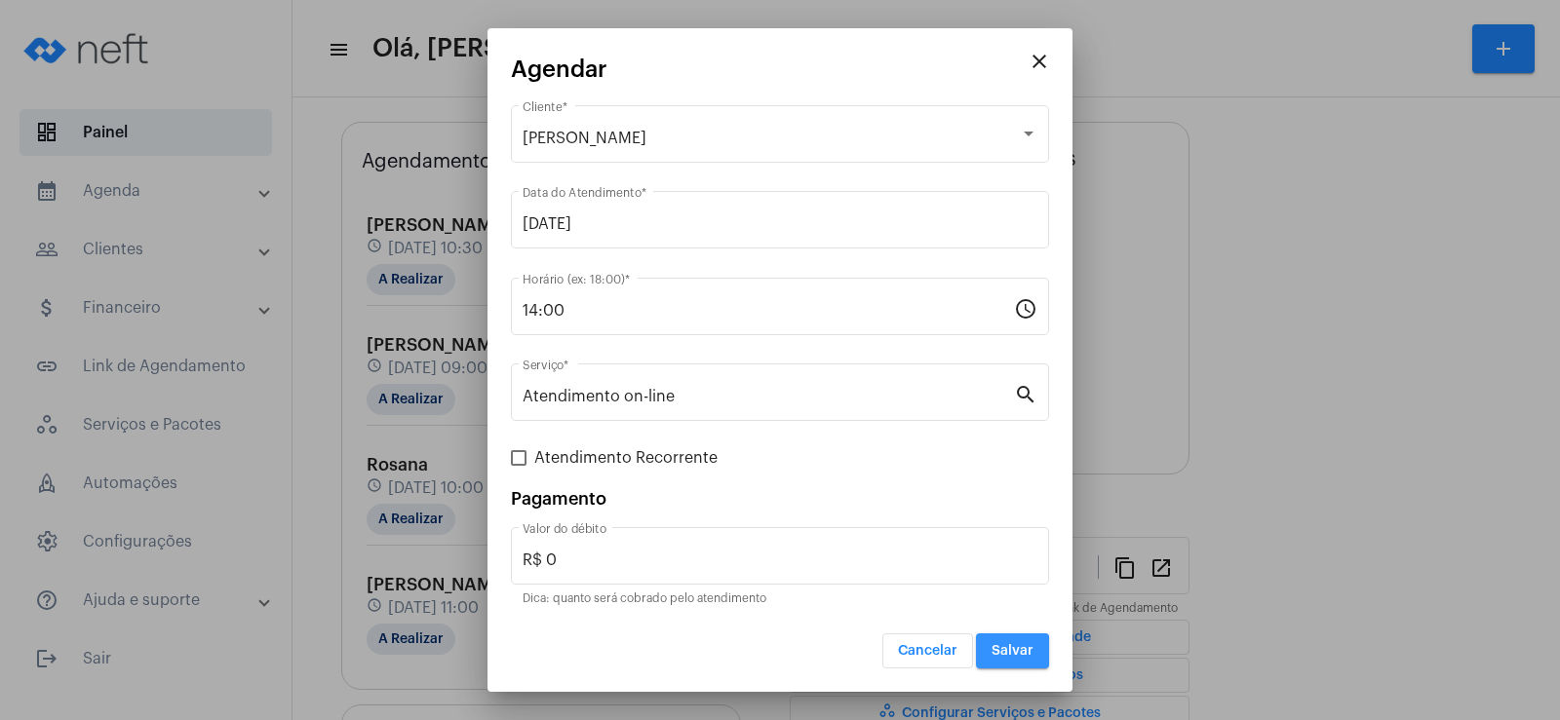
click at [992, 654] on span "Salvar" at bounding box center [1013, 651] width 42 height 14
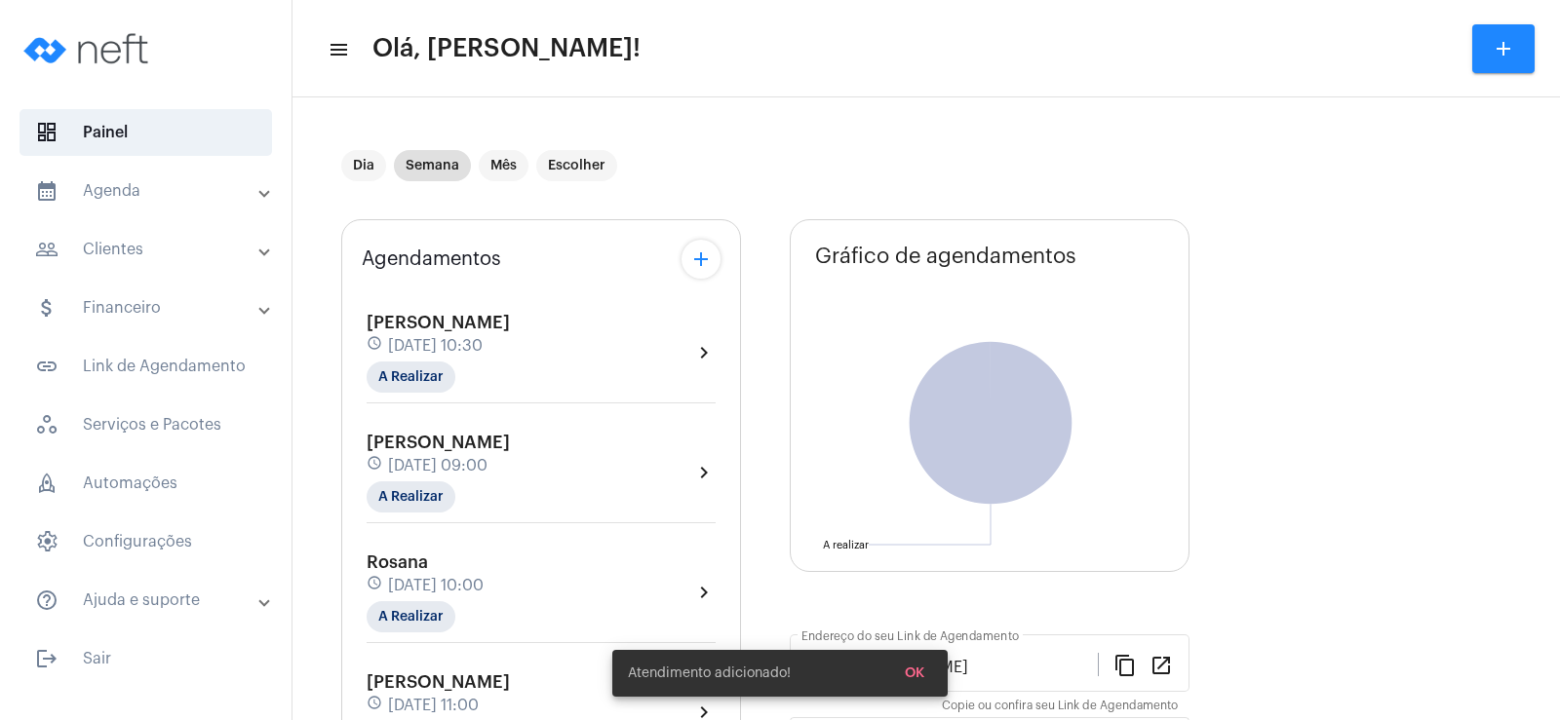
click at [688, 280] on div "Agendamentos add [PERSON_NAME] schedule [DATE] 10:30 A Realizar chevron_right […" at bounding box center [541, 563] width 400 height 688
click at [704, 253] on mat-icon "add" at bounding box center [700, 259] width 23 height 23
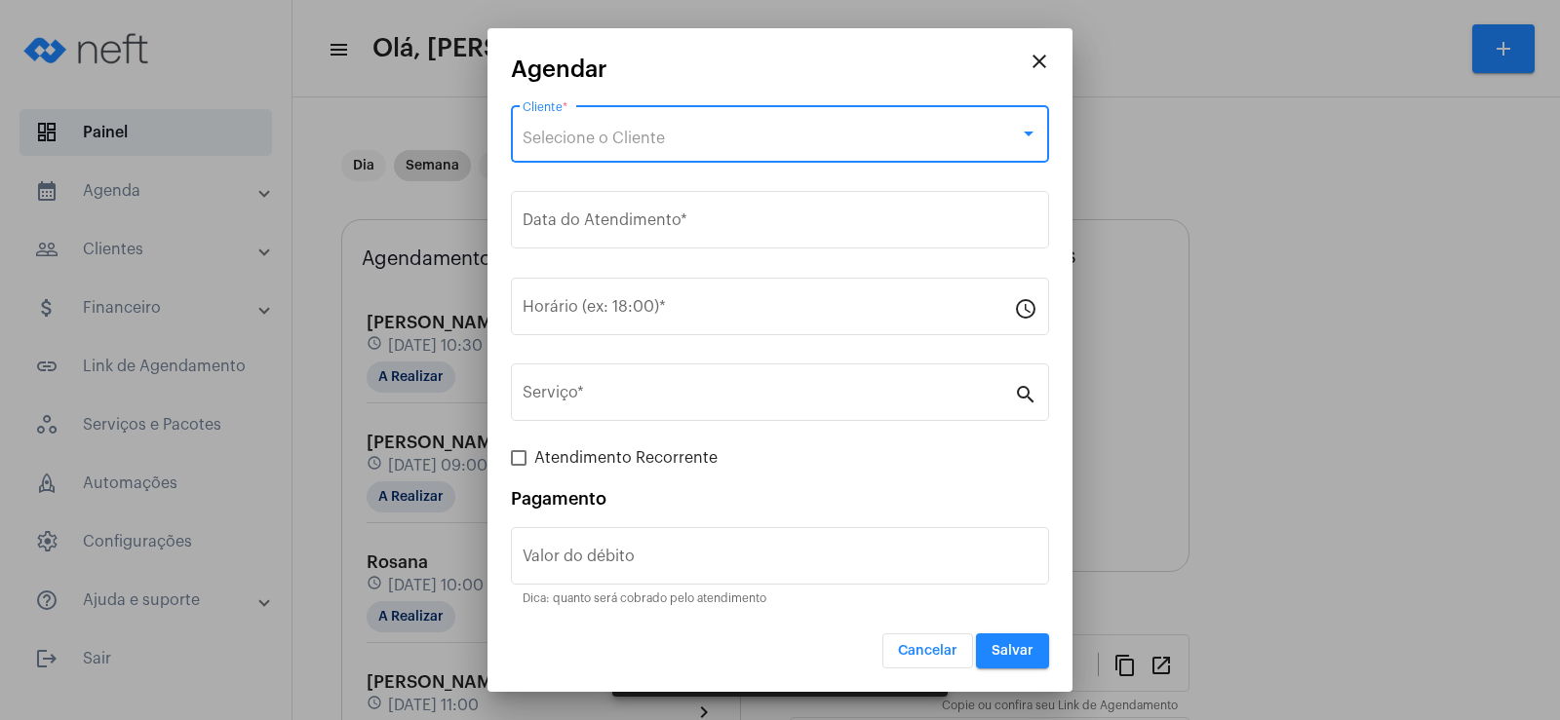
click at [590, 142] on span "Selecione o Cliente" at bounding box center [594, 139] width 142 height 16
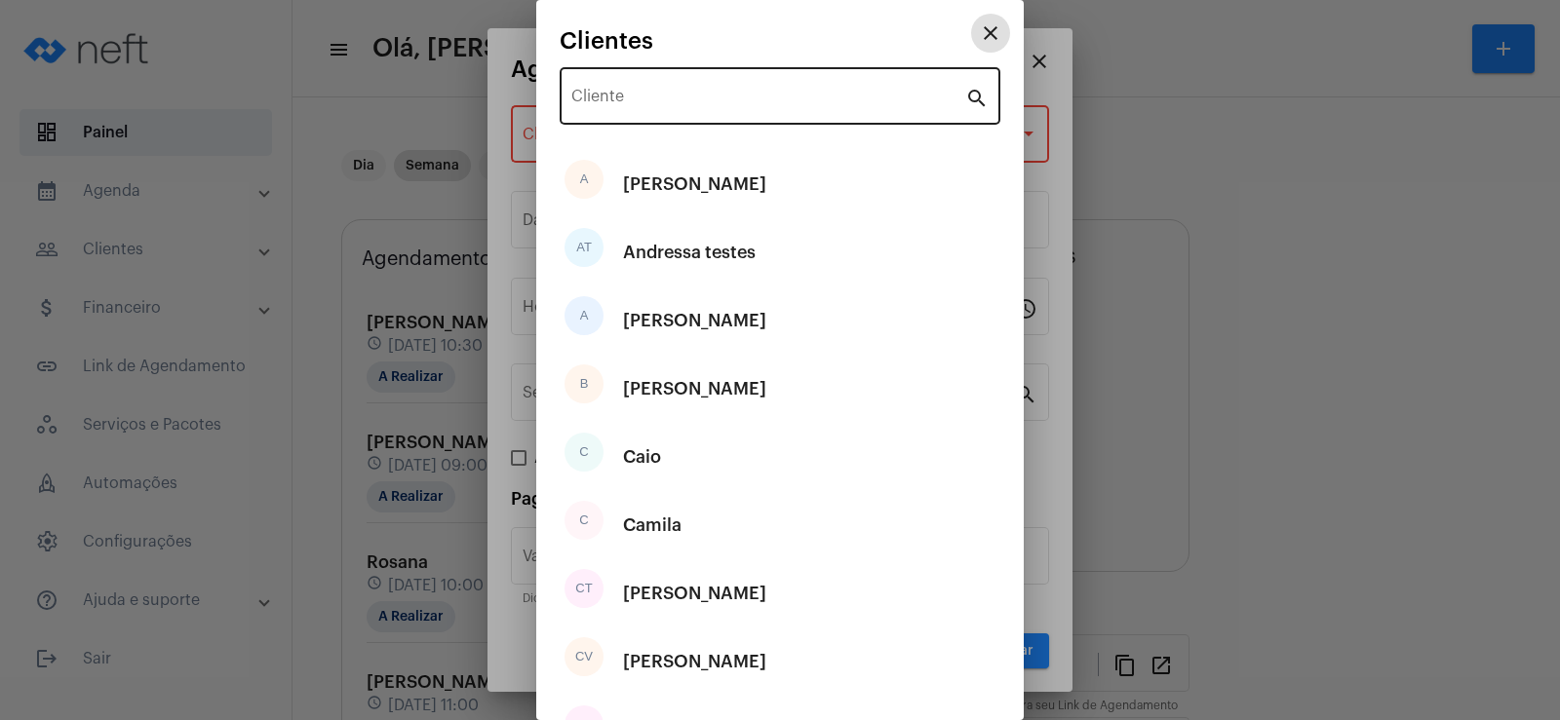
click at [613, 103] on input "Cliente" at bounding box center [768, 101] width 394 height 18
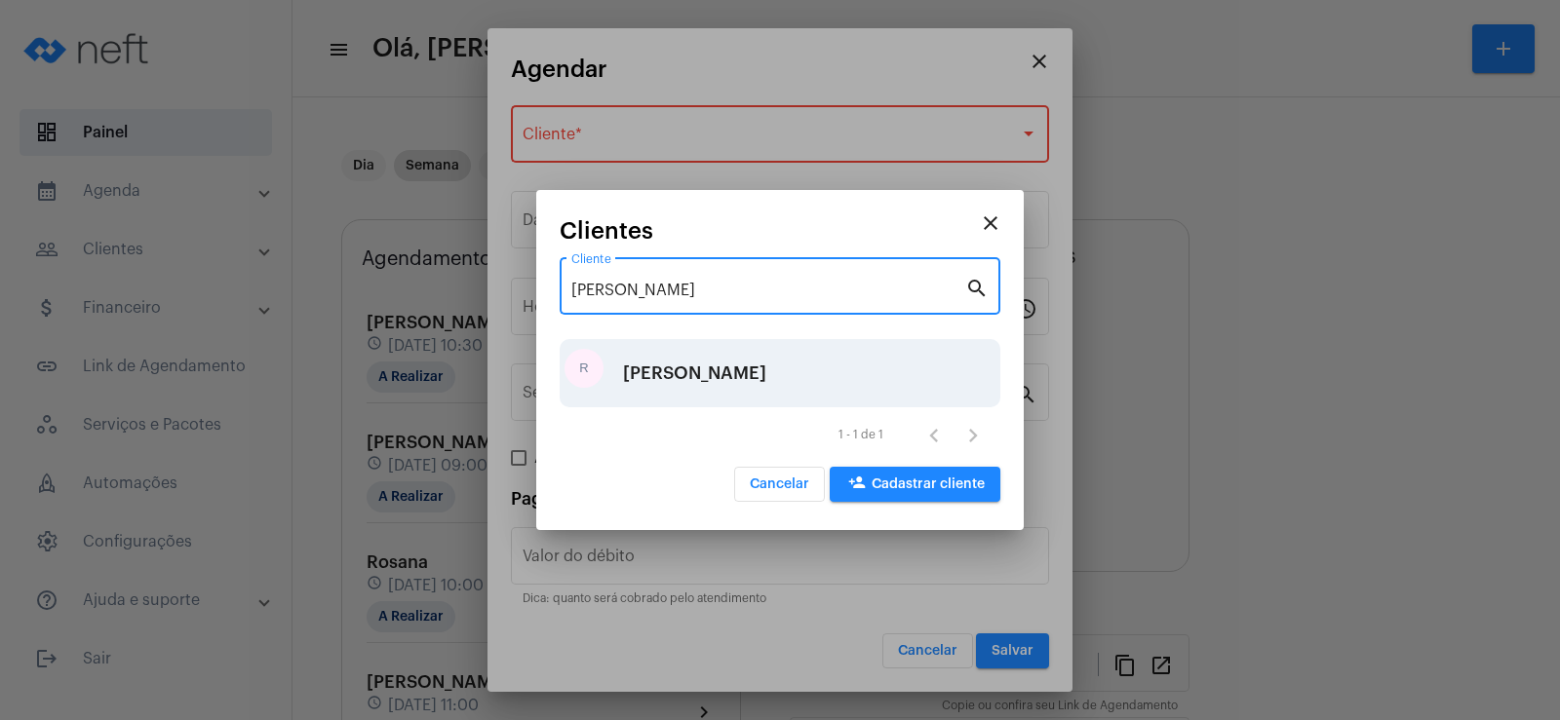
type input "[PERSON_NAME]"
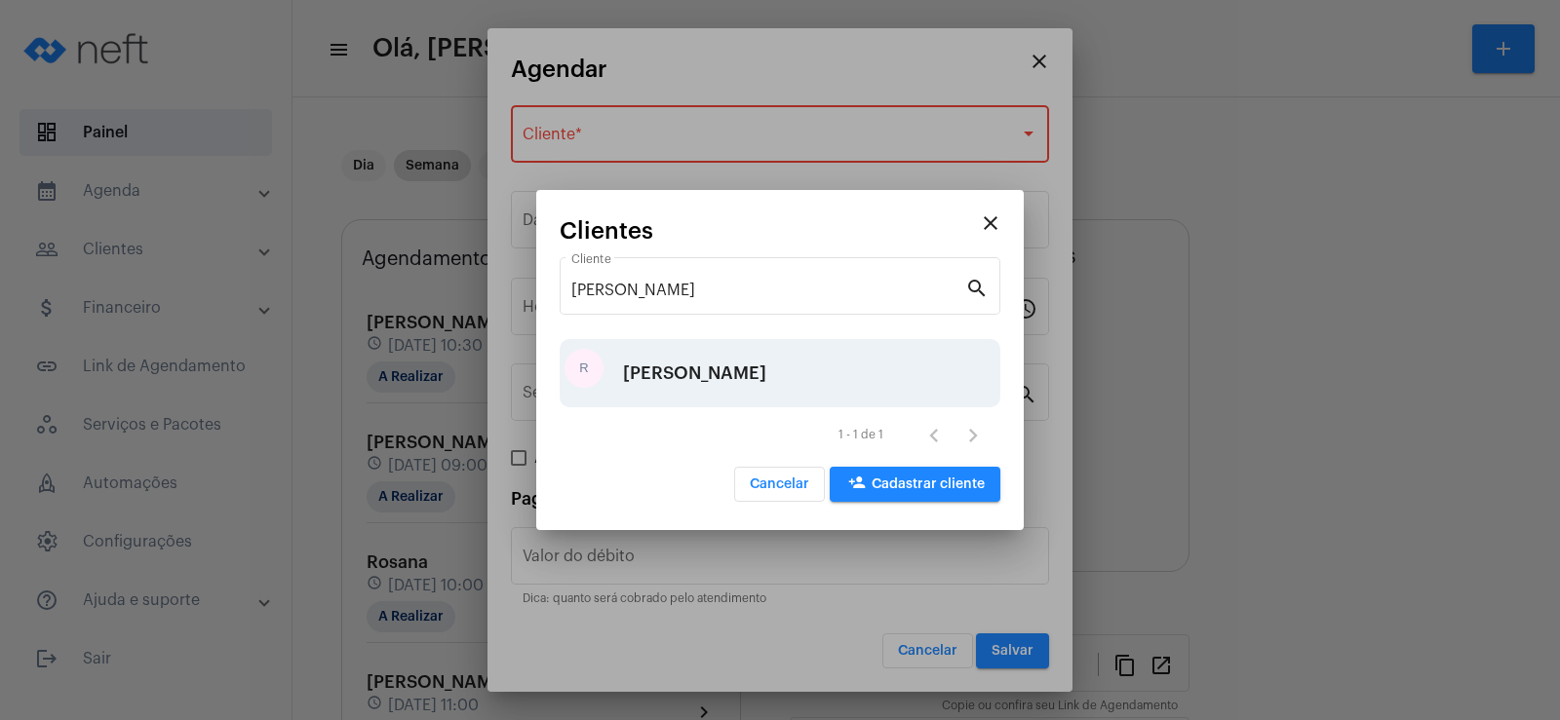
click at [698, 375] on div "[PERSON_NAME]" at bounding box center [780, 373] width 441 height 68
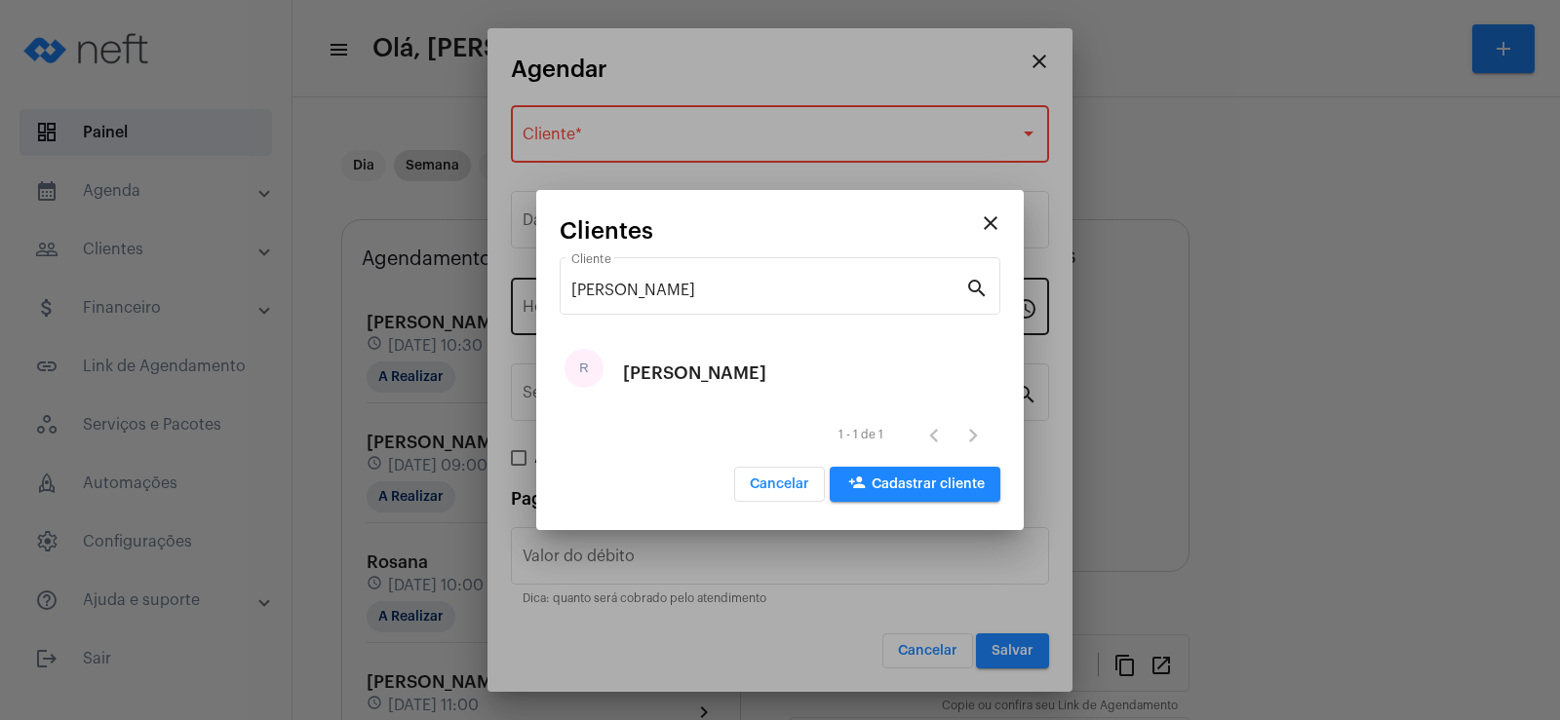
type input "R$"
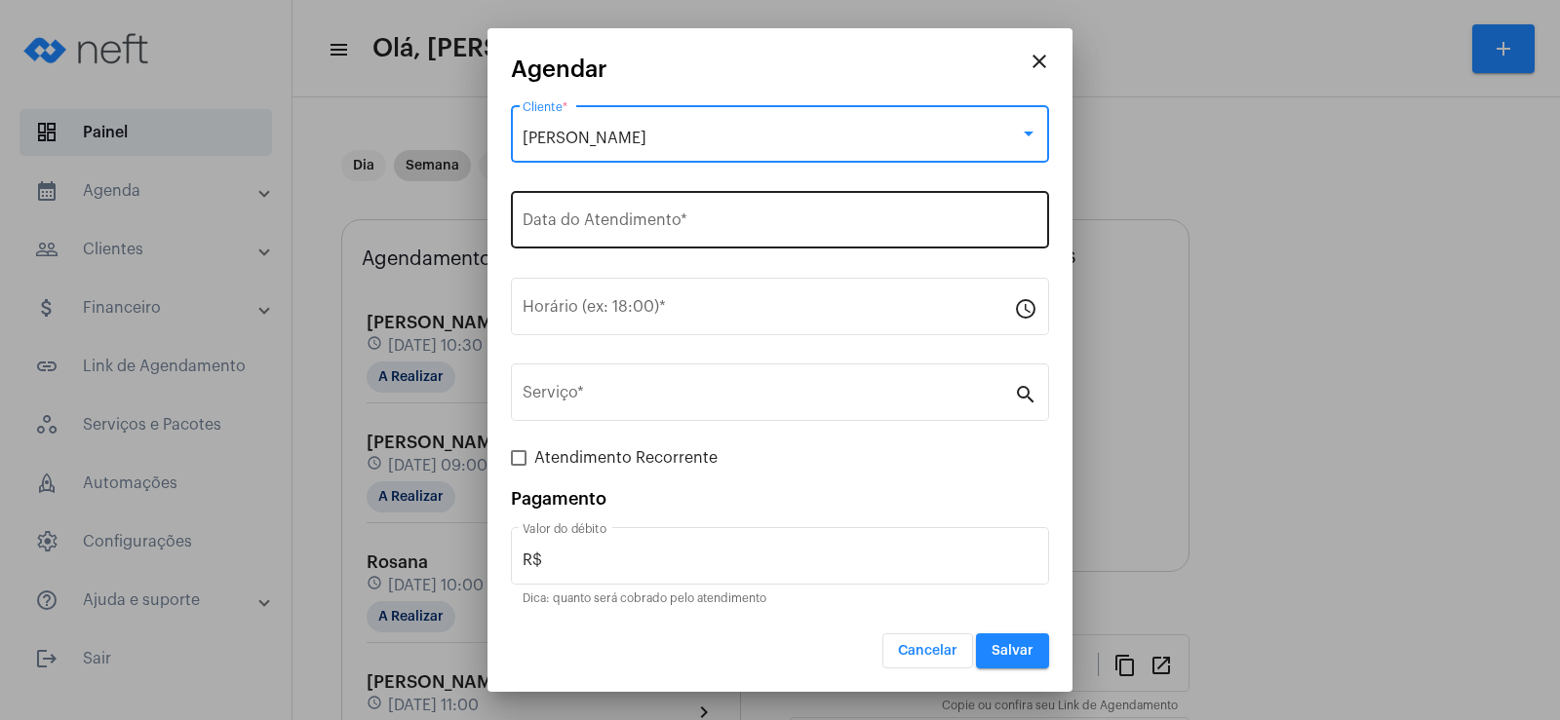
click at [630, 212] on div "Data do Atendimento *" at bounding box center [780, 217] width 515 height 61
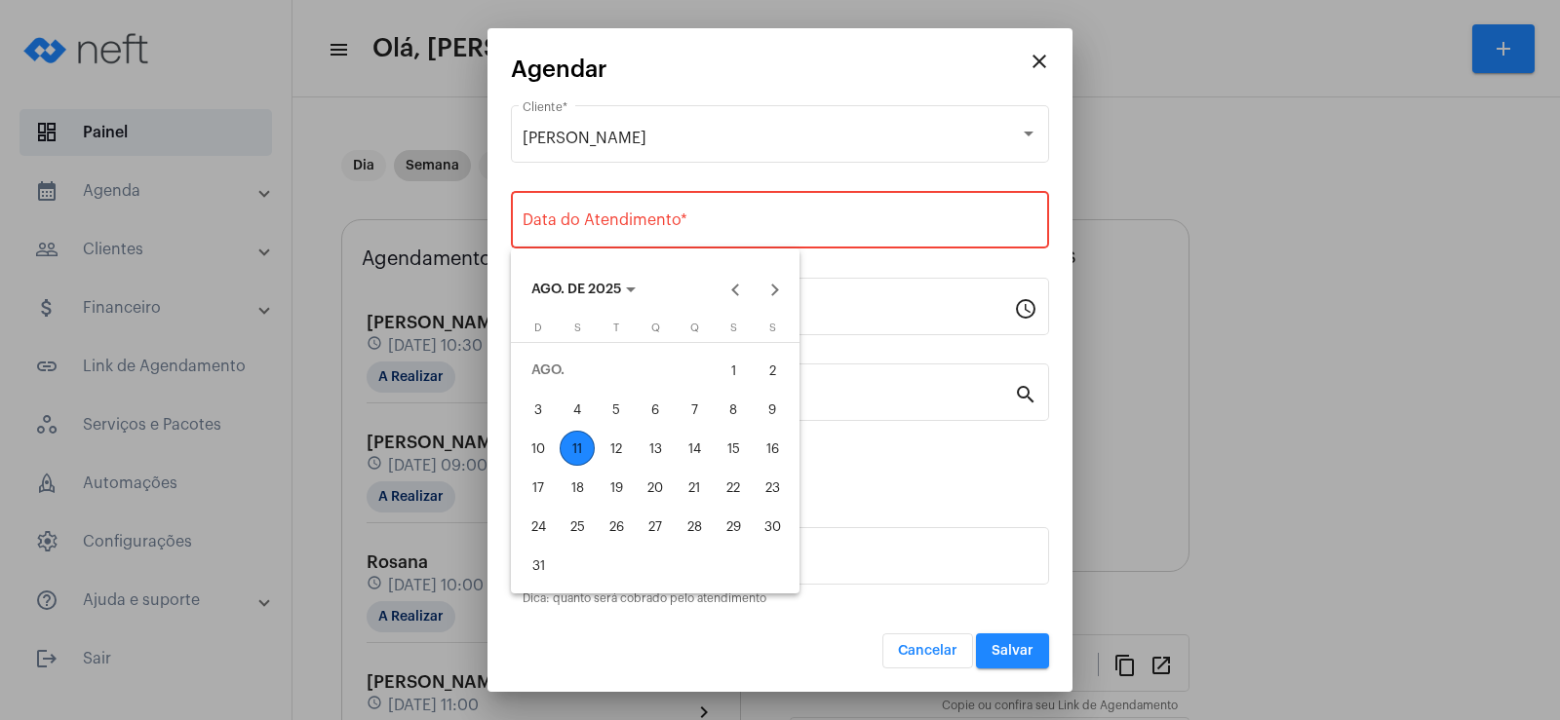
click at [615, 447] on div "12" at bounding box center [616, 448] width 35 height 35
type input "[DATE]"
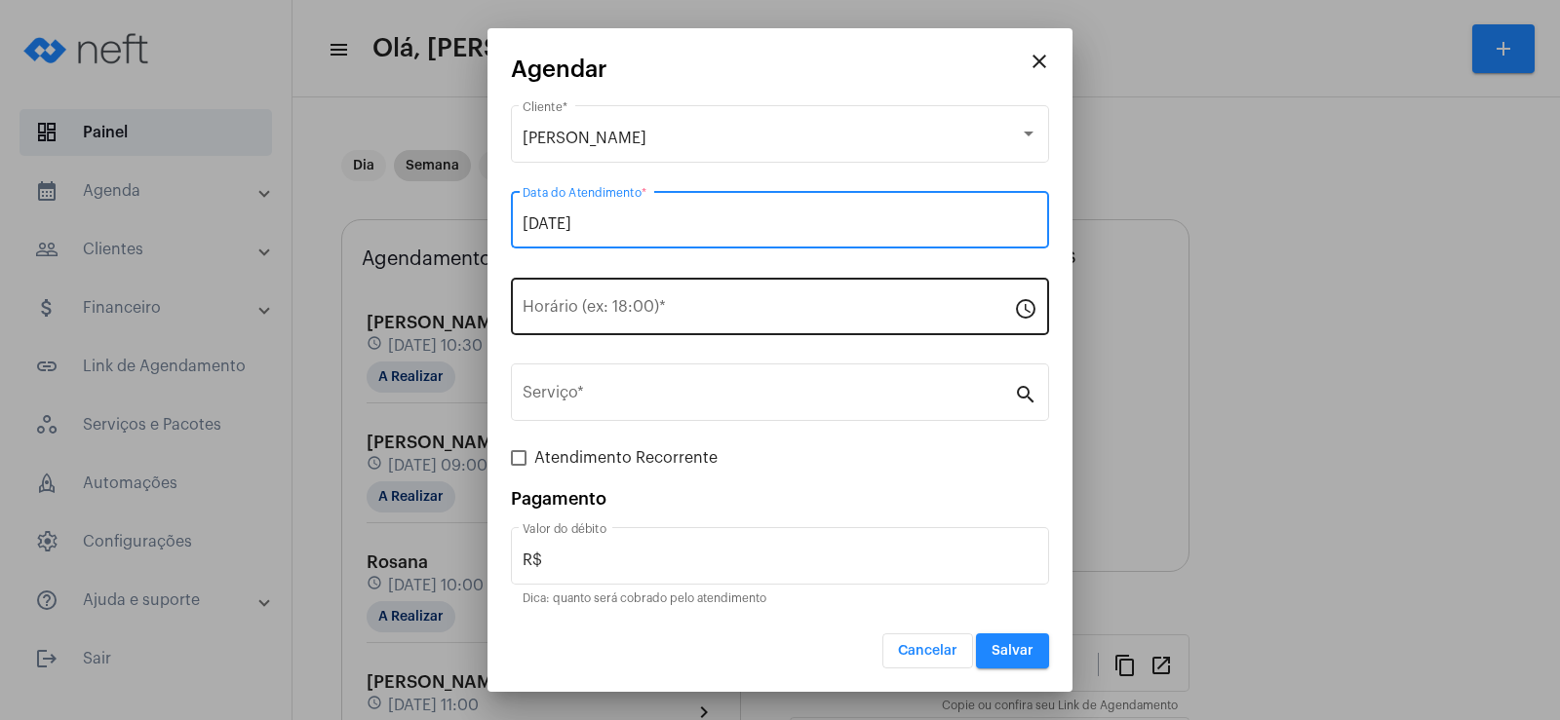
click at [608, 322] on div "Horário (ex: 18:00) *" at bounding box center [768, 304] width 491 height 61
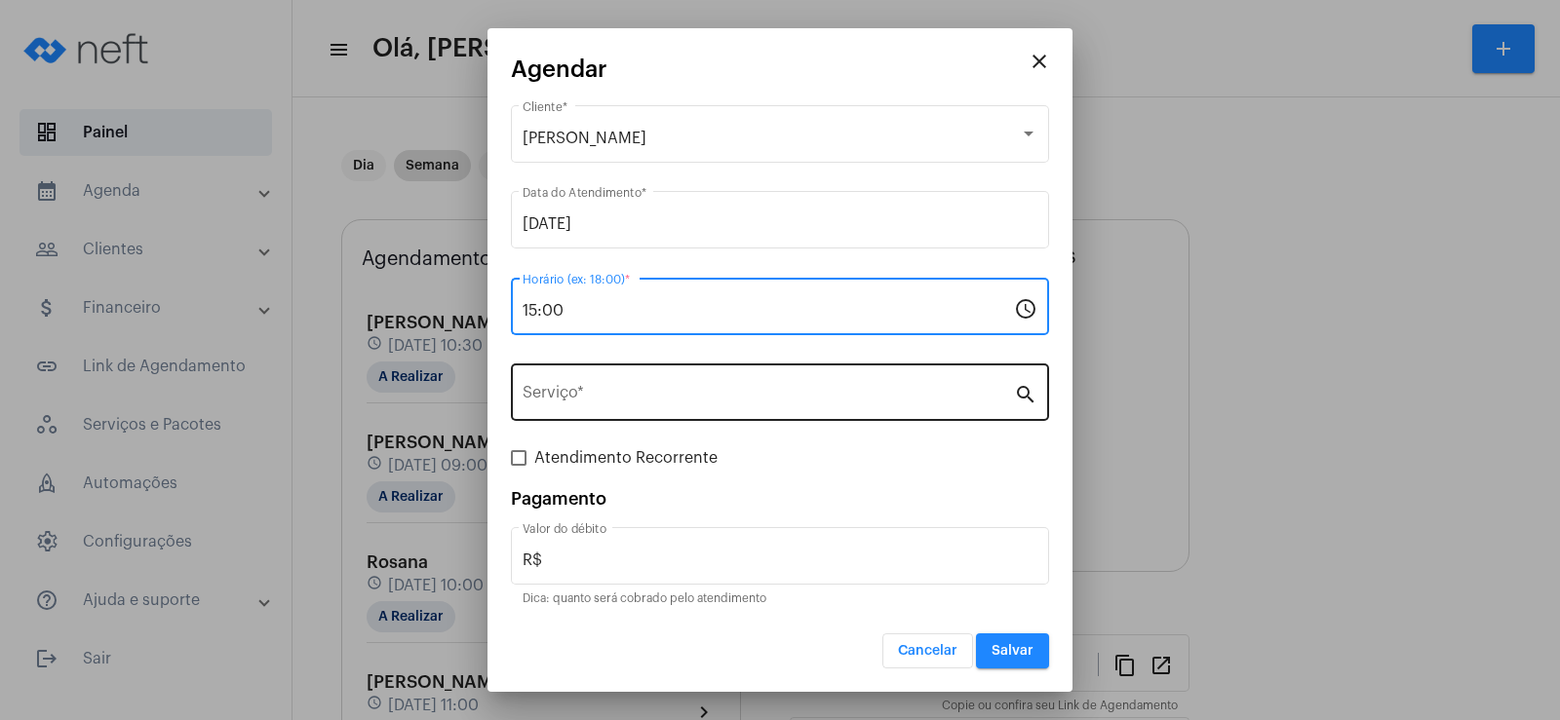
type input "15:00"
click at [612, 385] on div "Serviço *" at bounding box center [768, 390] width 491 height 61
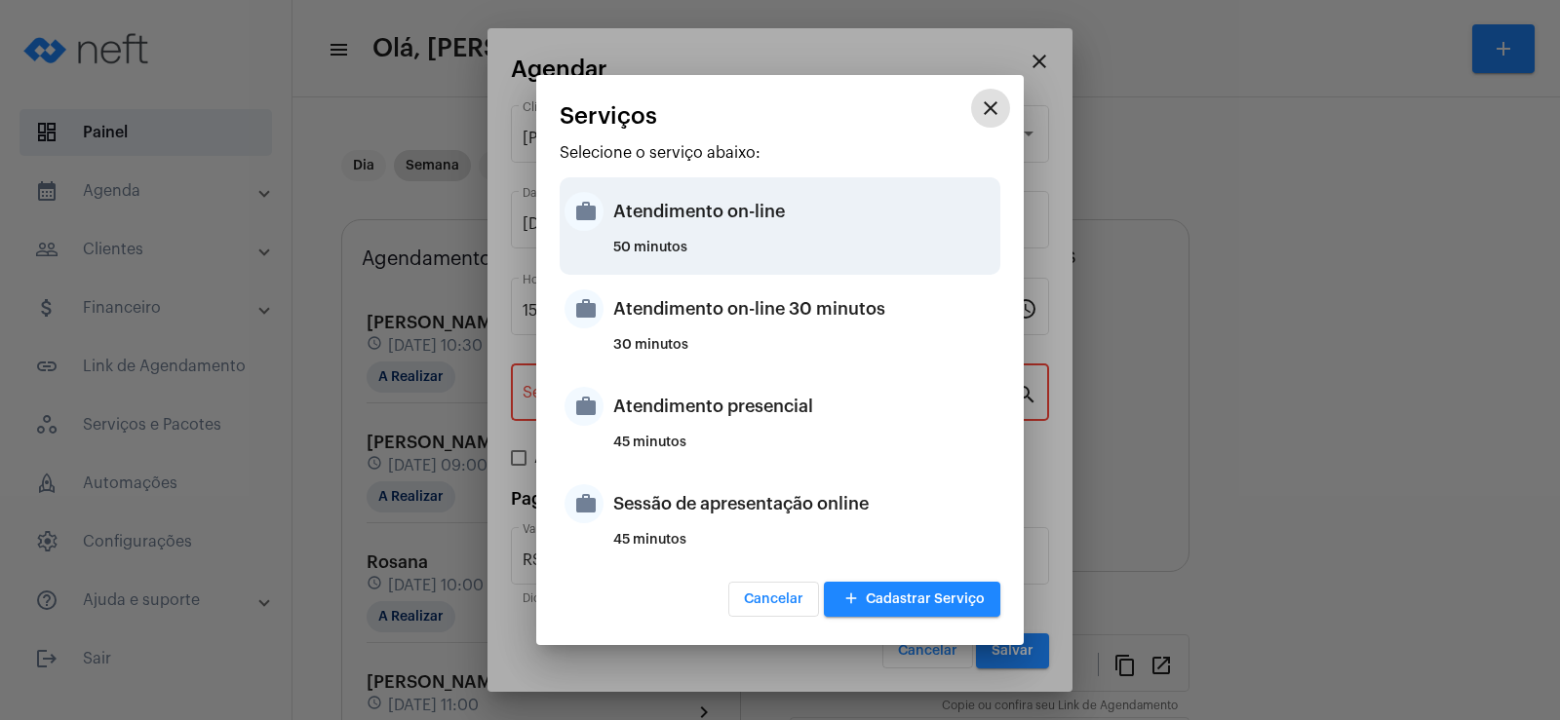
click at [677, 227] on div "Atendimento on-line" at bounding box center [804, 211] width 382 height 58
type input "Atendimento on-line"
type input "R$ 0"
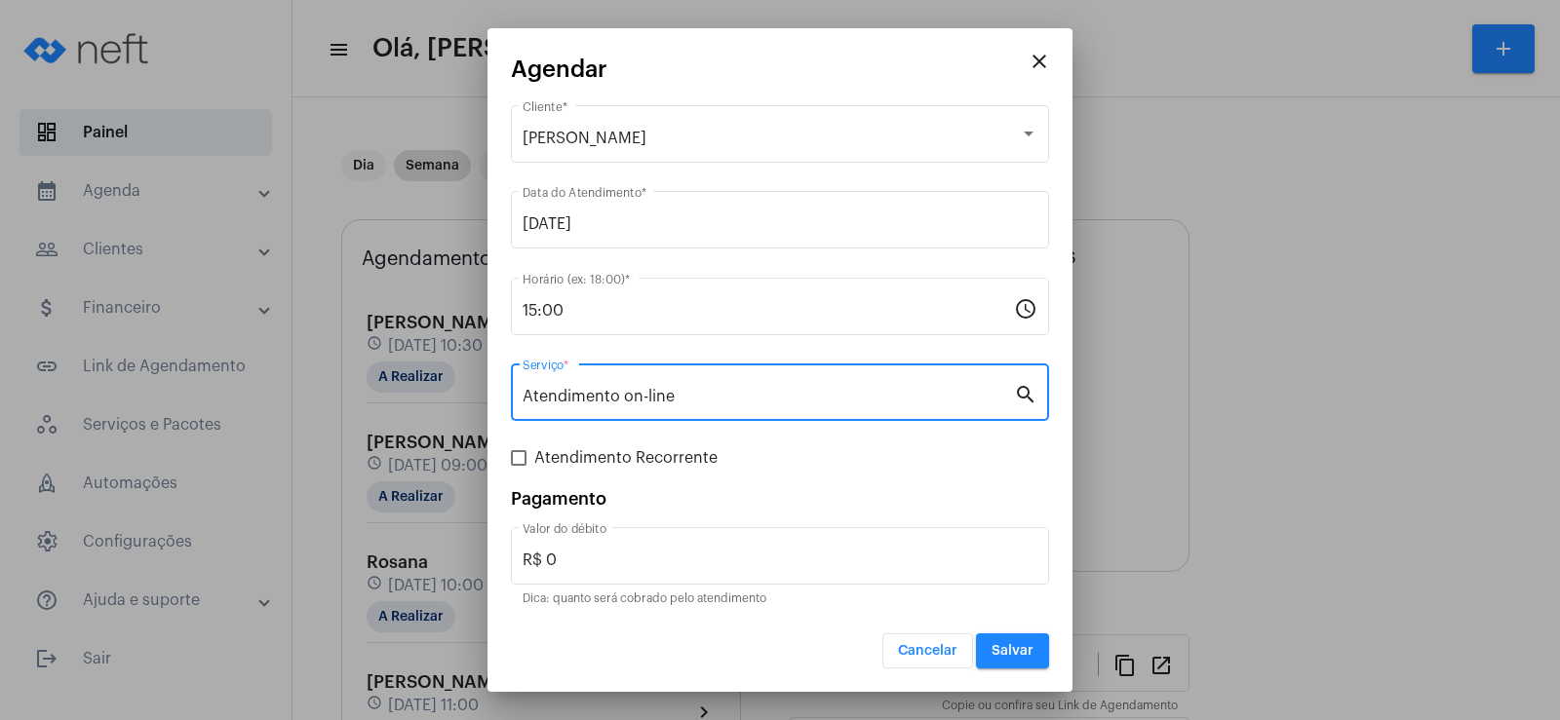
click at [1017, 643] on button "Salvar" at bounding box center [1012, 651] width 73 height 35
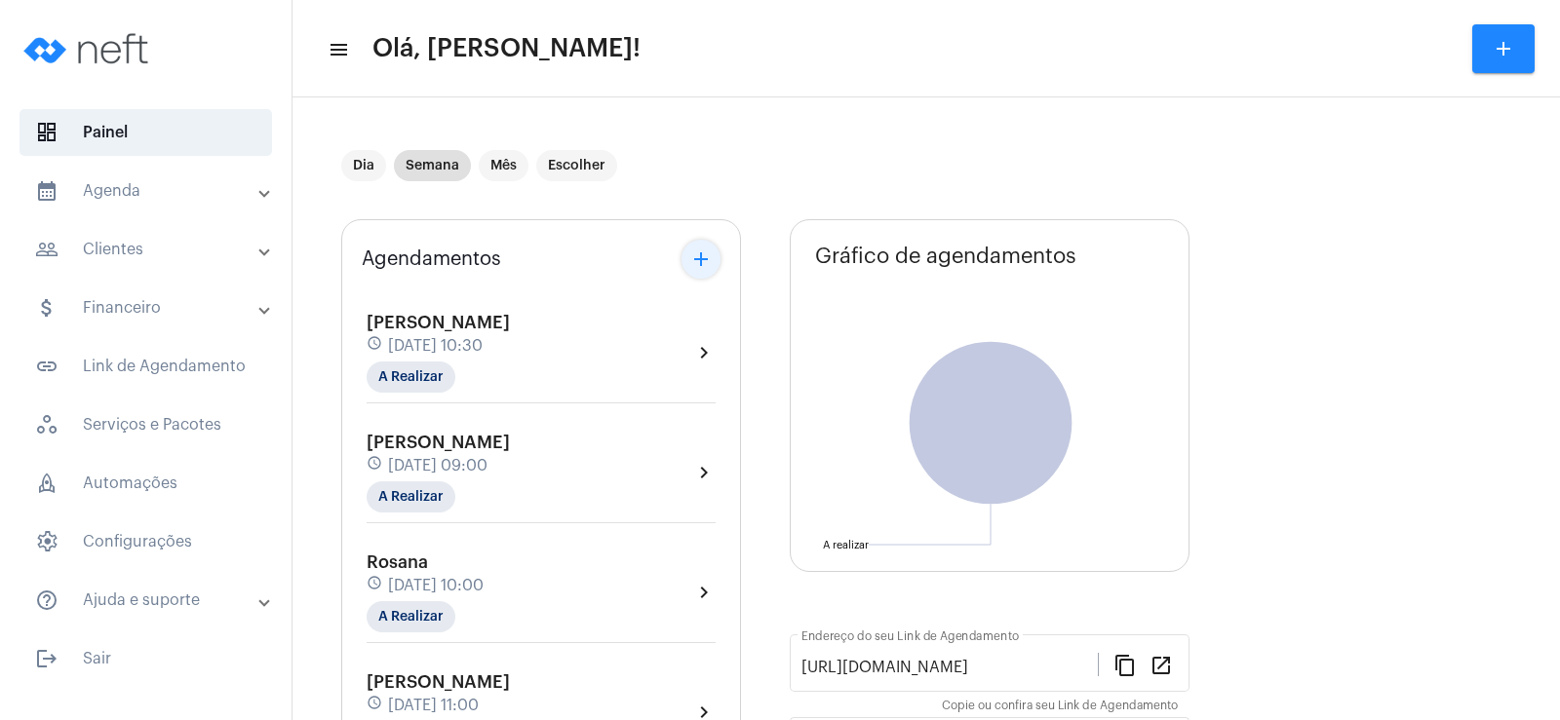
click at [692, 263] on mat-icon "add" at bounding box center [700, 259] width 23 height 23
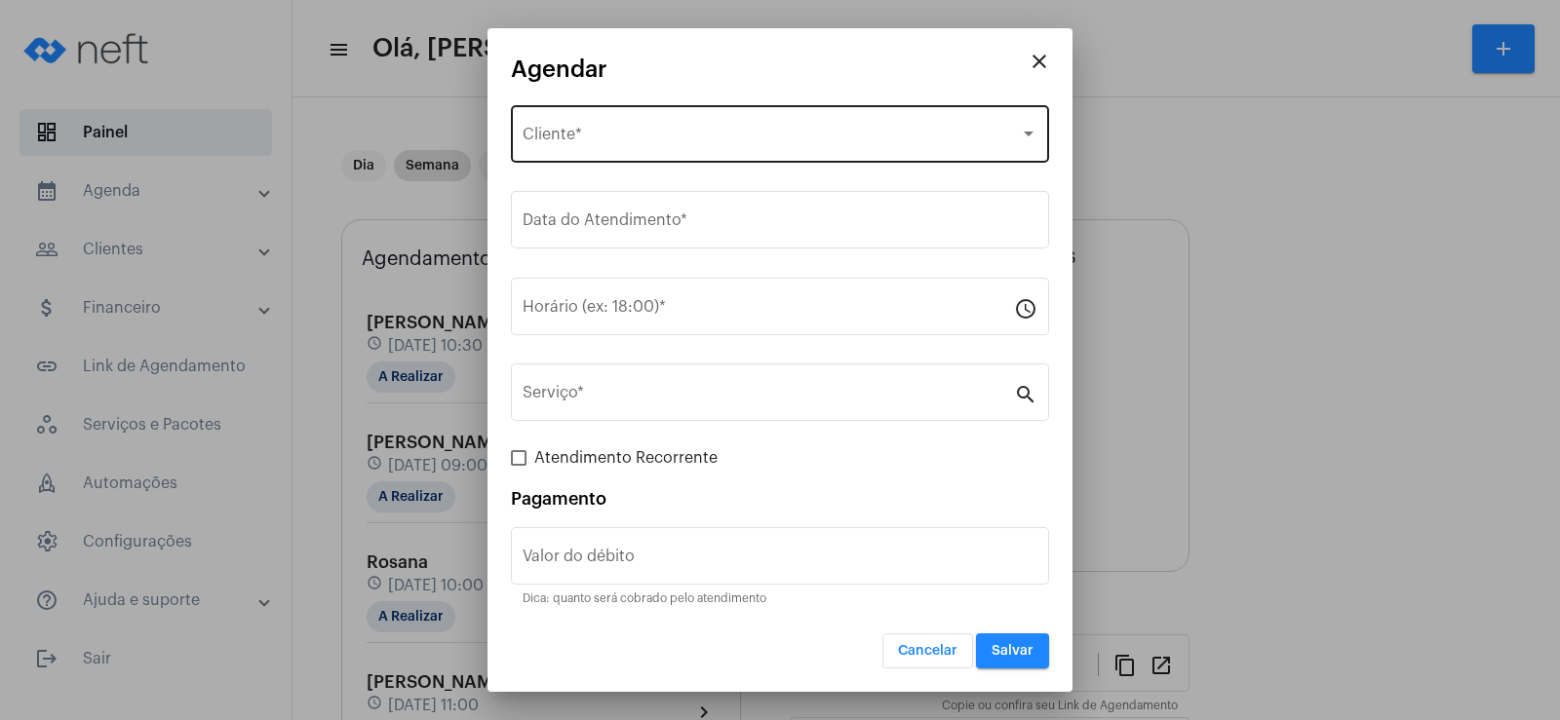
click at [629, 119] on div "Selecione o Cliente Cliente *" at bounding box center [780, 131] width 515 height 61
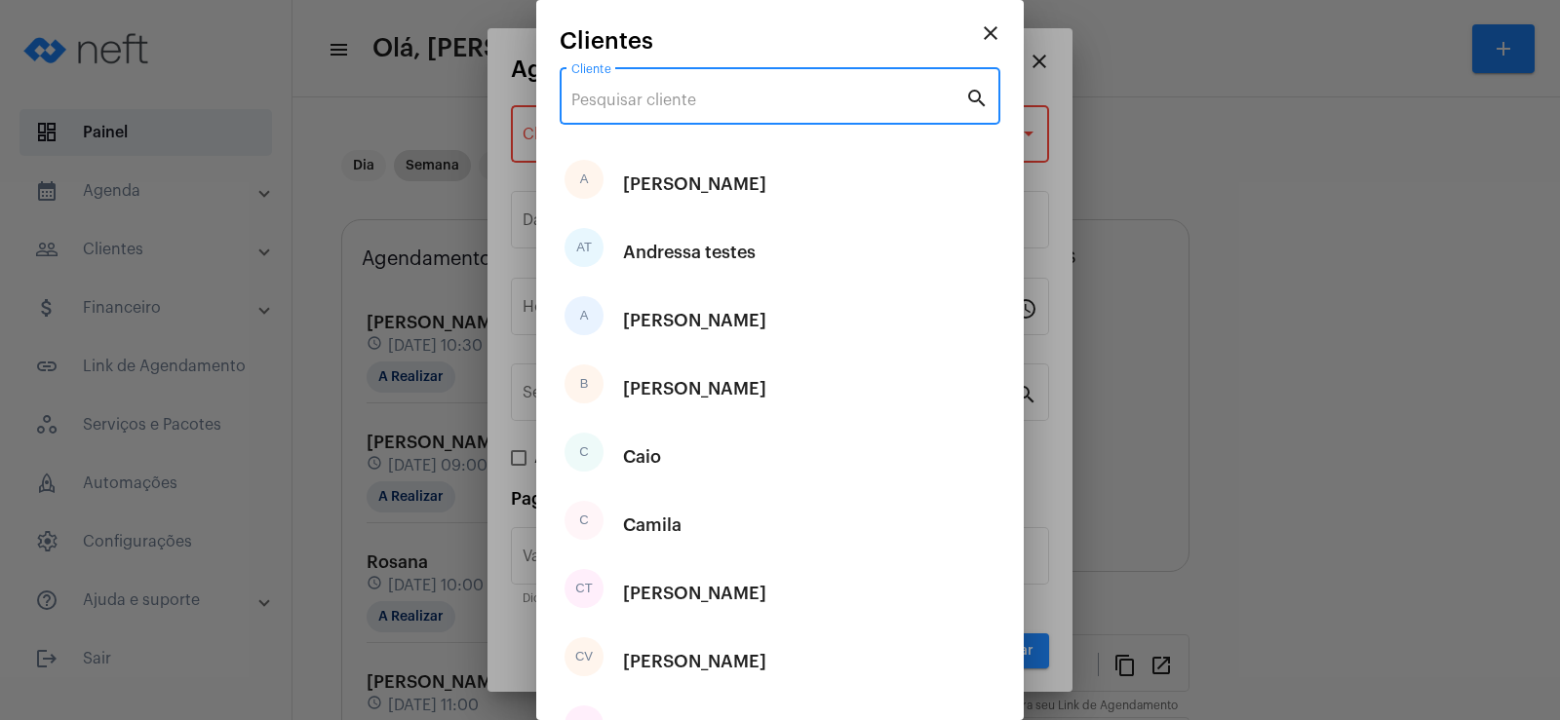
click at [642, 105] on input "Cliente" at bounding box center [768, 101] width 394 height 18
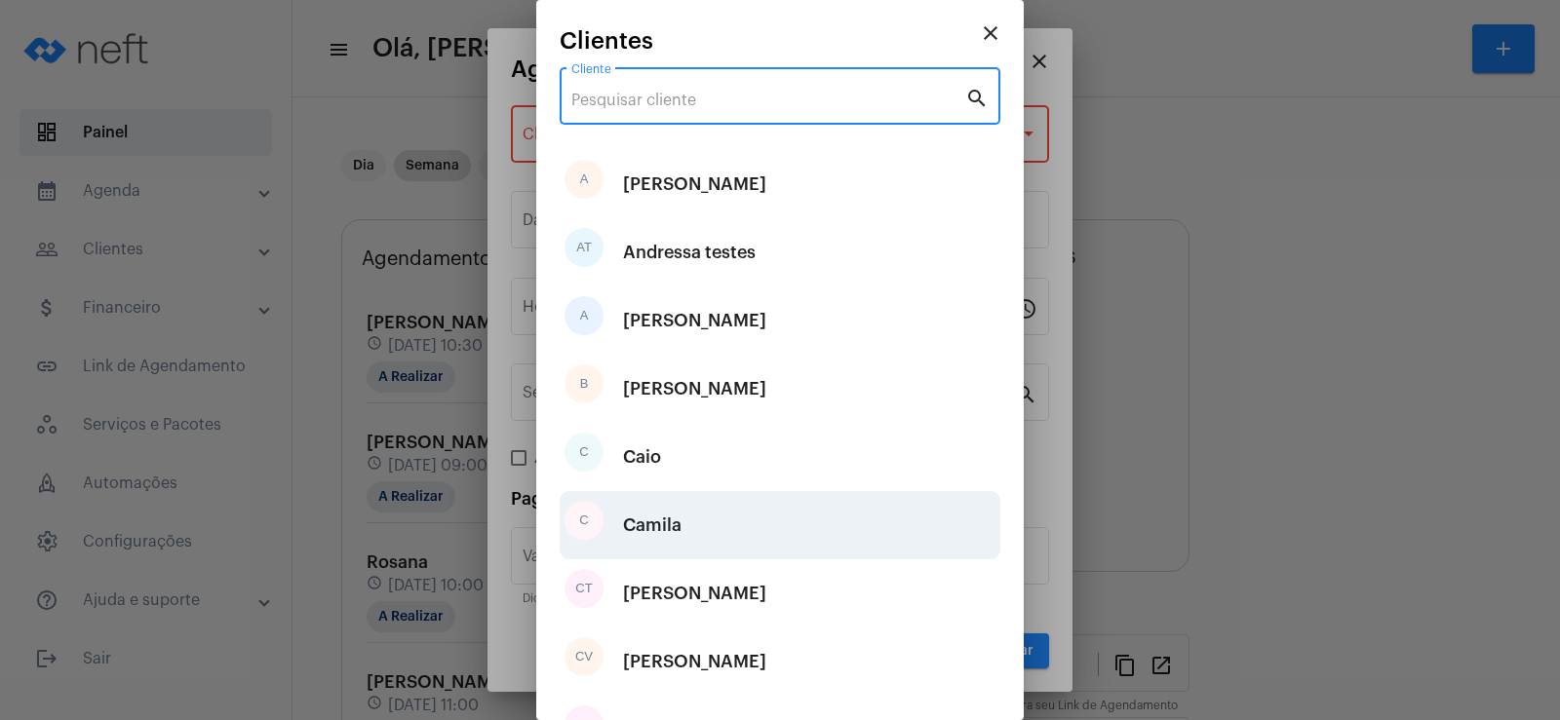
click at [726, 520] on div "C Camila" at bounding box center [780, 525] width 441 height 68
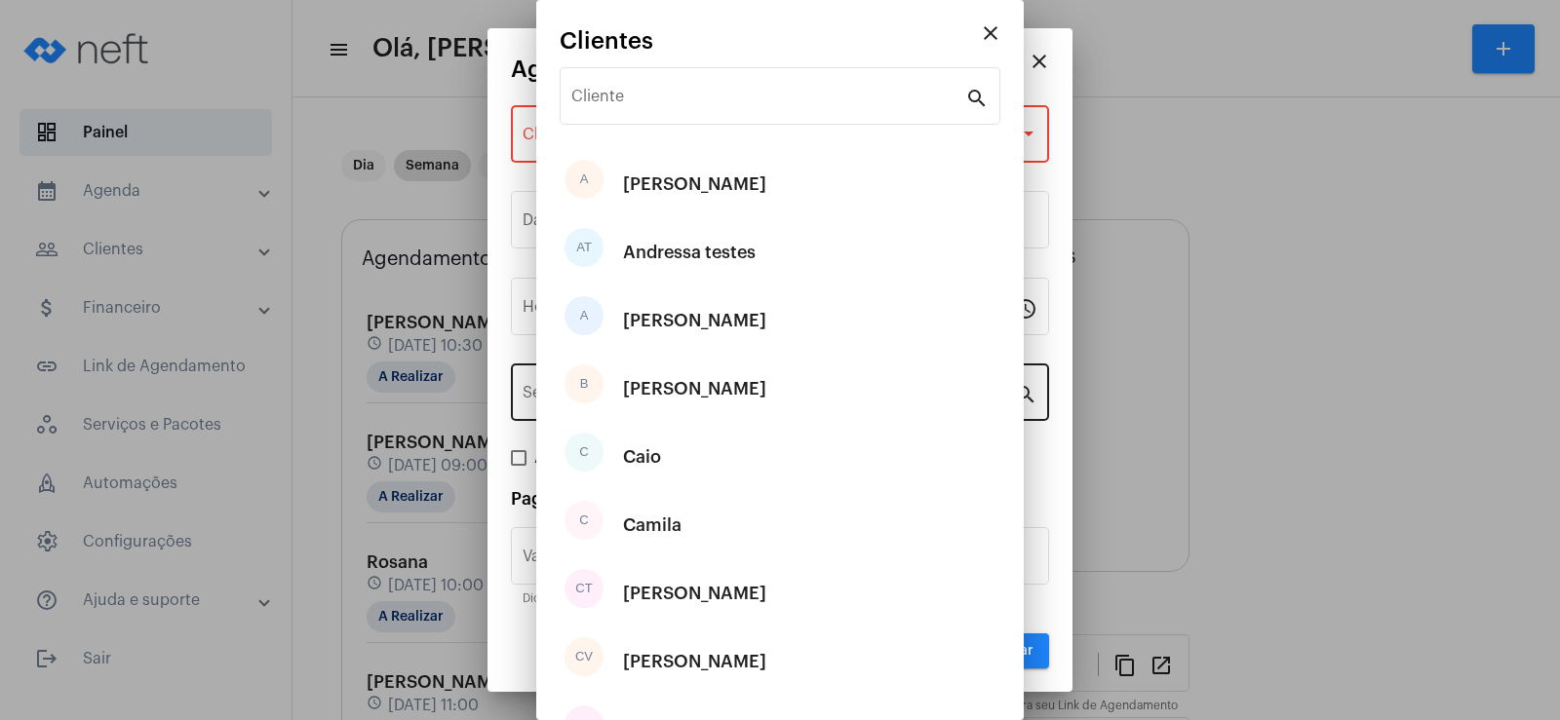
type input "R$"
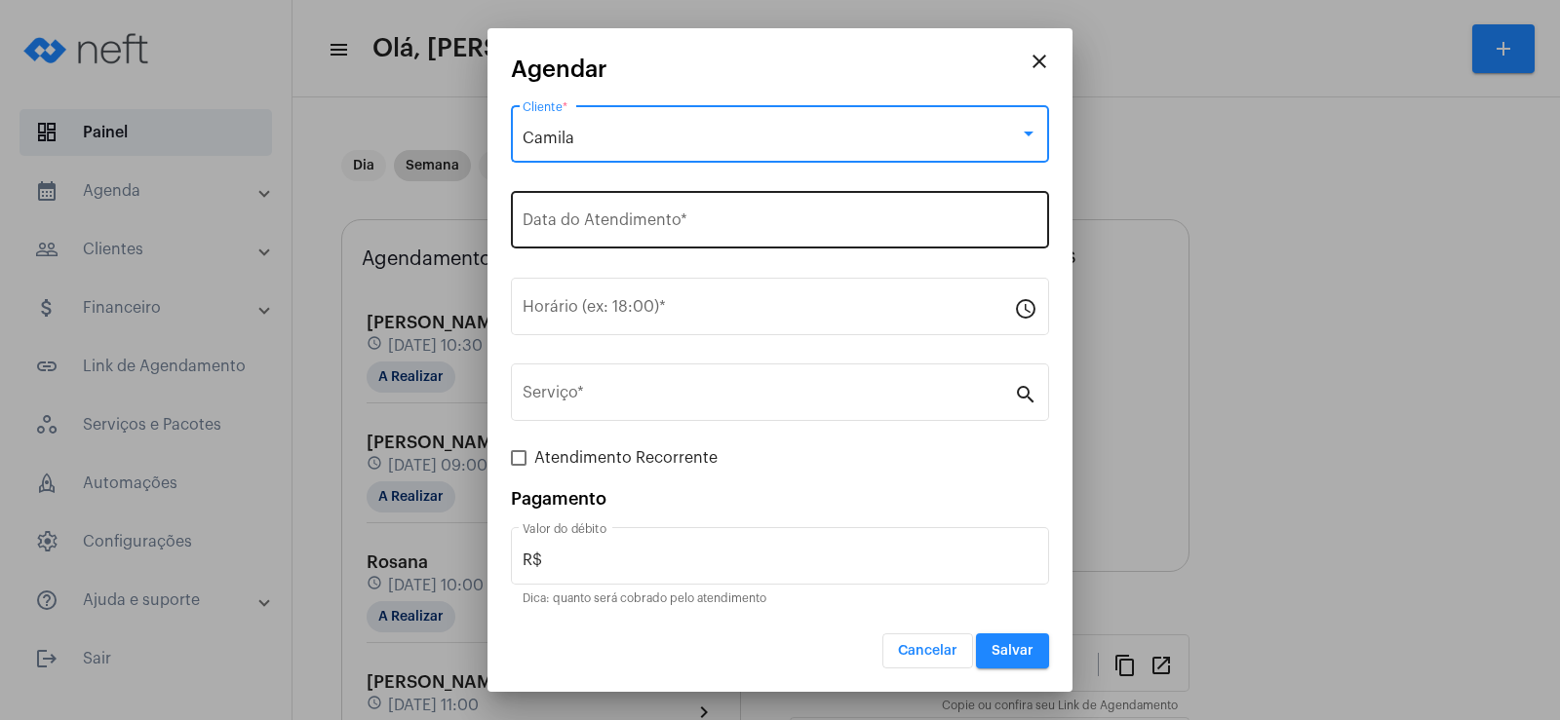
click at [637, 216] on input "Data do Atendimento *" at bounding box center [780, 224] width 515 height 18
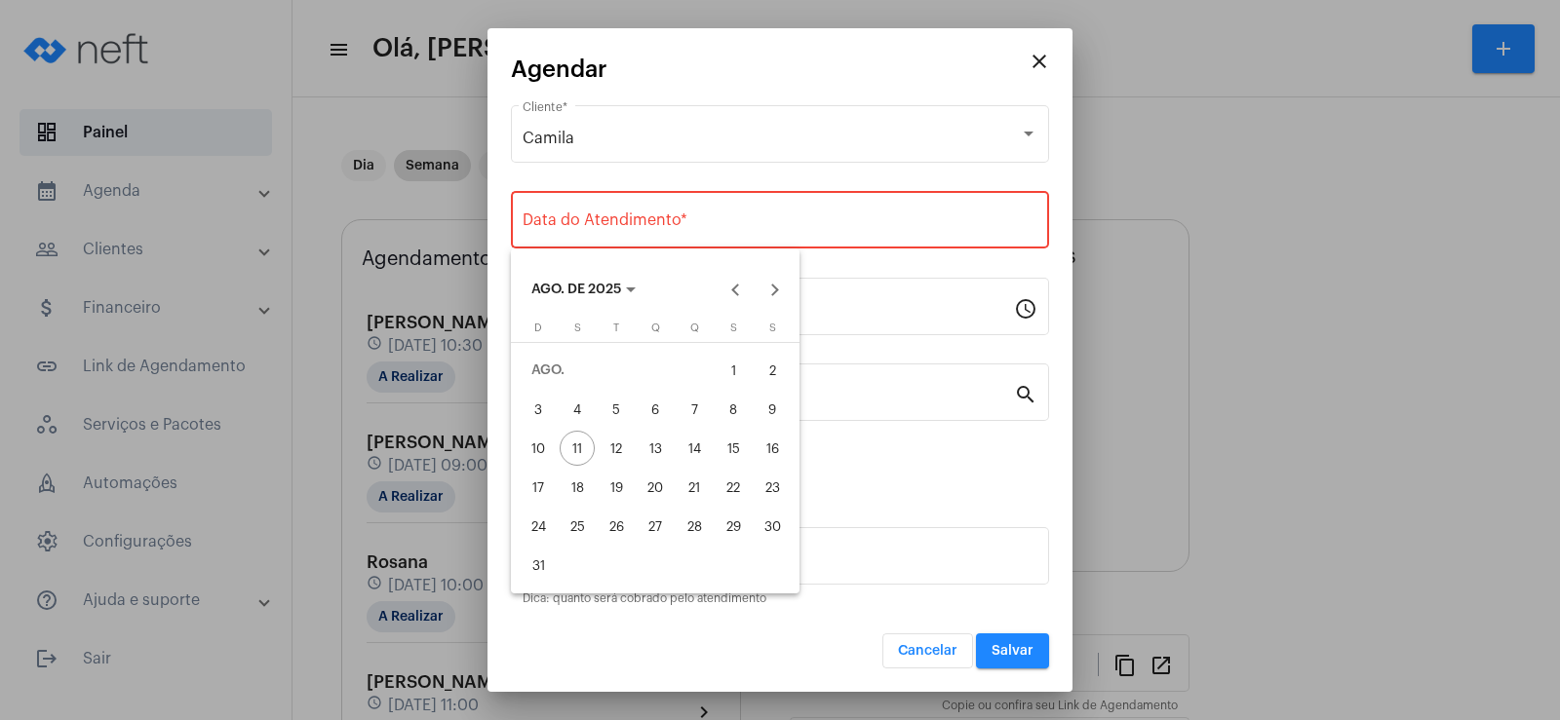
click at [653, 443] on div "13" at bounding box center [655, 448] width 35 height 35
type input "[DATE]"
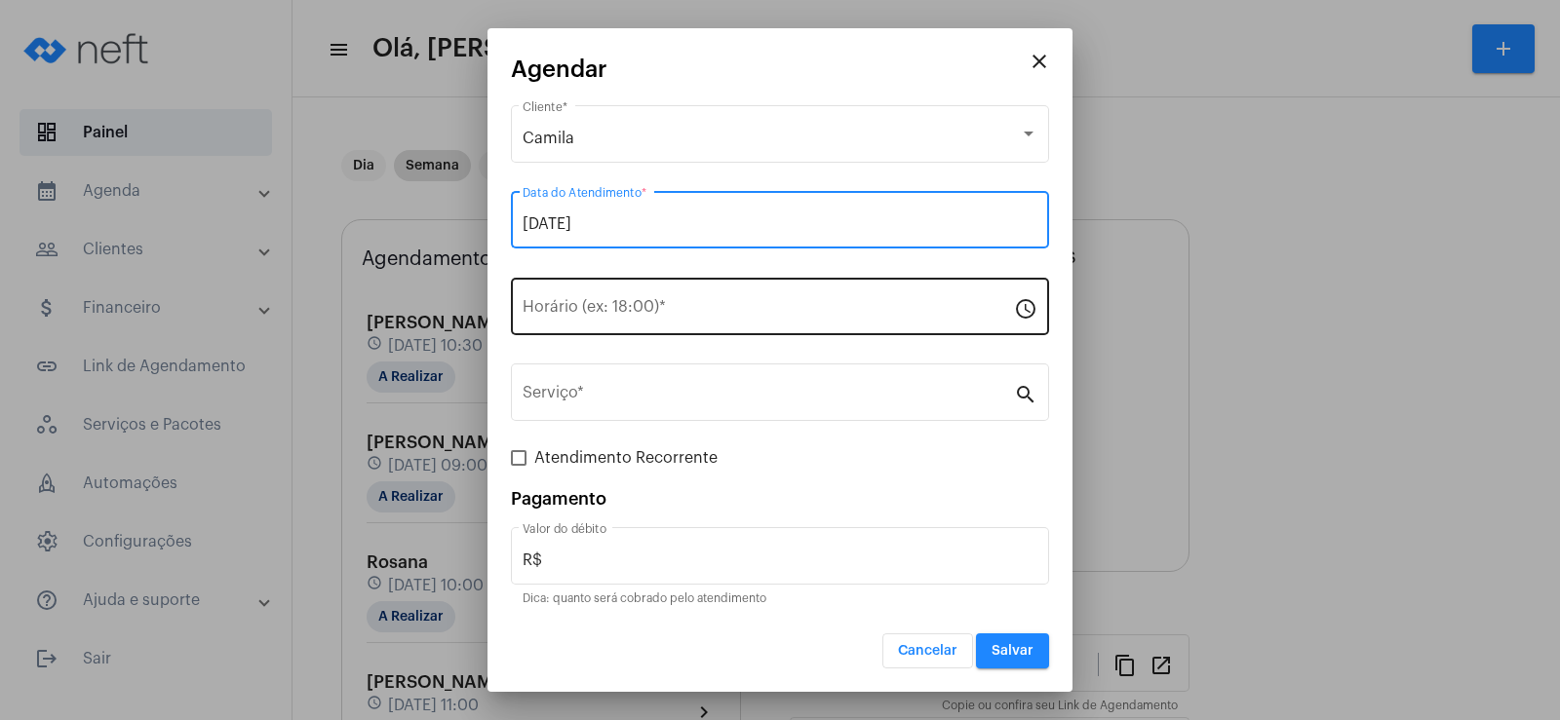
click at [585, 299] on div "Horário (ex: 18:00) *" at bounding box center [768, 304] width 491 height 61
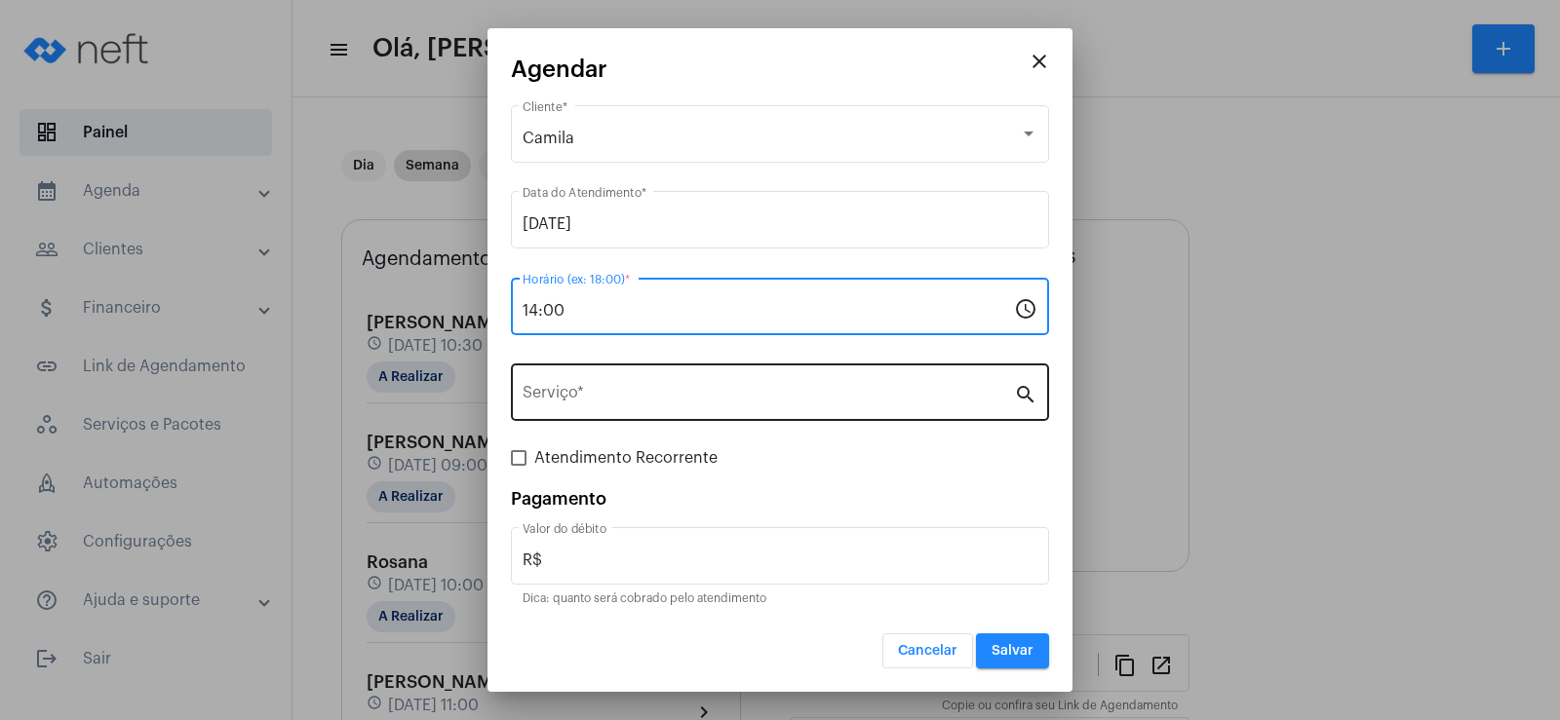
type input "14:00"
click at [592, 394] on input "Serviço *" at bounding box center [768, 397] width 491 height 18
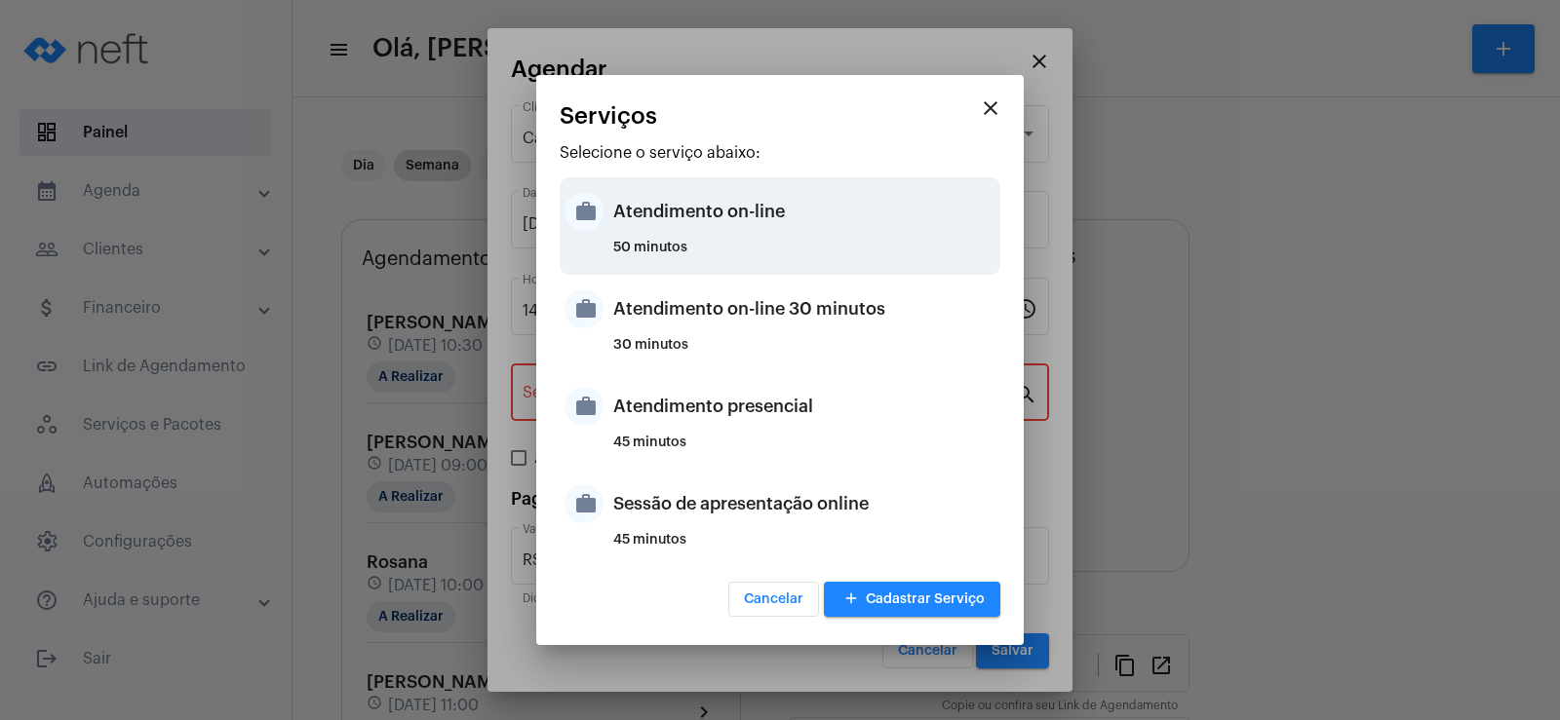
click at [707, 265] on div "50 minutos" at bounding box center [804, 255] width 382 height 29
type input "Atendimento on-line"
type input "R$ 0"
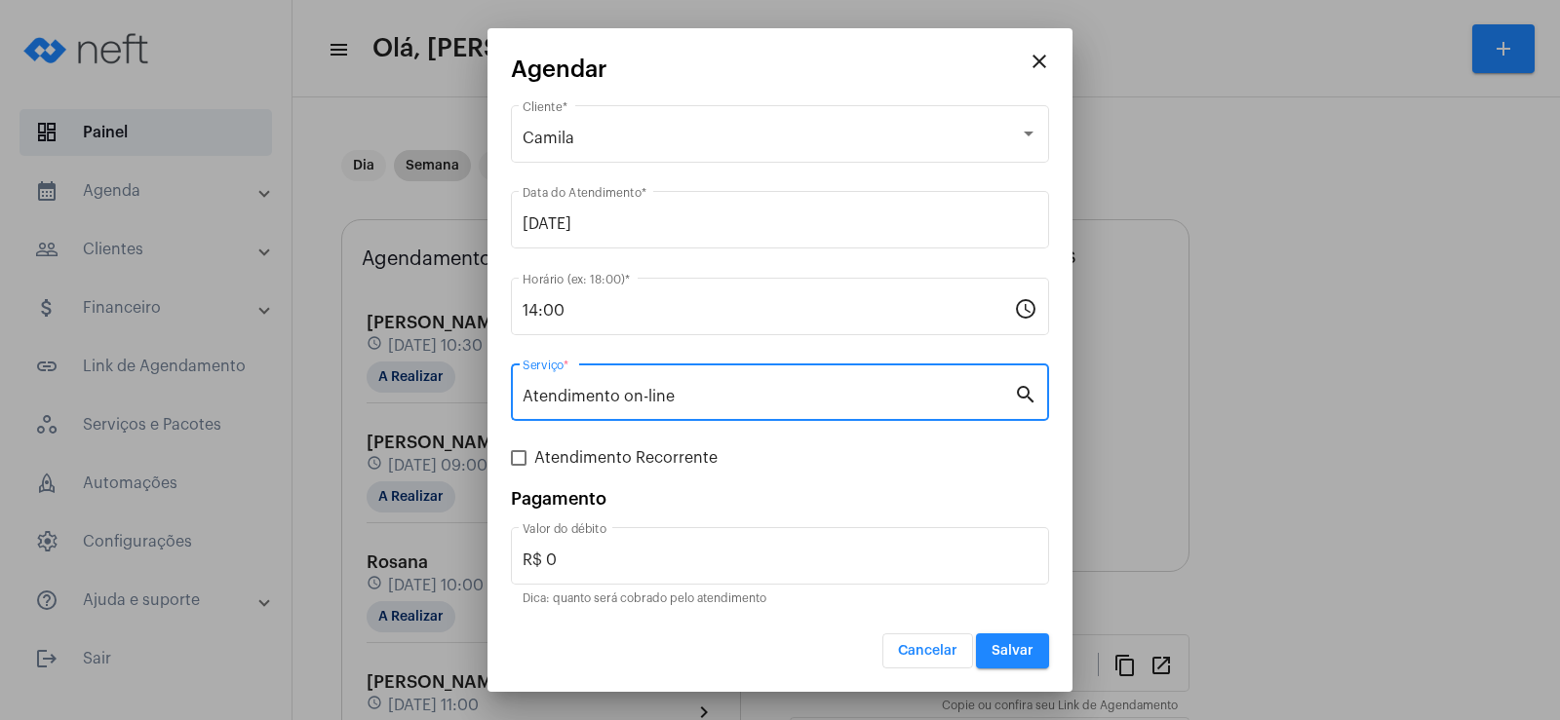
click at [1028, 657] on span "Salvar" at bounding box center [1013, 651] width 42 height 14
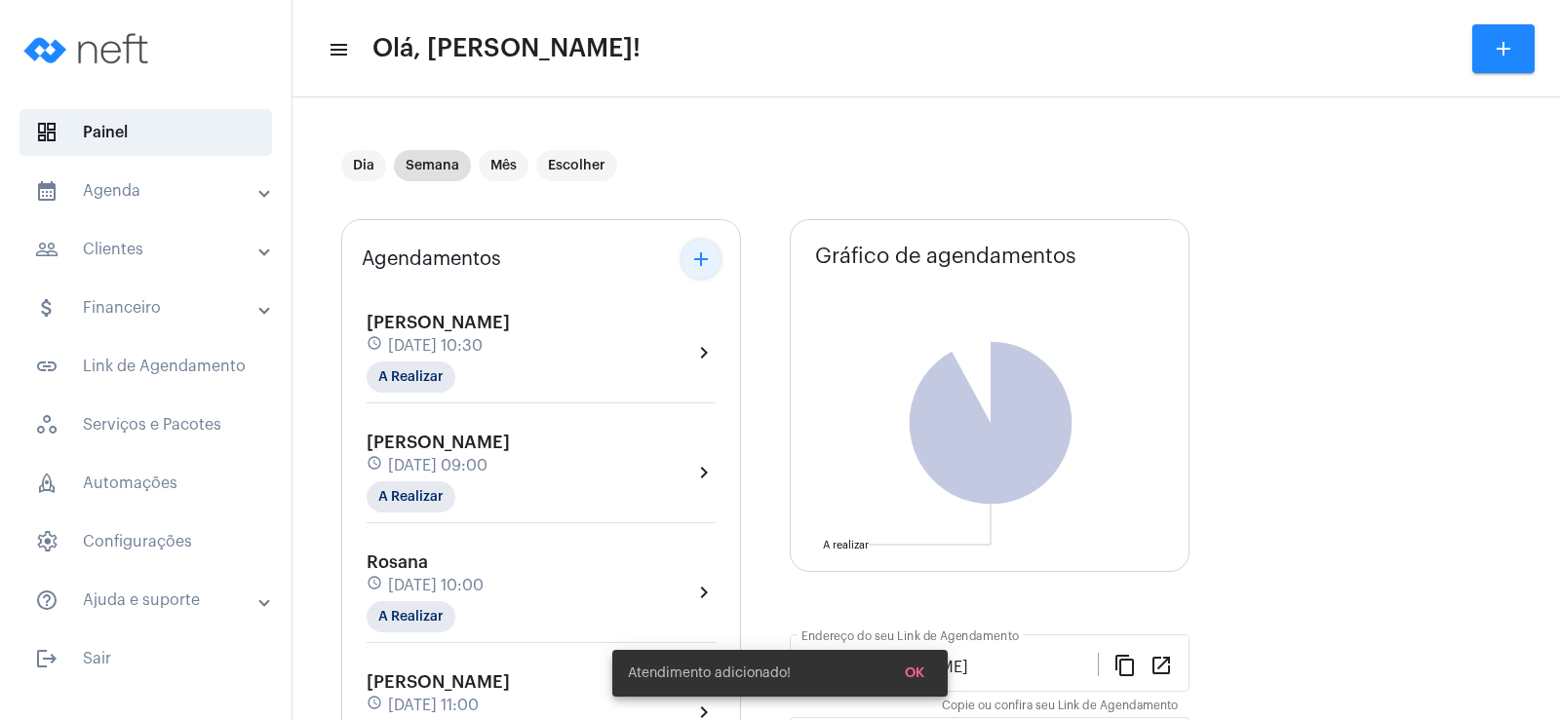
click at [690, 258] on mat-icon "add" at bounding box center [700, 259] width 23 height 23
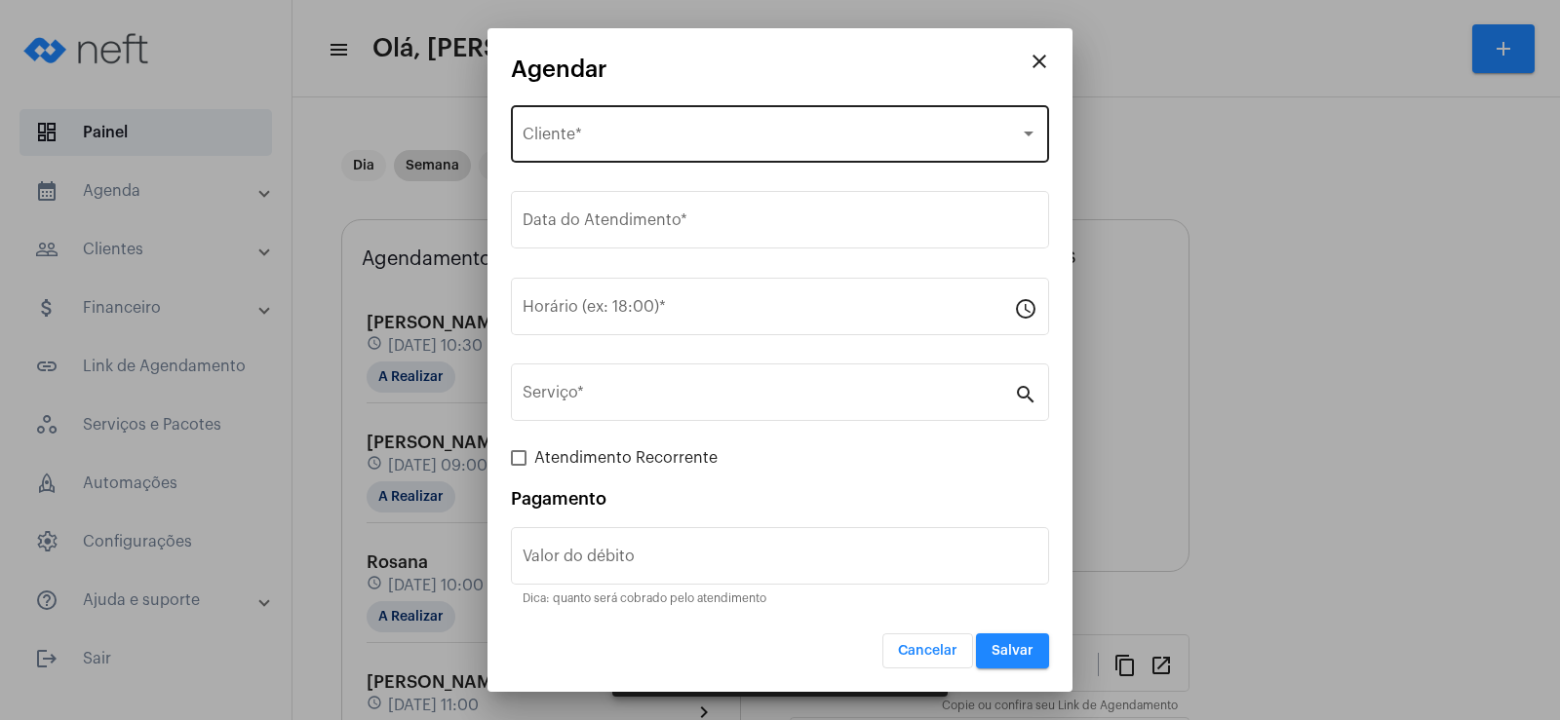
click at [674, 136] on div "Selecione o Cliente" at bounding box center [771, 139] width 497 height 18
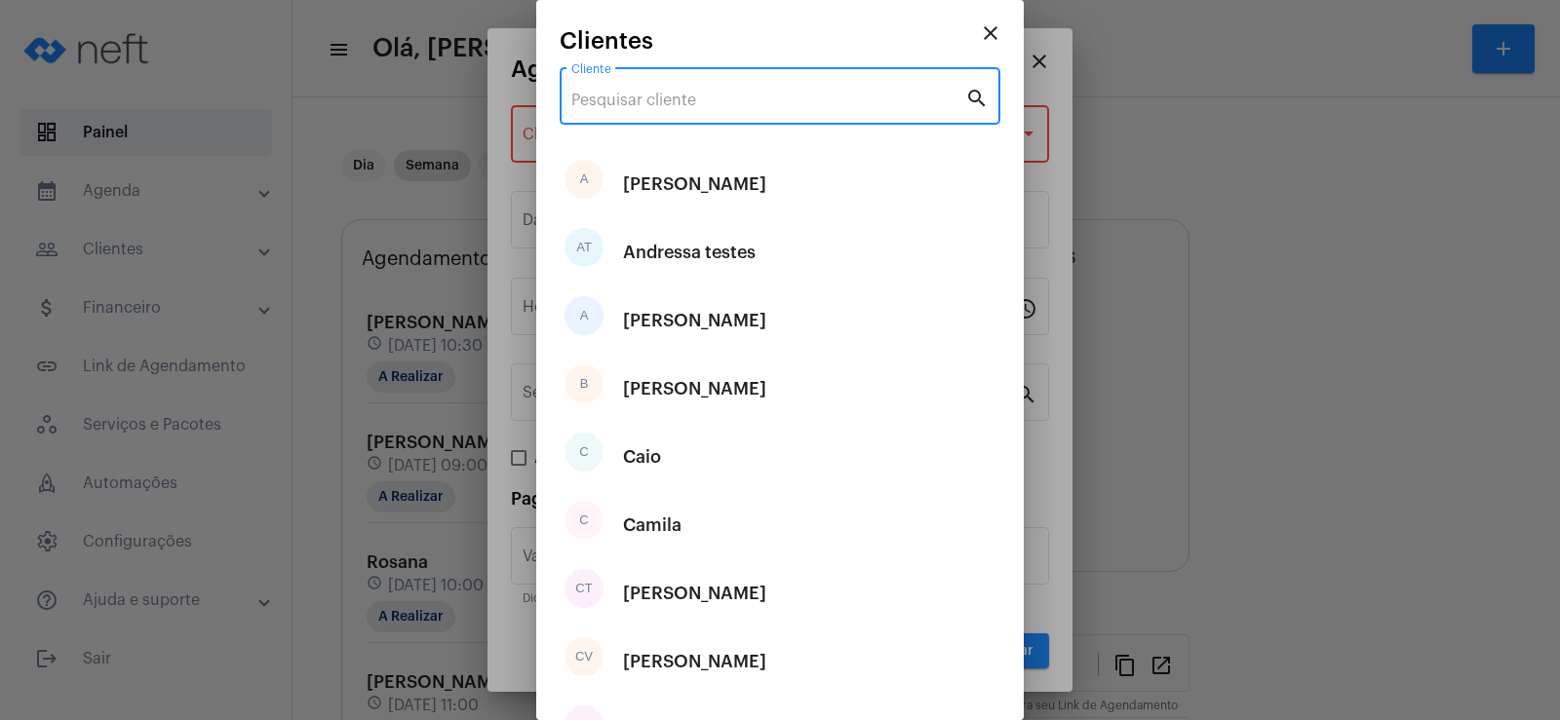
click at [661, 96] on input "Cliente" at bounding box center [768, 101] width 394 height 18
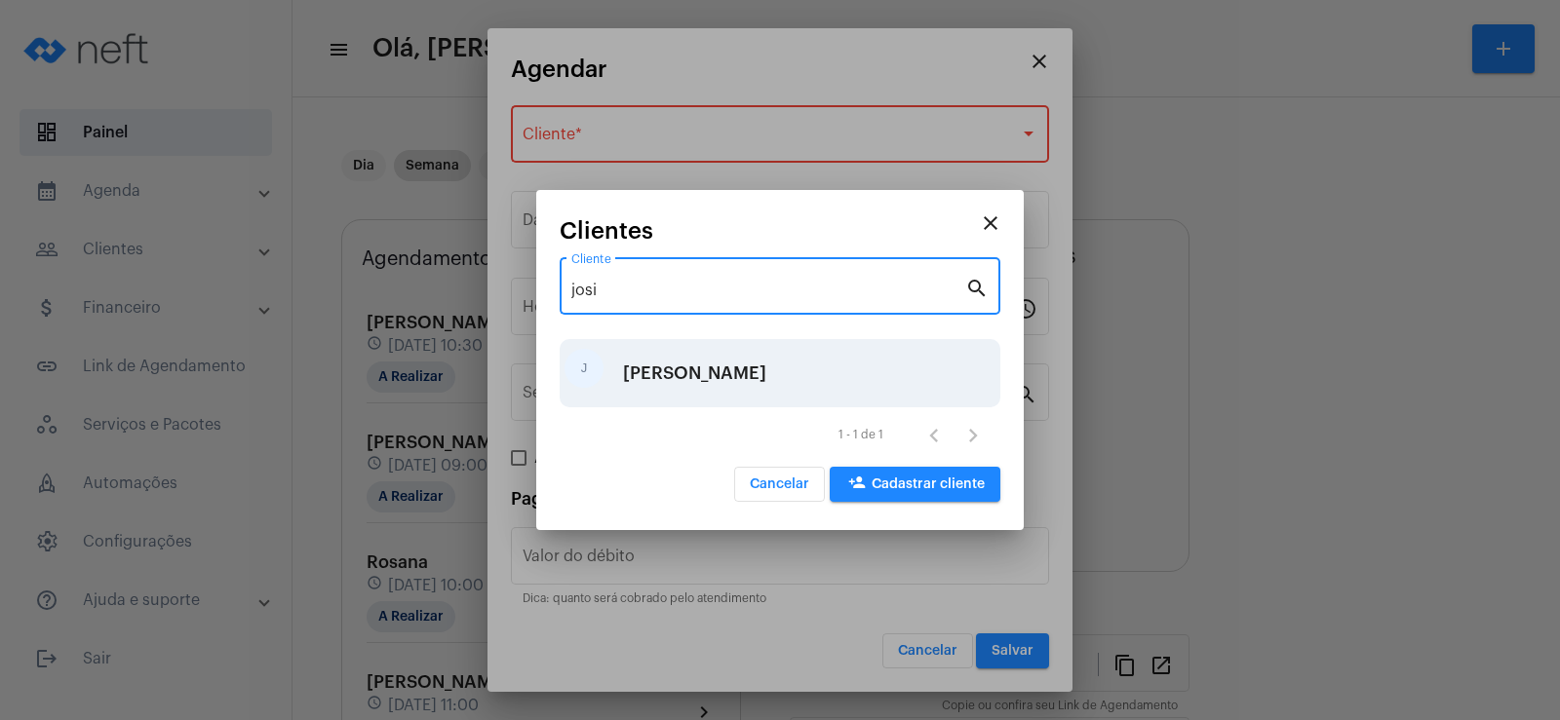
type input "josi"
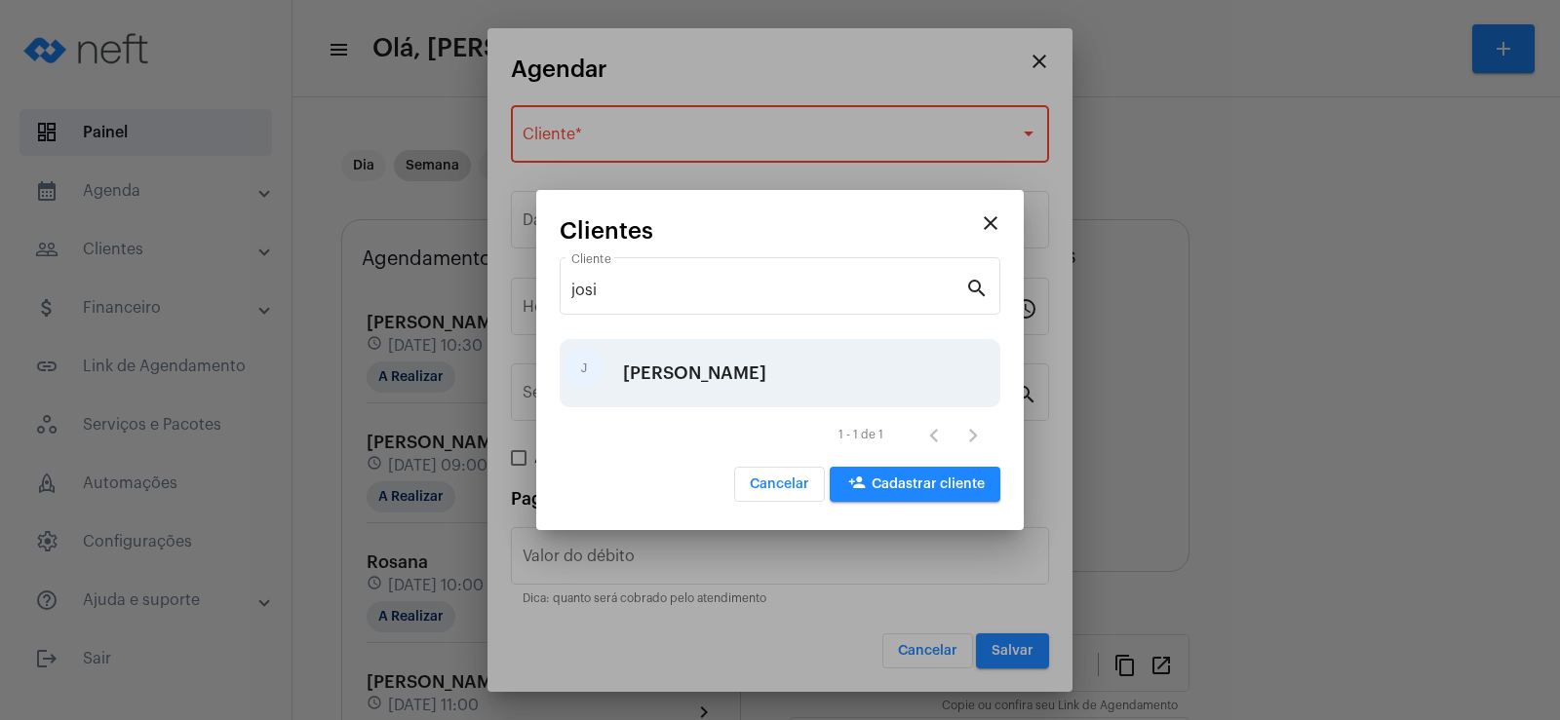
click at [674, 366] on div "[PERSON_NAME]" at bounding box center [780, 373] width 441 height 68
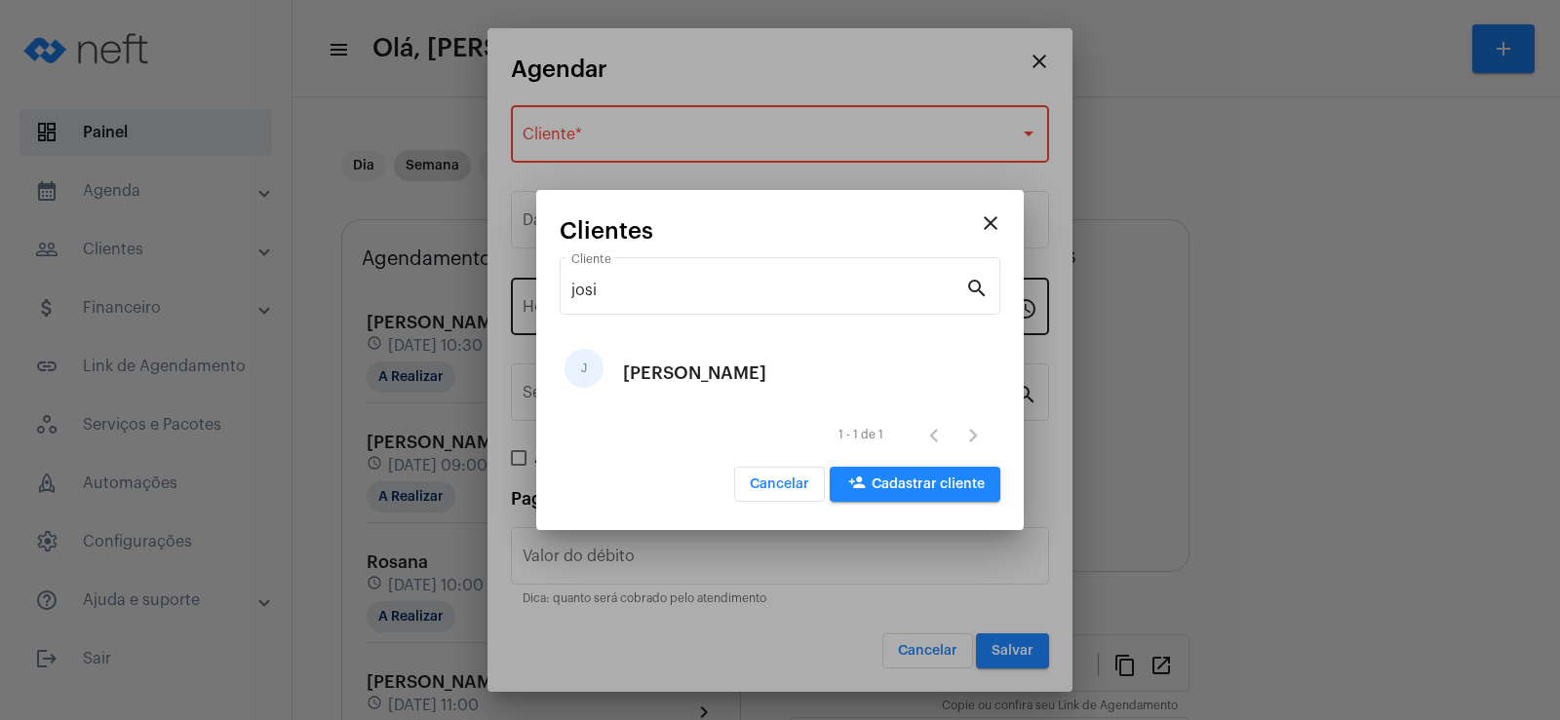
type input "R$"
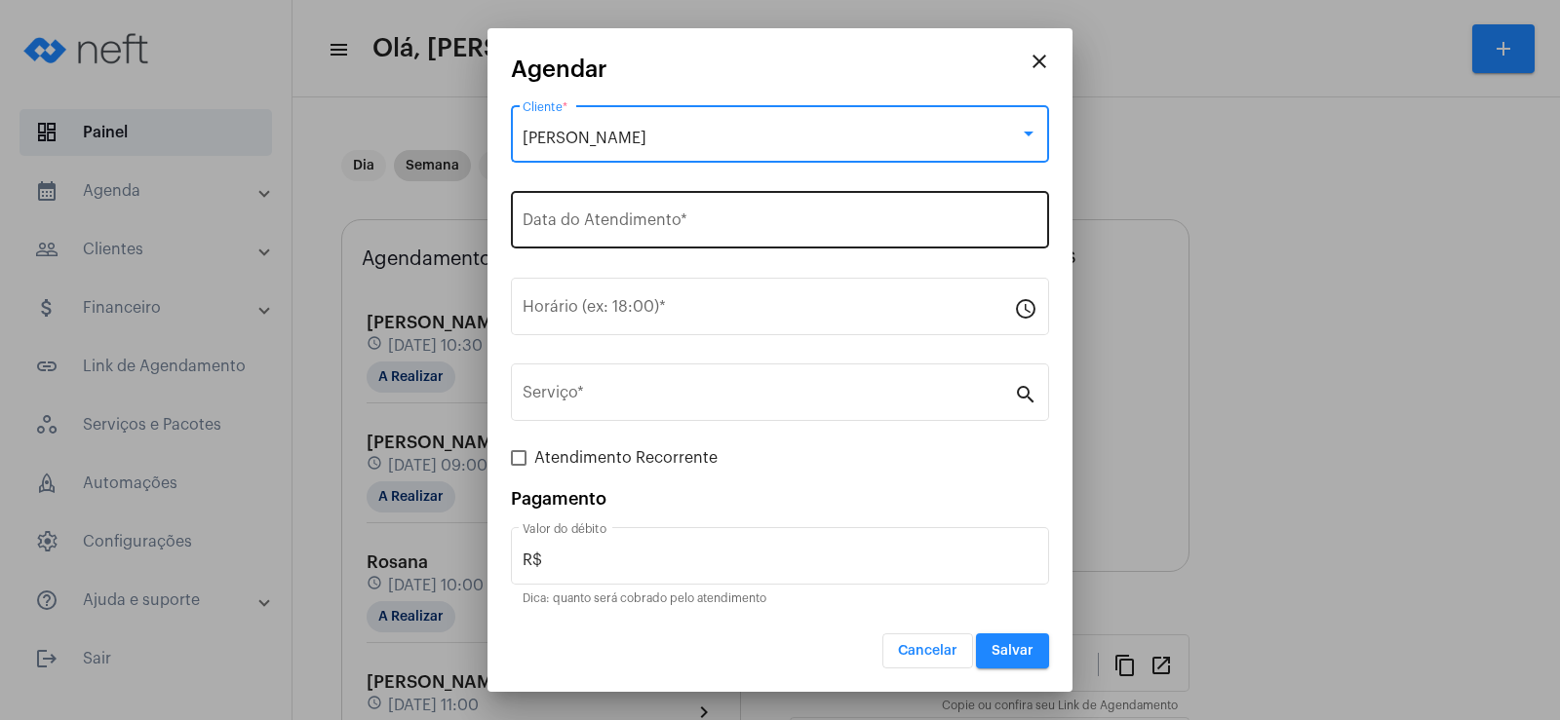
click at [585, 216] on input "Data do Atendimento *" at bounding box center [780, 224] width 515 height 18
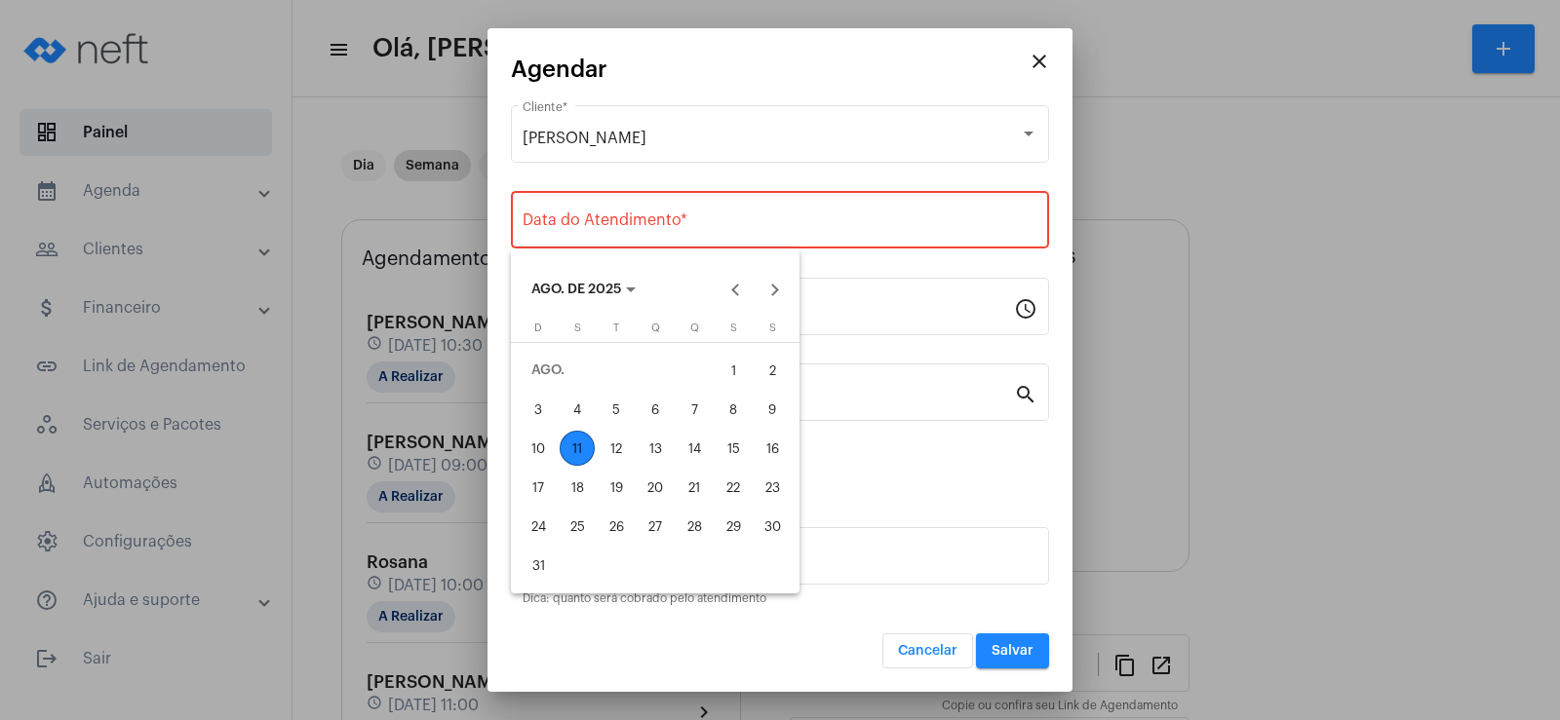
click at [653, 440] on div "13" at bounding box center [655, 448] width 35 height 35
type input "[DATE]"
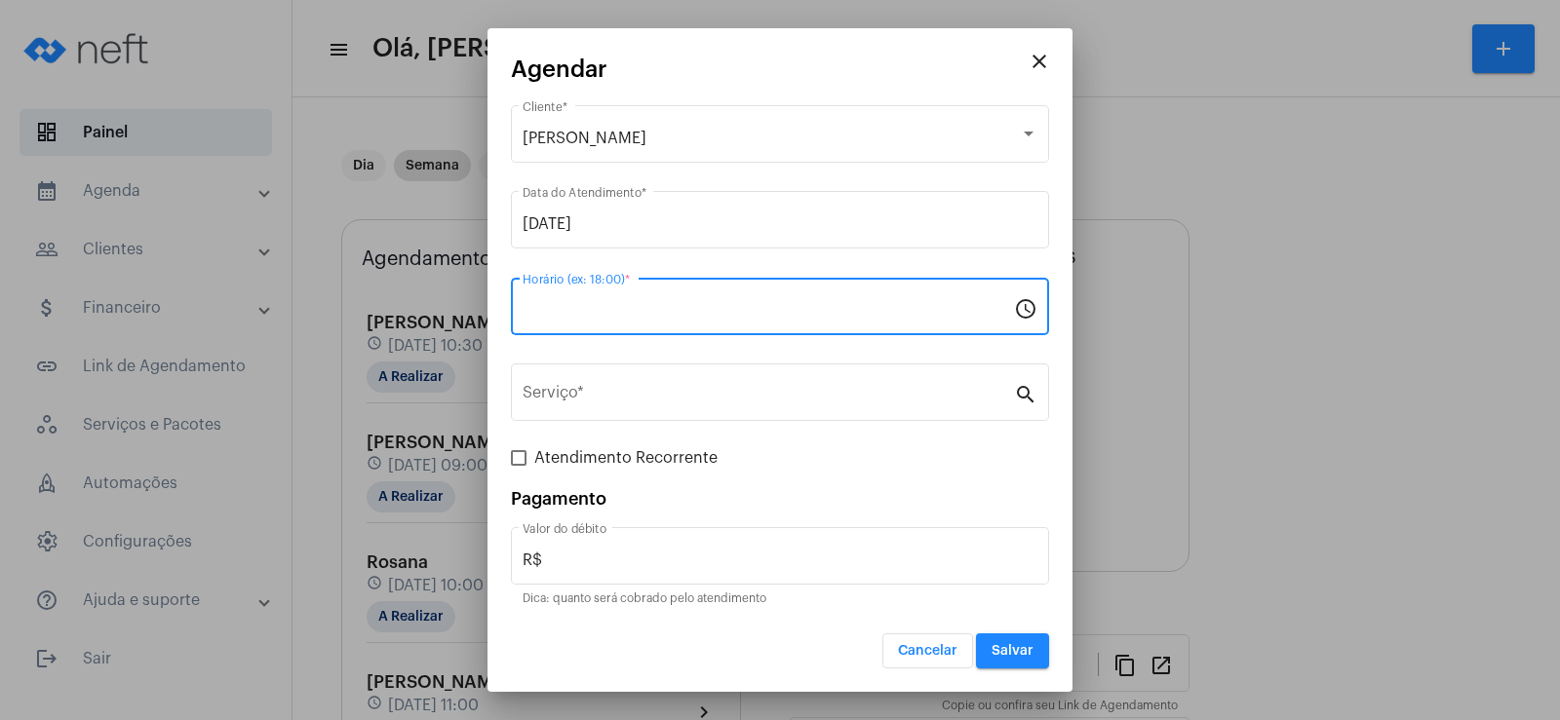
click at [592, 318] on input "Horário (ex: 18:00) *" at bounding box center [768, 311] width 491 height 18
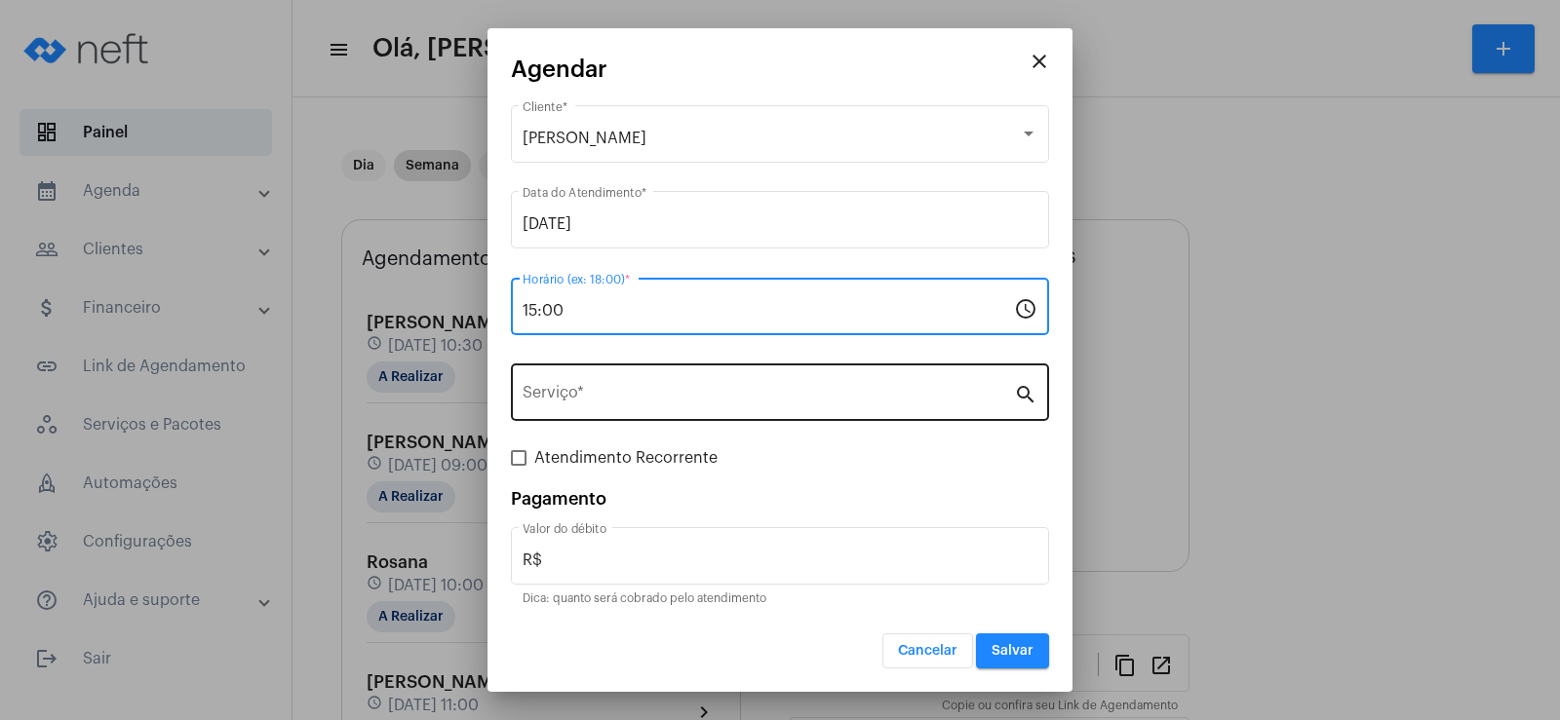
type input "15:00"
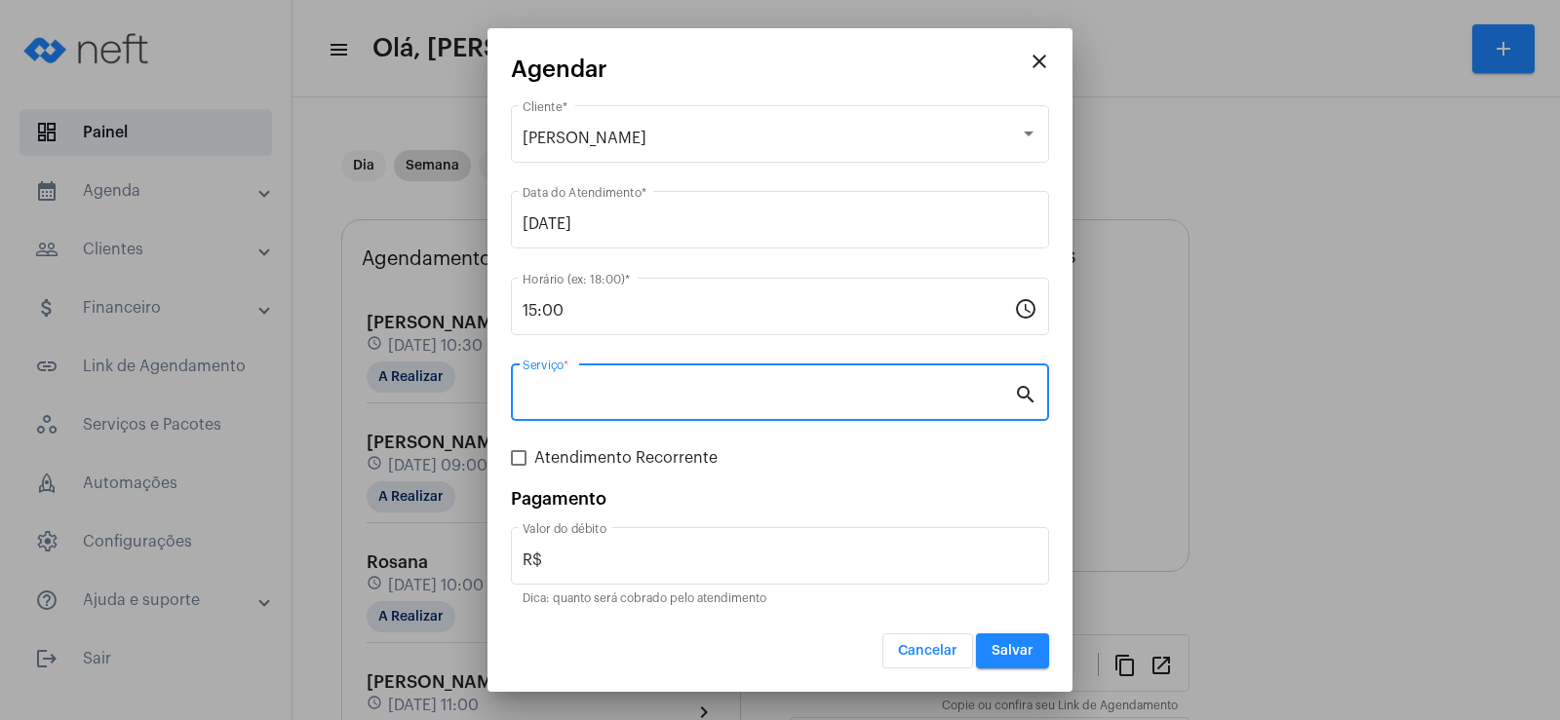
click at [583, 389] on input "Serviço *" at bounding box center [768, 397] width 491 height 18
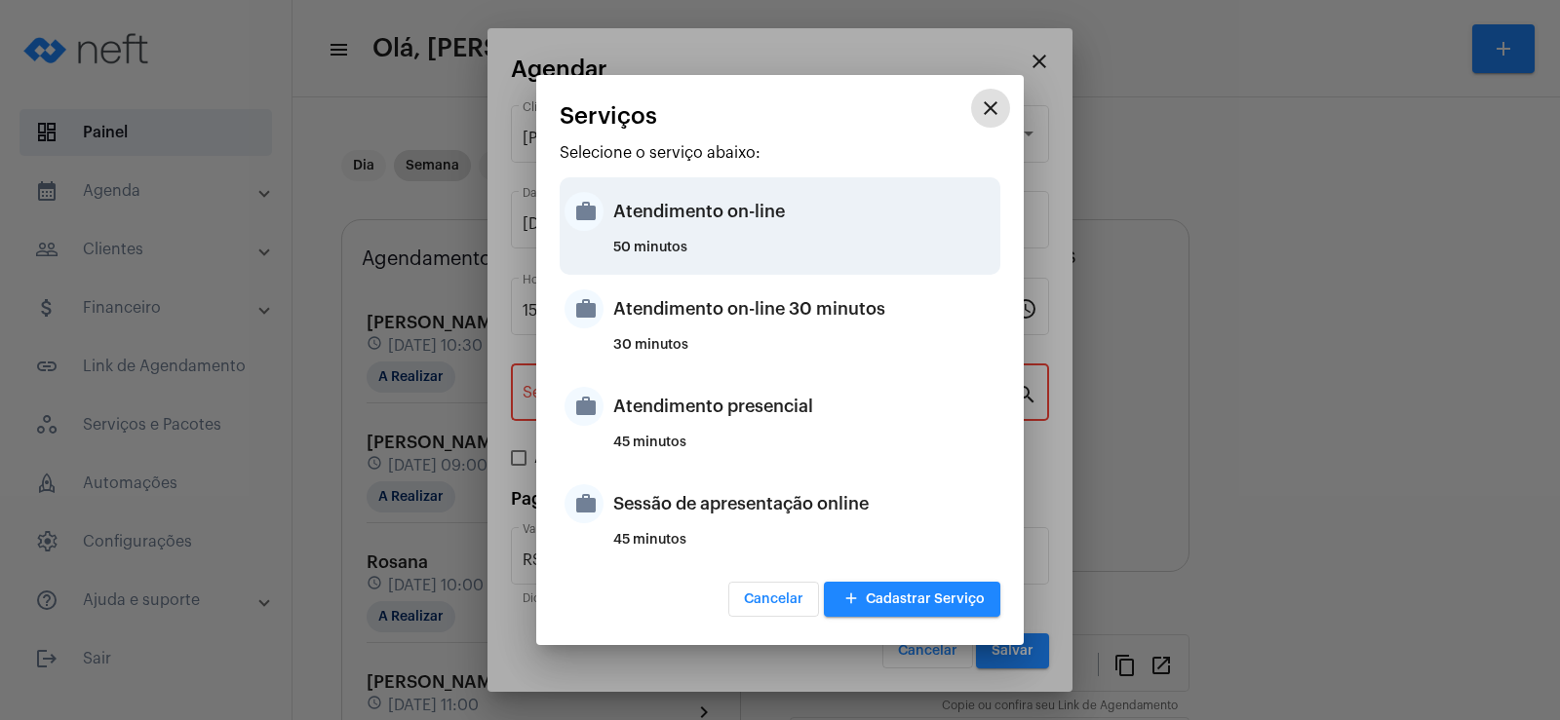
click at [746, 209] on div "Atendimento on-line" at bounding box center [804, 211] width 382 height 58
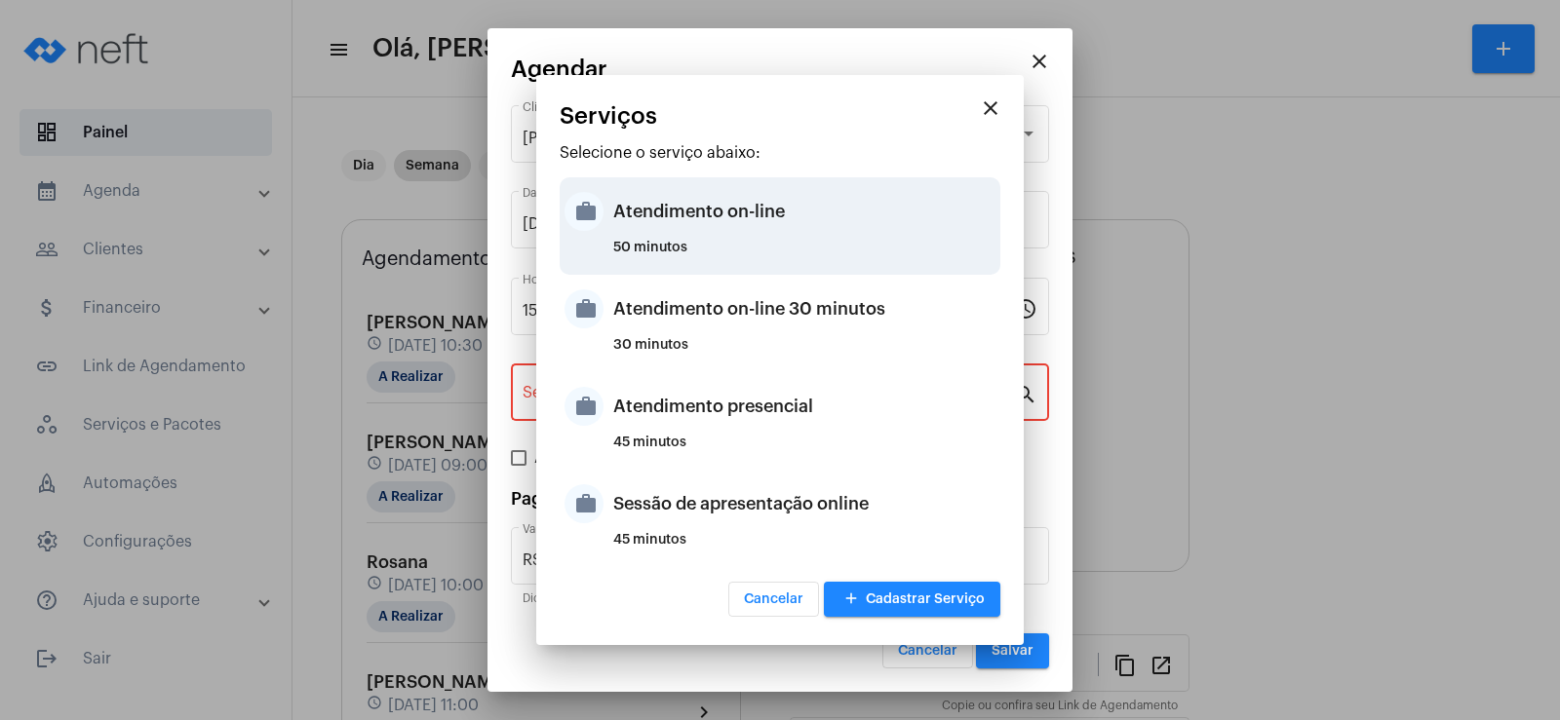
type input "Atendimento on-line"
type input "R$ 0"
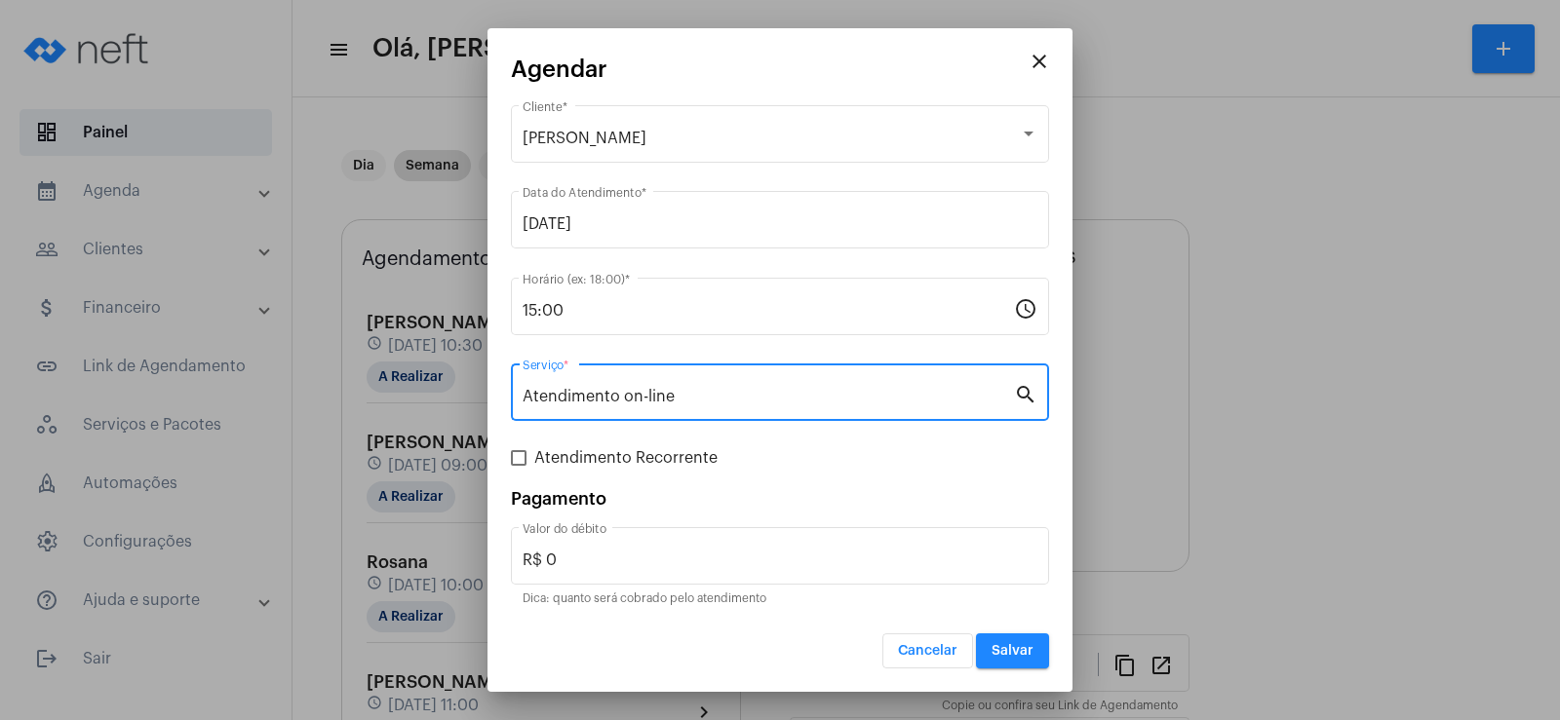
click at [1013, 649] on span "Salvar" at bounding box center [1013, 651] width 42 height 14
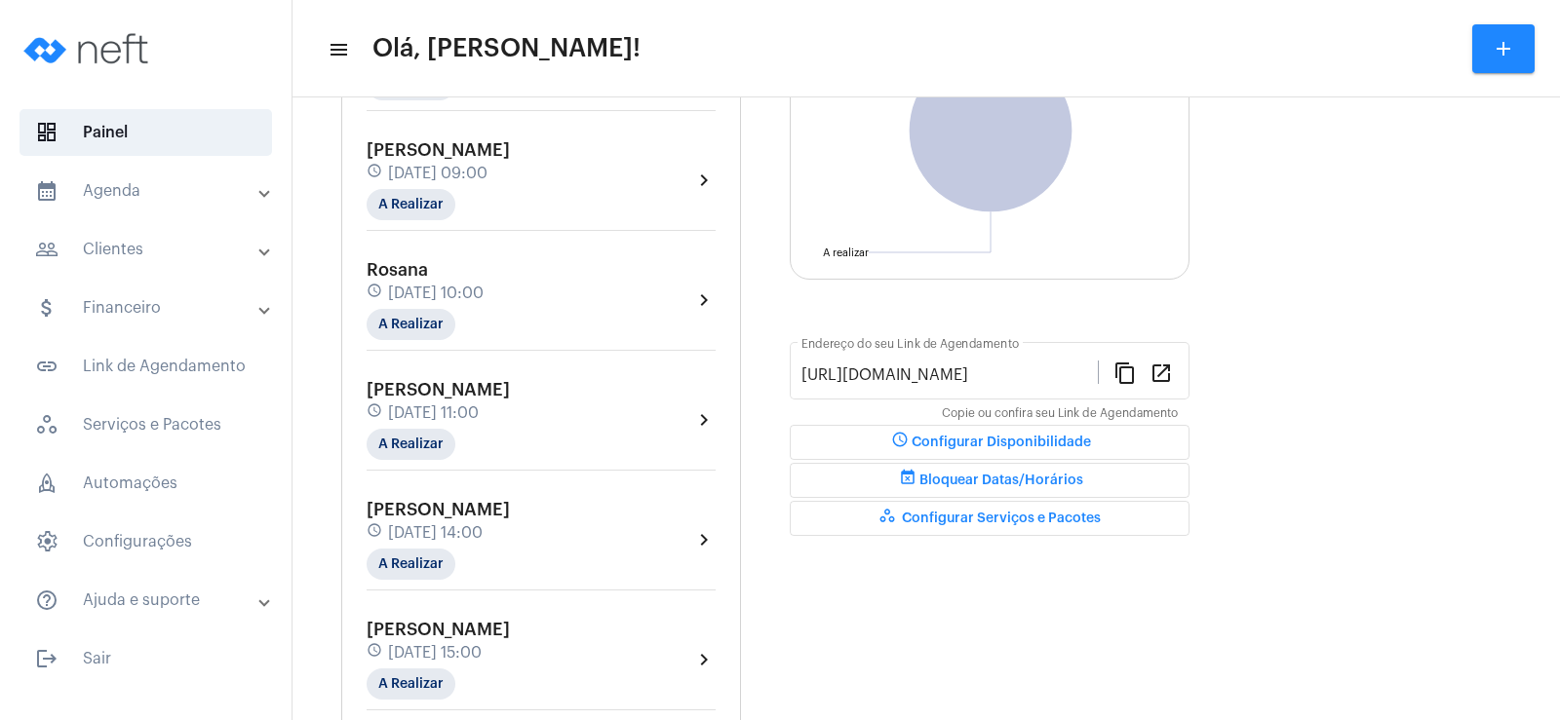
scroll to position [585, 0]
